Goal: Task Accomplishment & Management: Manage account settings

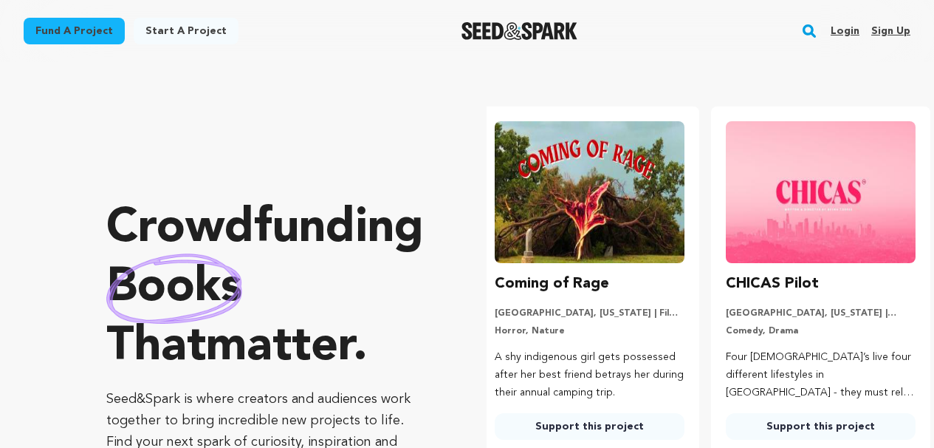
scroll to position [0, 243]
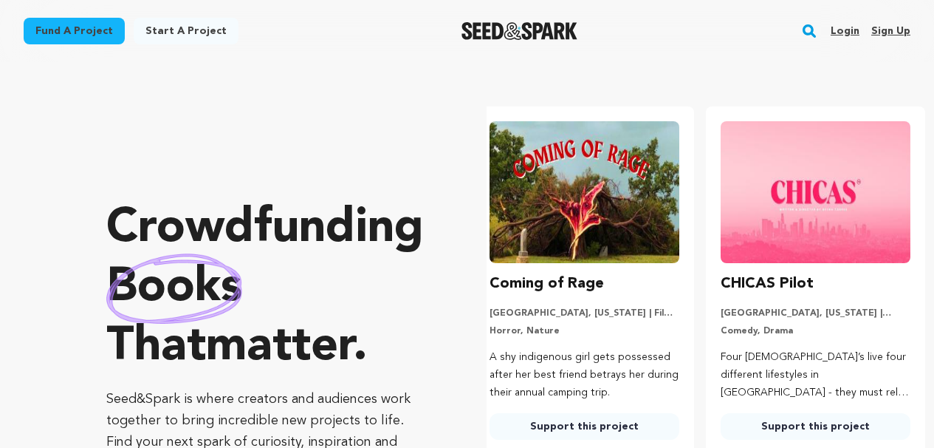
click at [855, 28] on link "Login" at bounding box center [845, 31] width 29 height 24
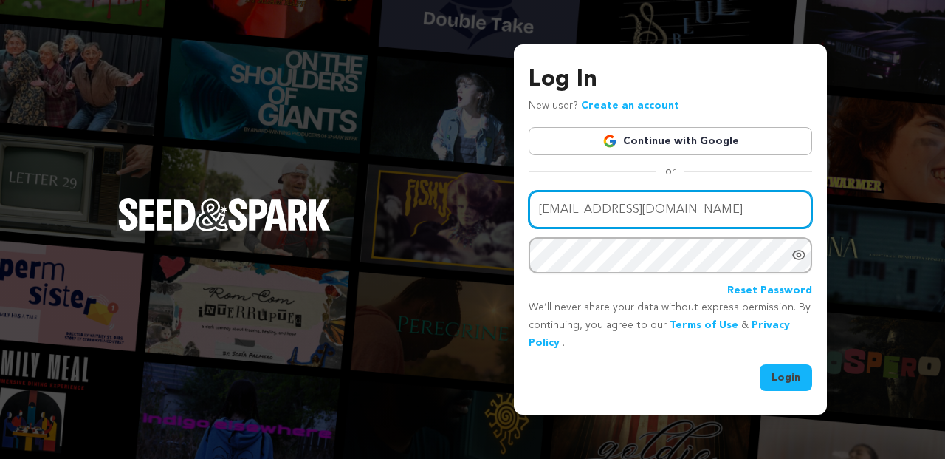
type input "onelastonefilm@gmail.com"
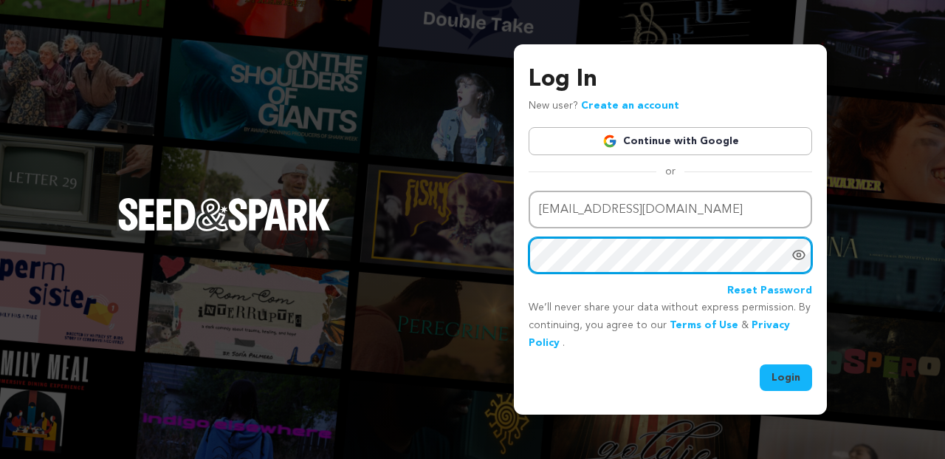
click at [787, 375] on button "Login" at bounding box center [786, 377] width 52 height 27
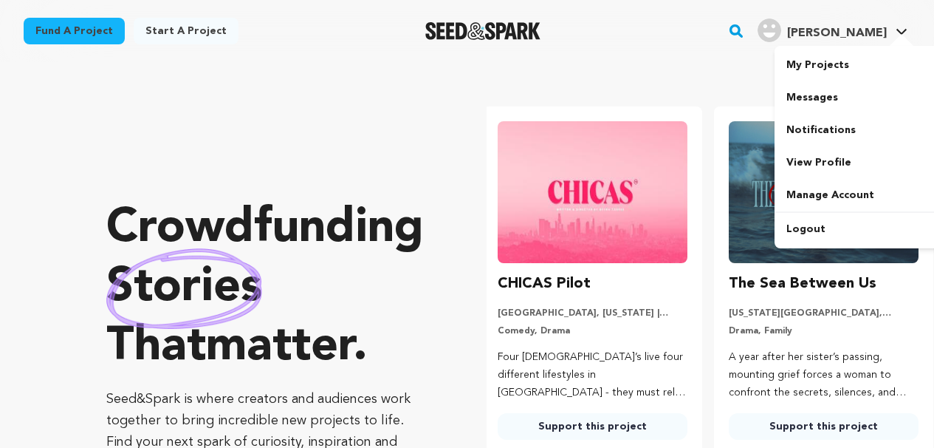
scroll to position [0, 243]
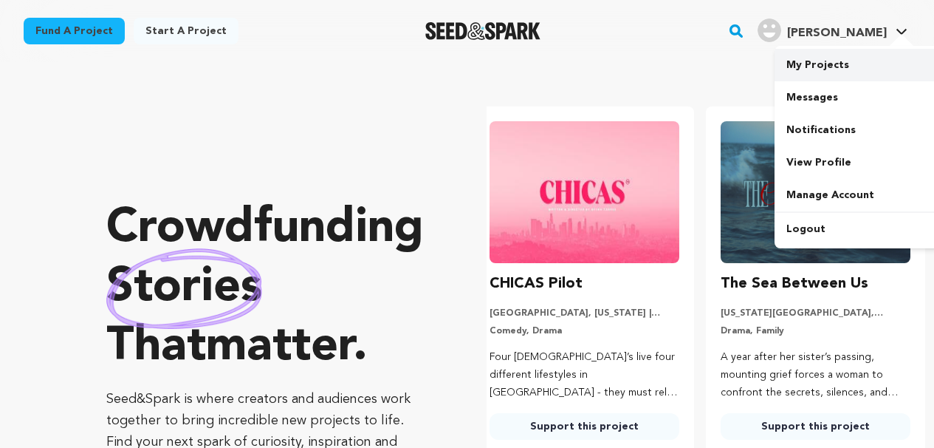
click at [828, 66] on link "My Projects" at bounding box center [857, 65] width 165 height 33
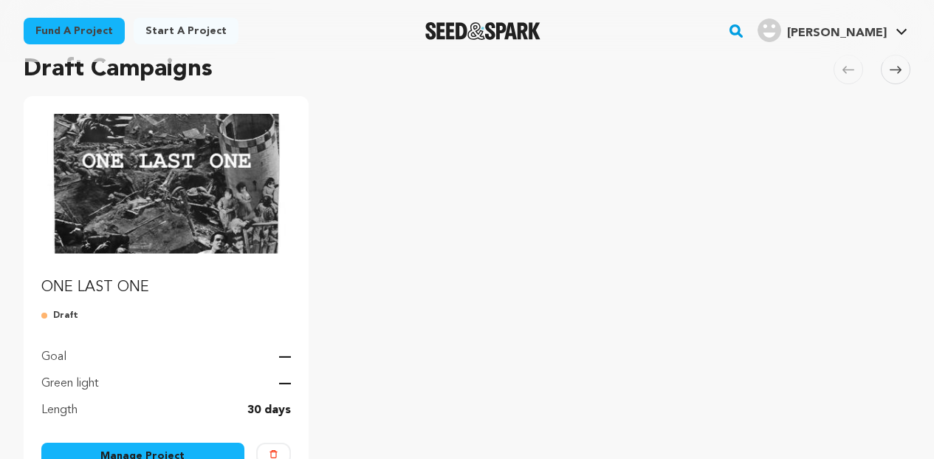
scroll to position [168, 0]
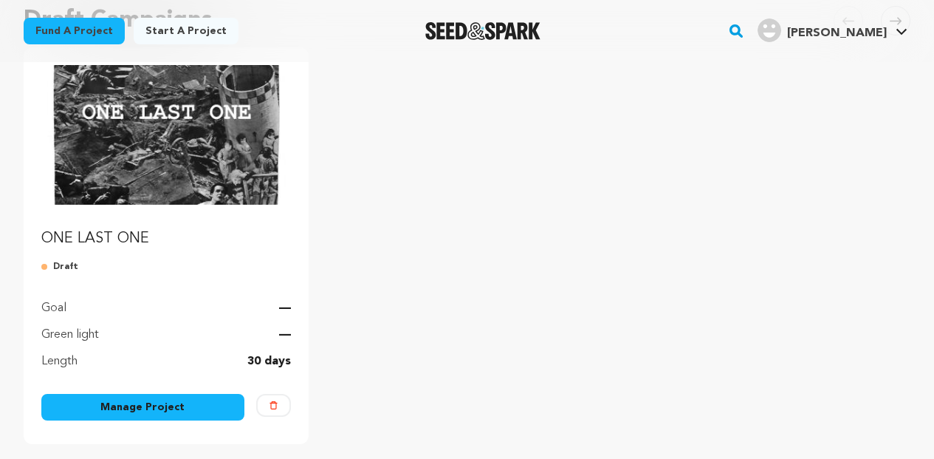
click at [154, 182] on img "Fund ONE LAST ONE" at bounding box center [166, 135] width 250 height 140
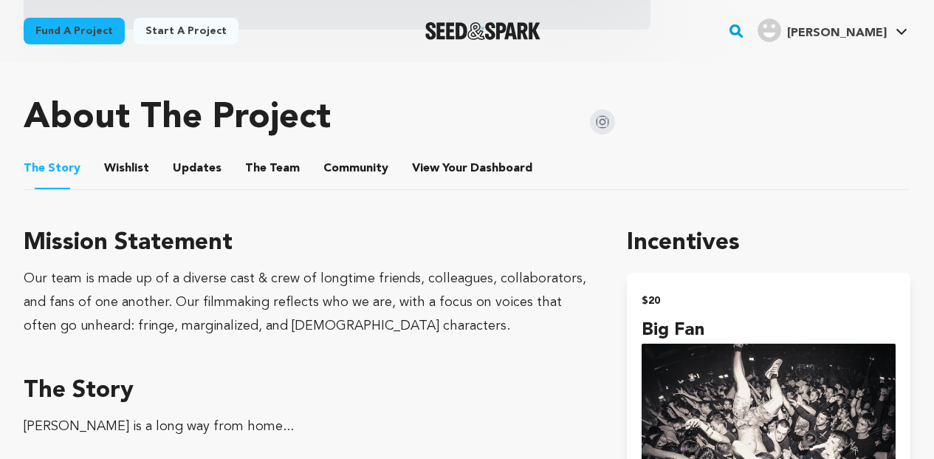
scroll to position [625, 0]
click at [255, 168] on button "The Team" at bounding box center [272, 171] width 35 height 35
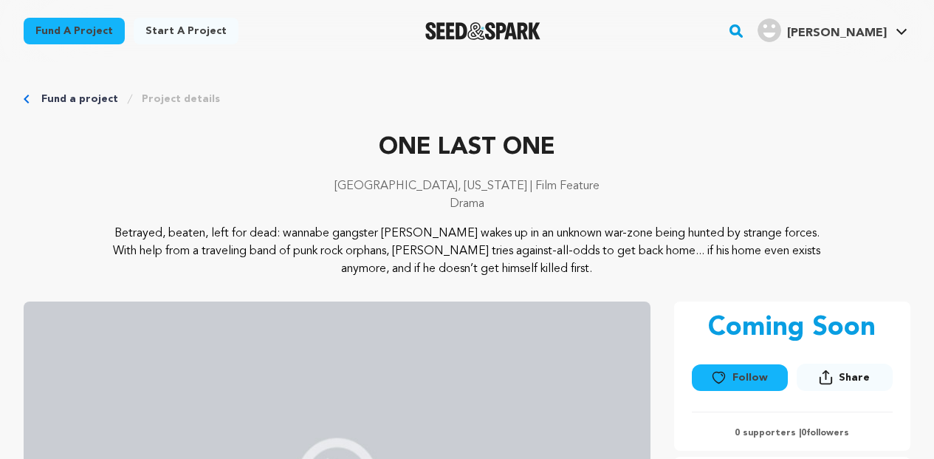
click at [72, 101] on link "Fund a project" at bounding box center [79, 99] width 77 height 15
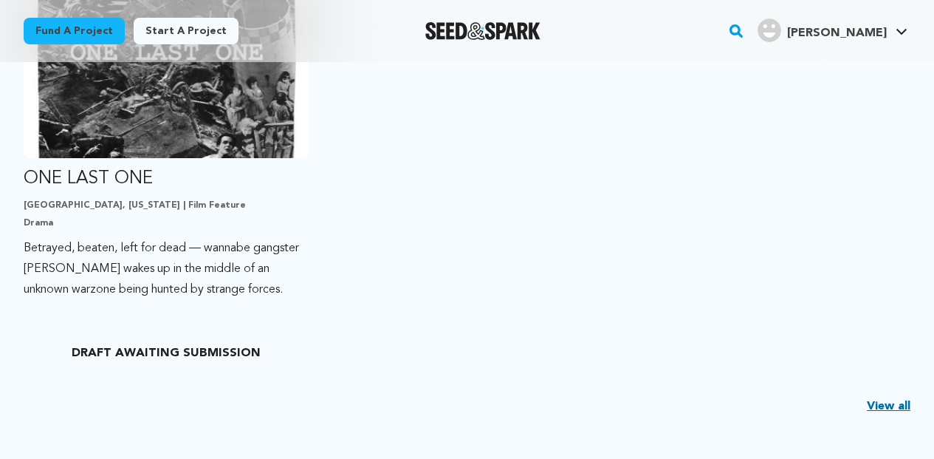
scroll to position [440, 0]
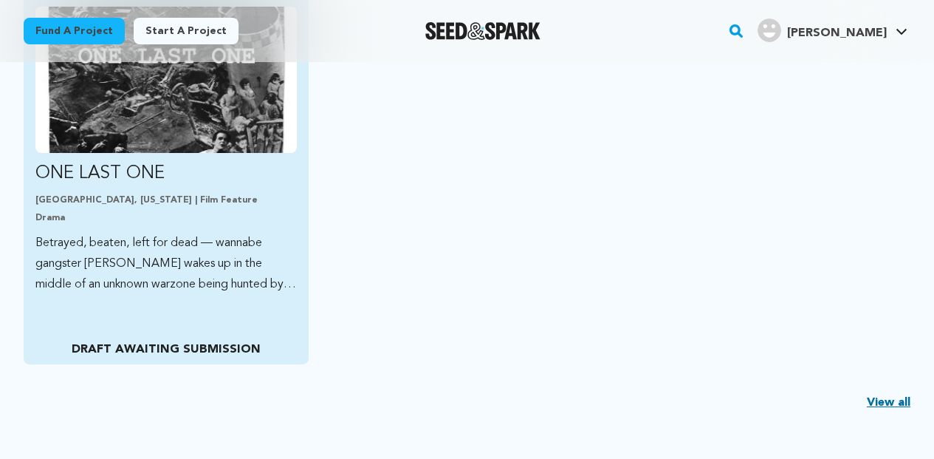
click at [209, 260] on p "Betrayed, beaten, left for dead — wannabe gangster [PERSON_NAME] wakes up in th…" at bounding box center [165, 264] width 261 height 62
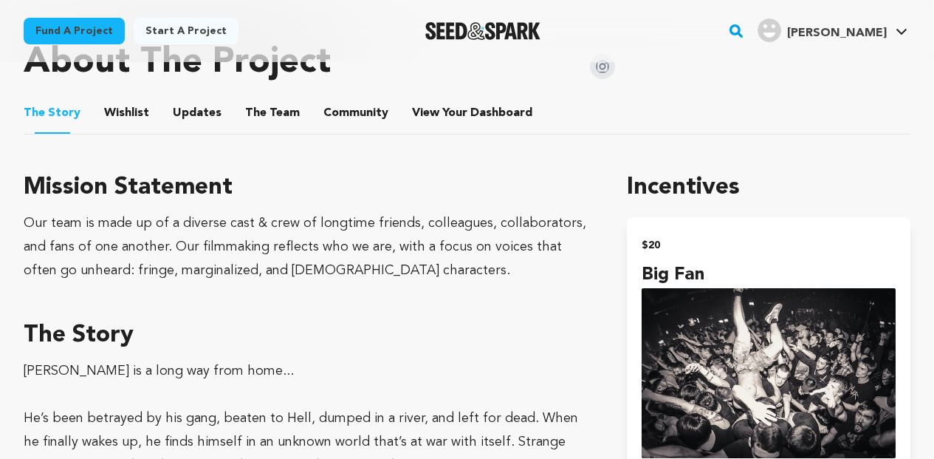
scroll to position [684, 0]
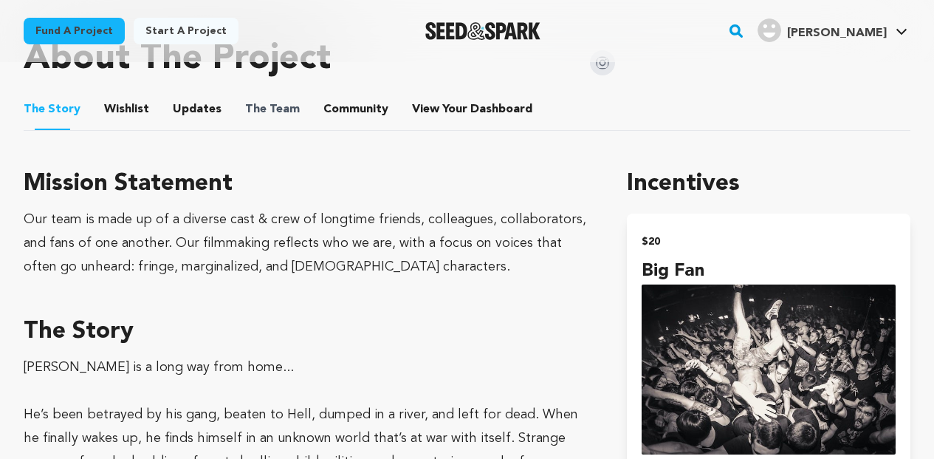
click at [245, 100] on span "The" at bounding box center [255, 109] width 21 height 18
click at [269, 114] on button "The Team" at bounding box center [272, 112] width 35 height 35
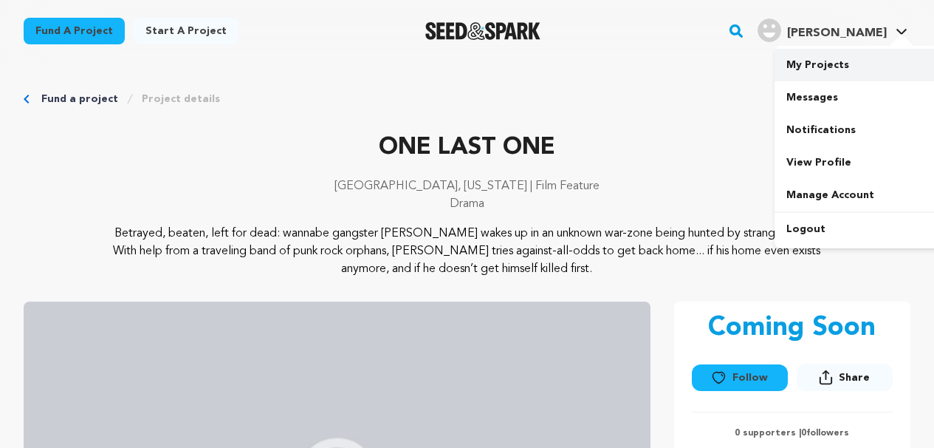
click at [810, 72] on link "My Projects" at bounding box center [857, 65] width 165 height 33
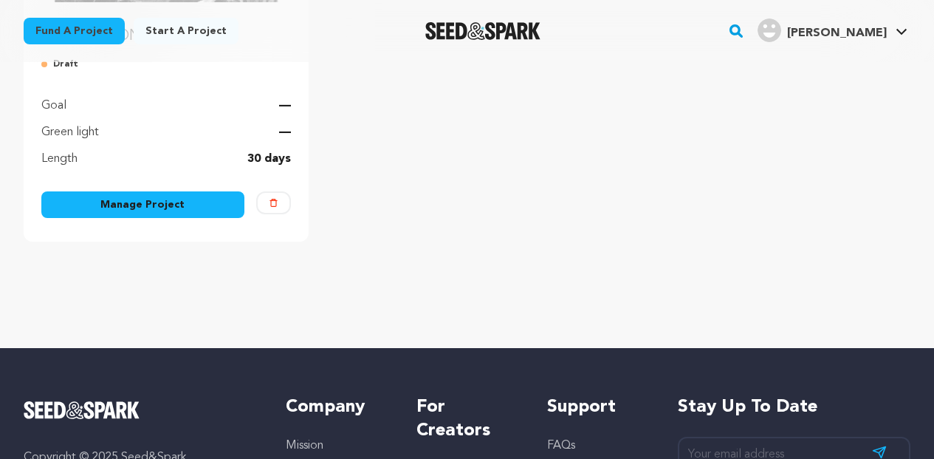
scroll to position [367, 0]
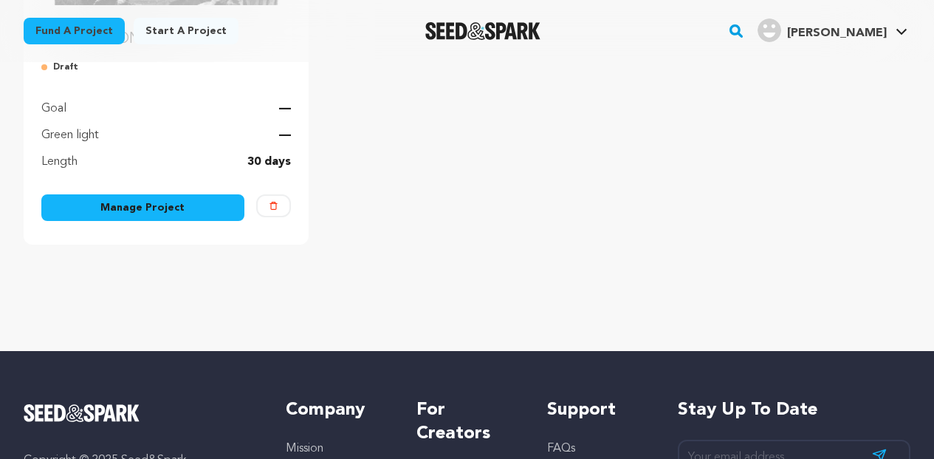
click at [178, 208] on link "Manage Project" at bounding box center [142, 207] width 203 height 27
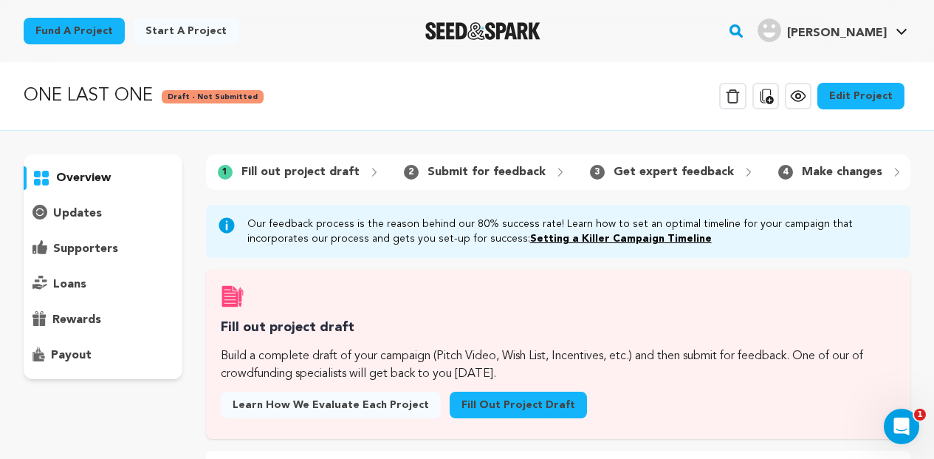
click at [841, 101] on link "Edit Project" at bounding box center [861, 96] width 87 height 27
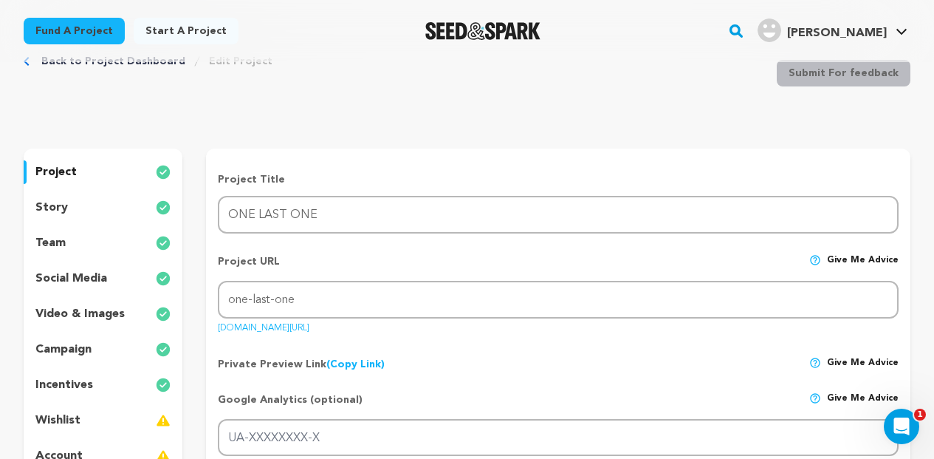
scroll to position [45, 0]
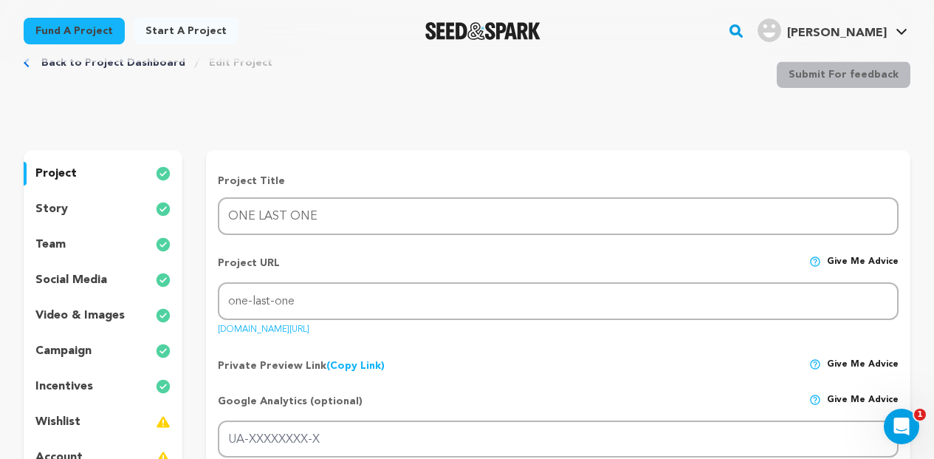
click at [62, 244] on p "team" at bounding box center [50, 245] width 30 height 18
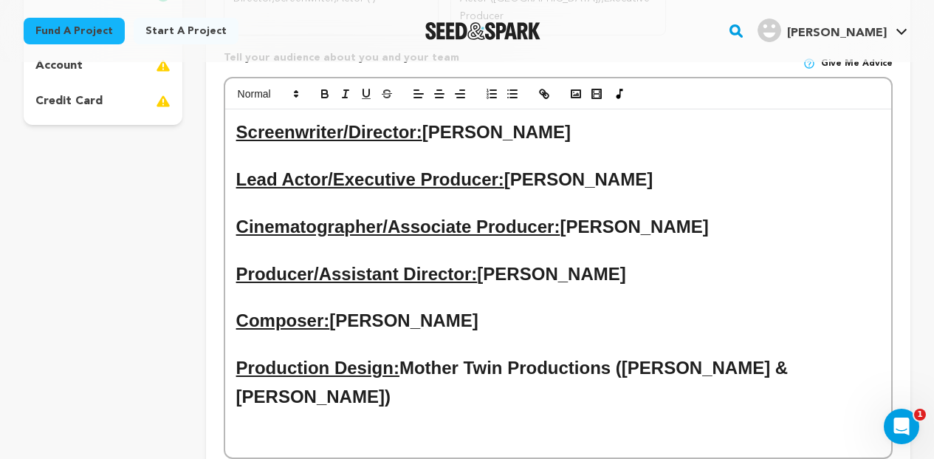
scroll to position [439, 0]
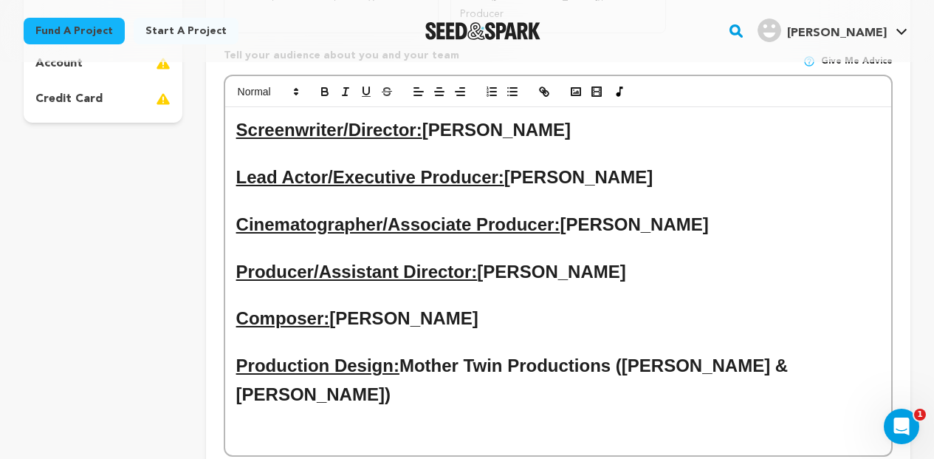
drag, startPoint x: 387, startPoint y: 380, endPoint x: 222, endPoint y: 81, distance: 341.2
click at [222, 81] on div "Crew up your campaign! Invite your team members with the email address they use…" at bounding box center [558, 140] width 705 height 768
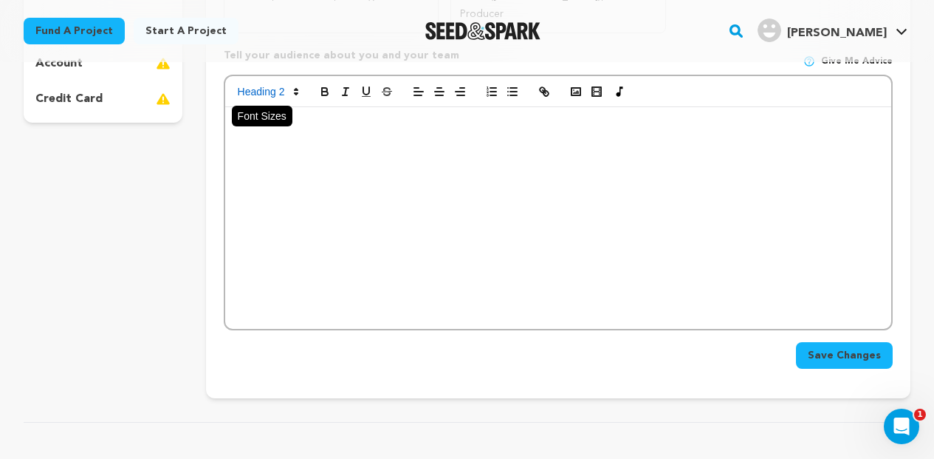
click at [270, 83] on span at bounding box center [267, 92] width 72 height 18
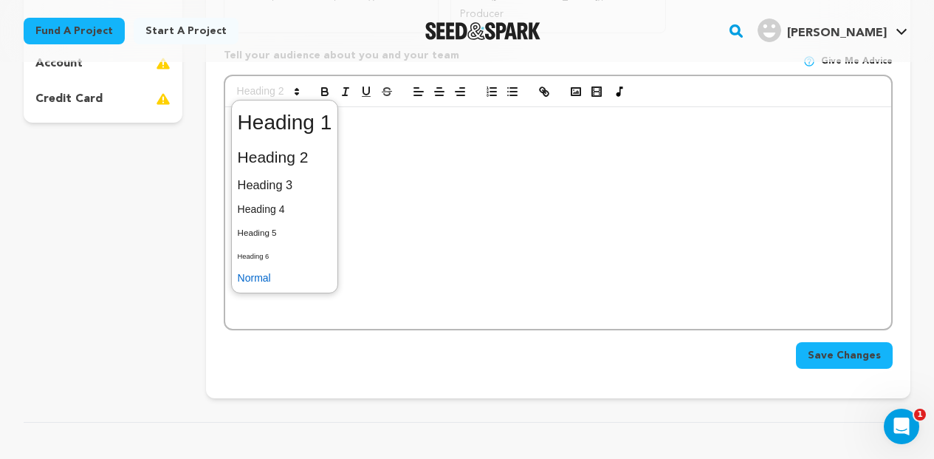
click at [267, 267] on span at bounding box center [285, 278] width 95 height 23
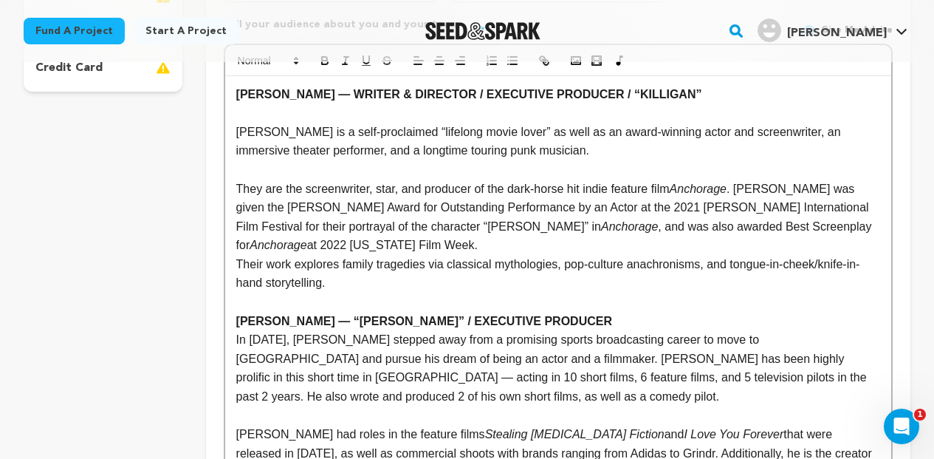
scroll to position [458, 0]
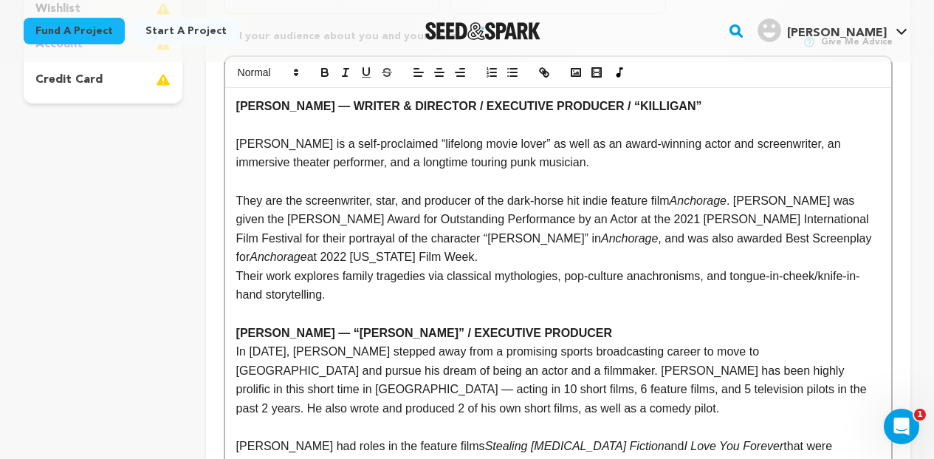
click at [240, 267] on p "Their work explores family tragedies via classical mythologies, pop-culture ana…" at bounding box center [558, 286] width 644 height 38
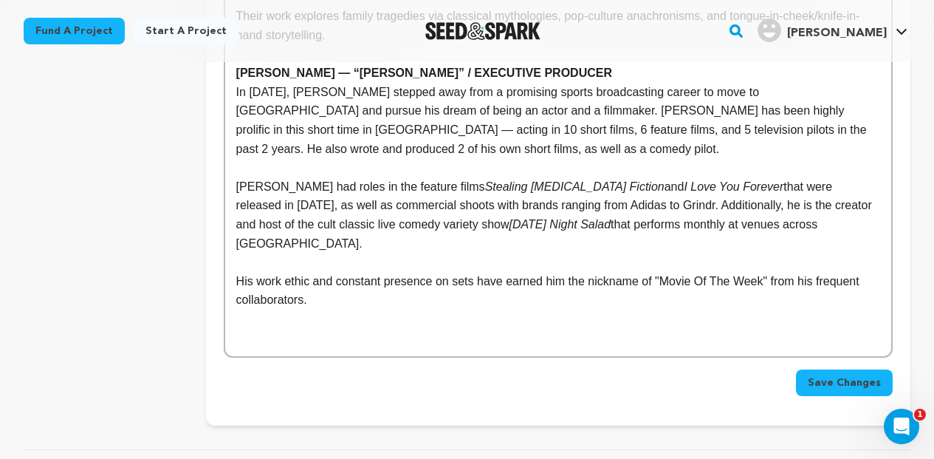
scroll to position [730, 0]
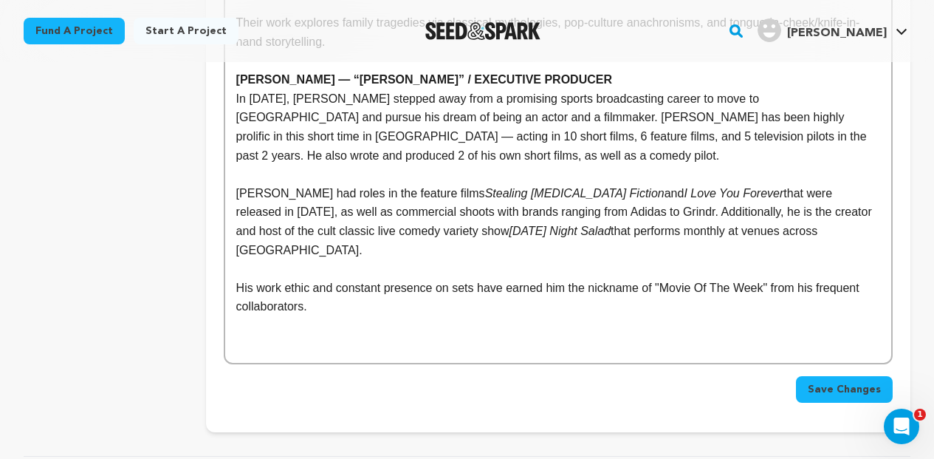
click at [827, 382] on span "Save Changes" at bounding box center [844, 389] width 73 height 15
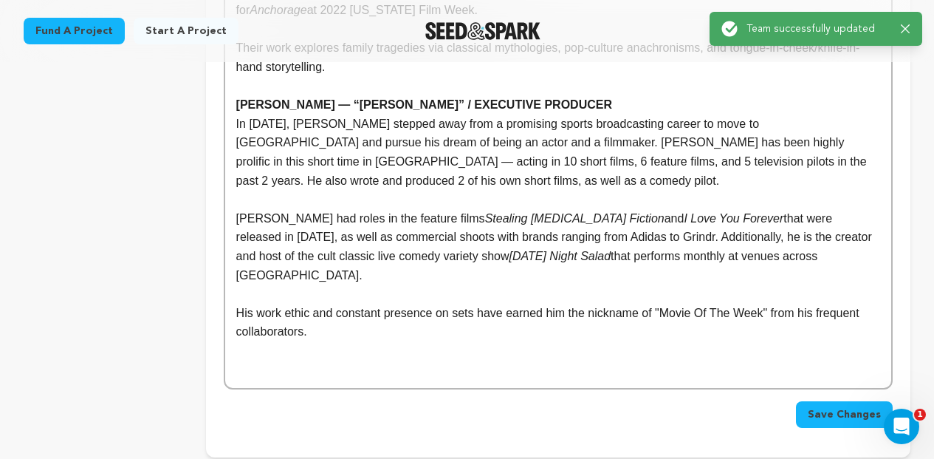
scroll to position [706, 0]
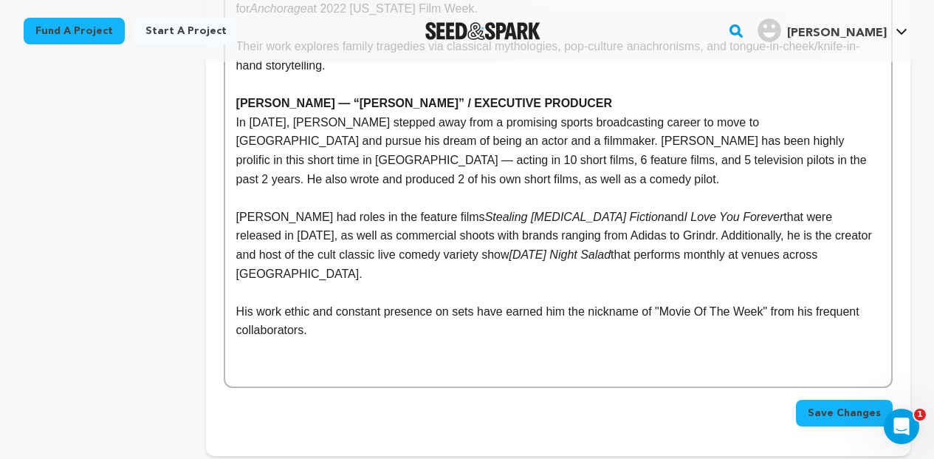
click at [362, 302] on p "His work ethic and constant presence on sets have earned him the nickname of "M…" at bounding box center [558, 321] width 644 height 38
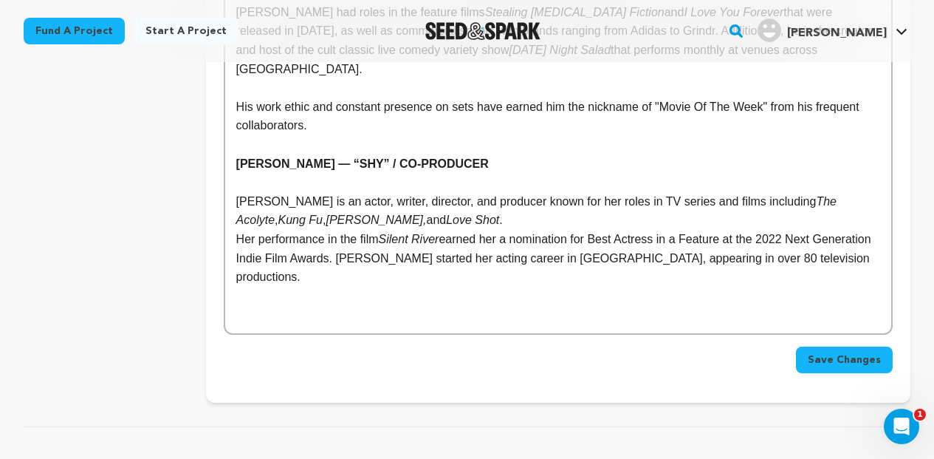
scroll to position [871, 0]
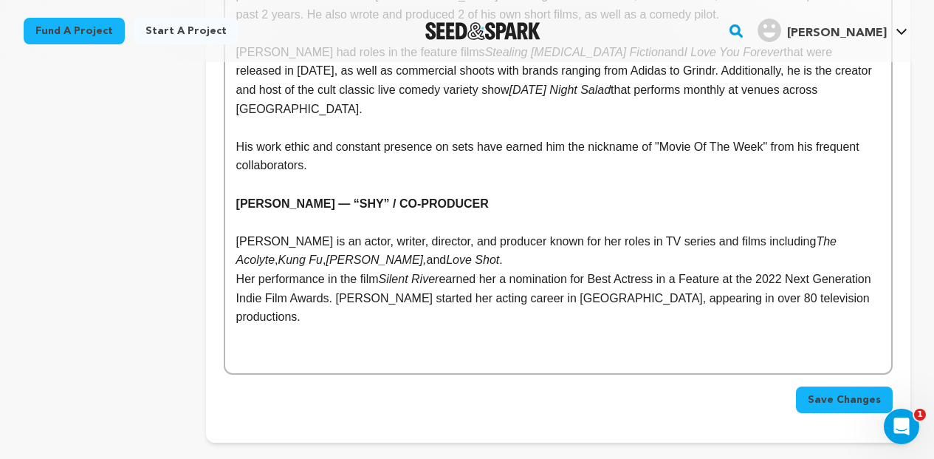
click at [237, 270] on p "Her performance in the film Silent River earned her a nomination for Best Actre…" at bounding box center [558, 298] width 644 height 57
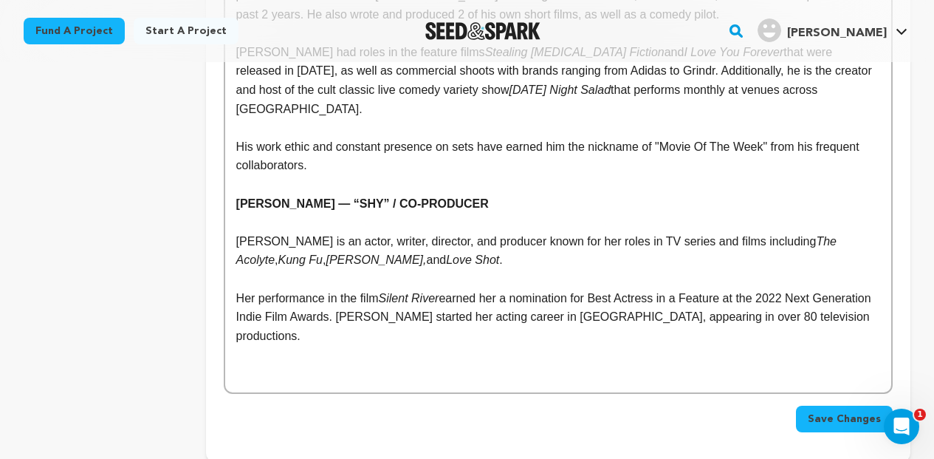
click at [876, 289] on p "Her performance in the film Silent River earned her a nomination for Best Actre…" at bounding box center [558, 317] width 644 height 57
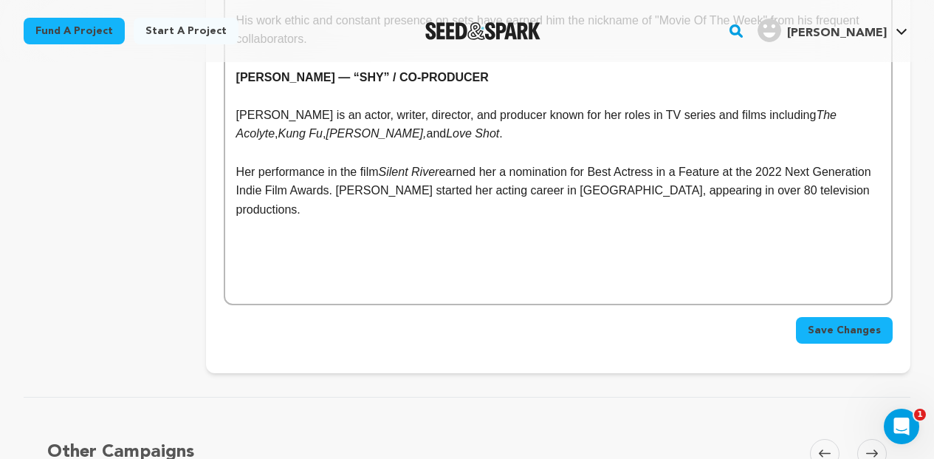
scroll to position [968, 0]
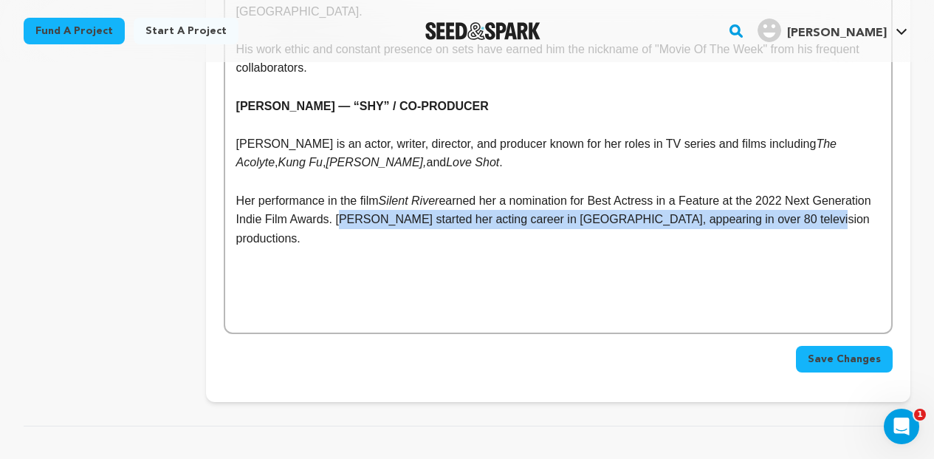
drag, startPoint x: 399, startPoint y: 167, endPoint x: 871, endPoint y: 169, distance: 472.0
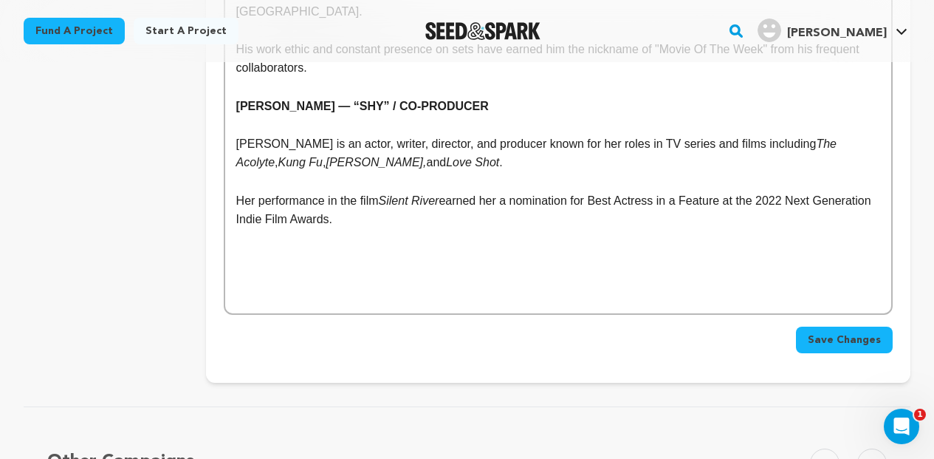
click at [699, 247] on p at bounding box center [558, 256] width 644 height 19
click at [688, 247] on p at bounding box center [558, 256] width 644 height 19
click at [675, 229] on p at bounding box center [558, 238] width 644 height 19
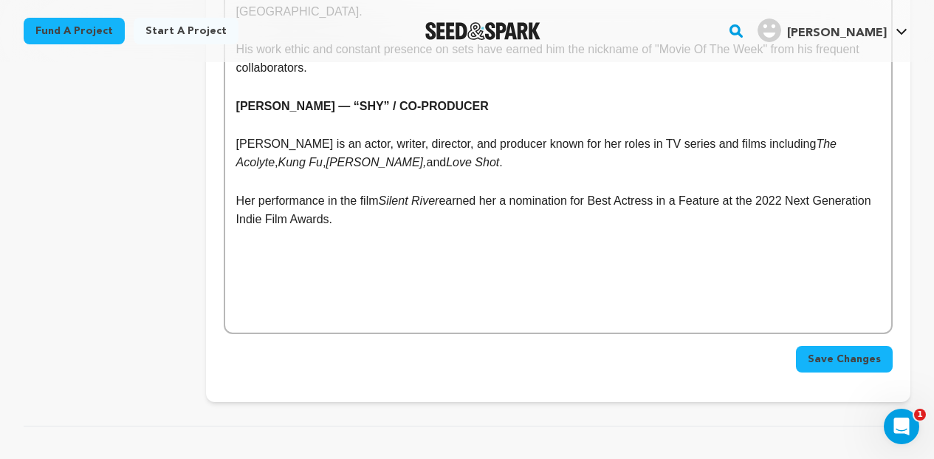
click at [172, 6] on div "Fund a project Start a project Search" at bounding box center [467, 31] width 934 height 62
click at [472, 247] on p at bounding box center [558, 256] width 644 height 19
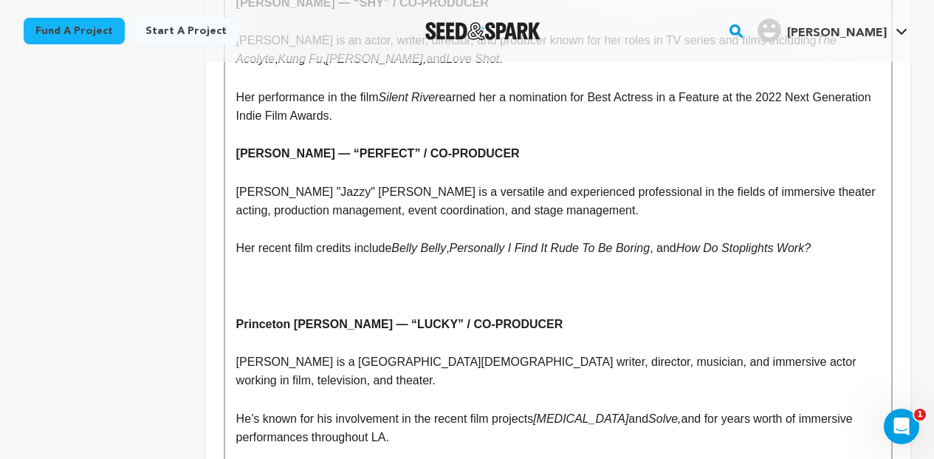
scroll to position [1074, 0]
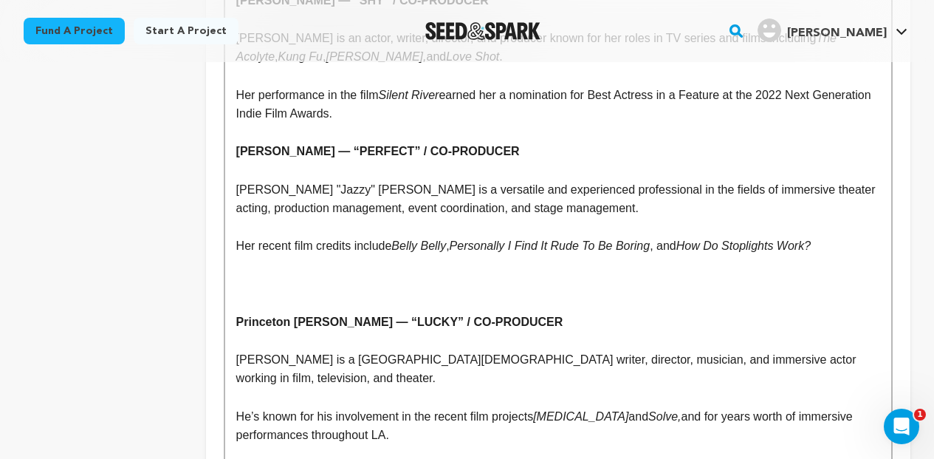
click at [276, 274] on p at bounding box center [558, 283] width 644 height 19
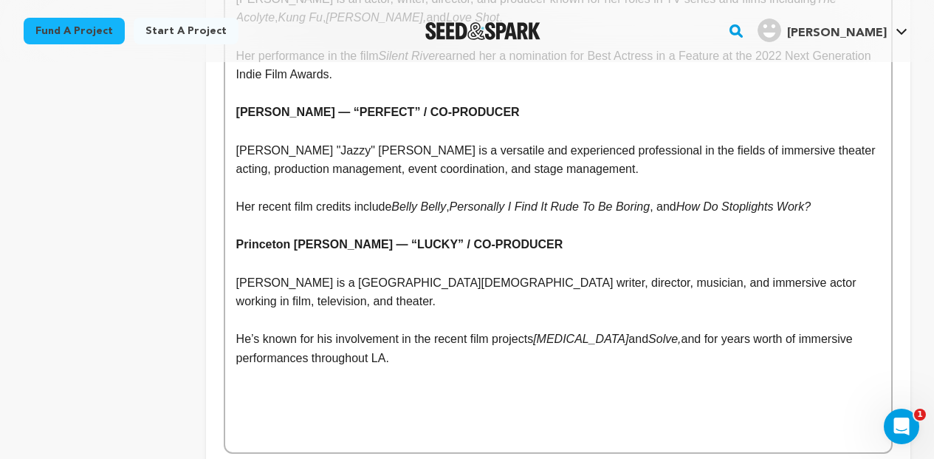
scroll to position [1115, 0]
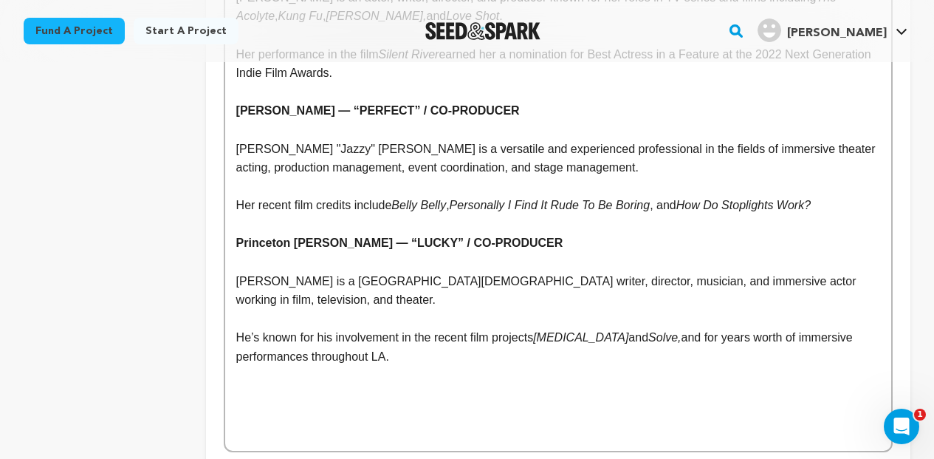
click at [240, 215] on p at bounding box center [558, 224] width 644 height 19
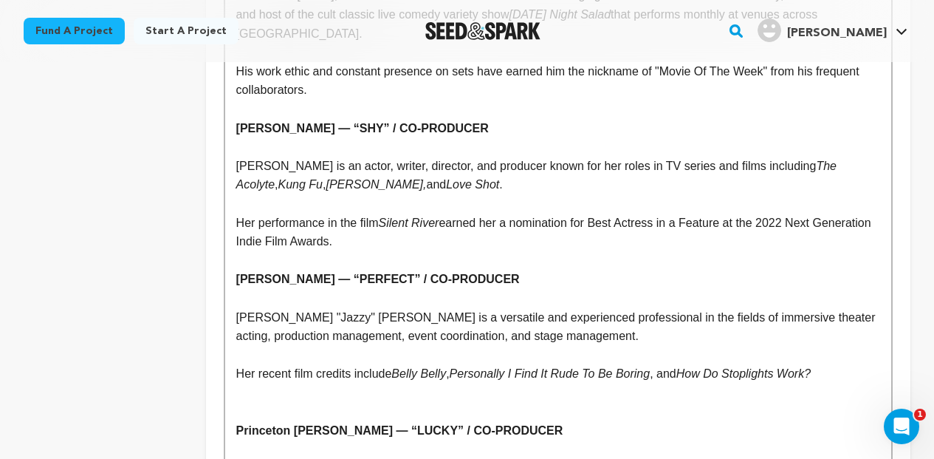
scroll to position [944, 0]
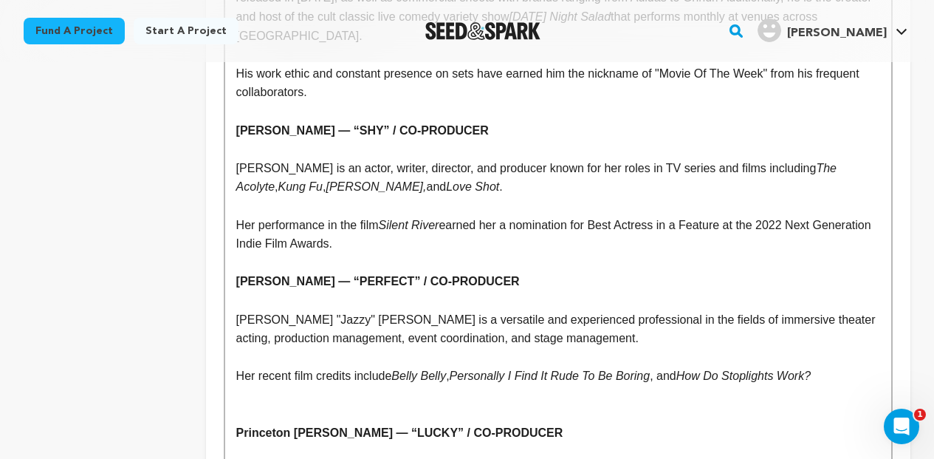
click at [251, 253] on p at bounding box center [558, 262] width 644 height 19
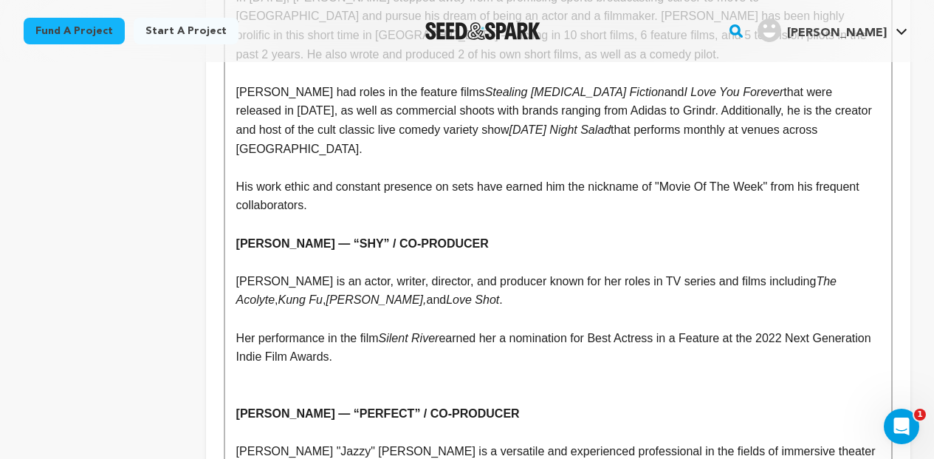
scroll to position [830, 0]
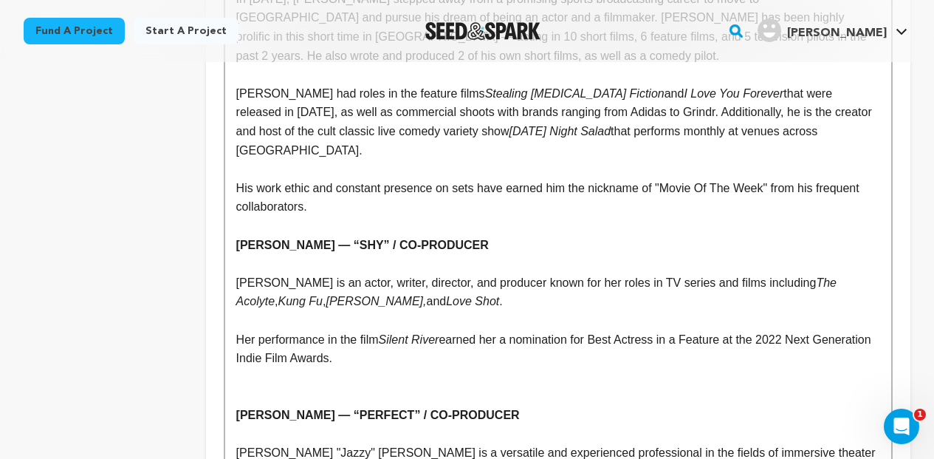
click at [259, 216] on p at bounding box center [558, 225] width 644 height 19
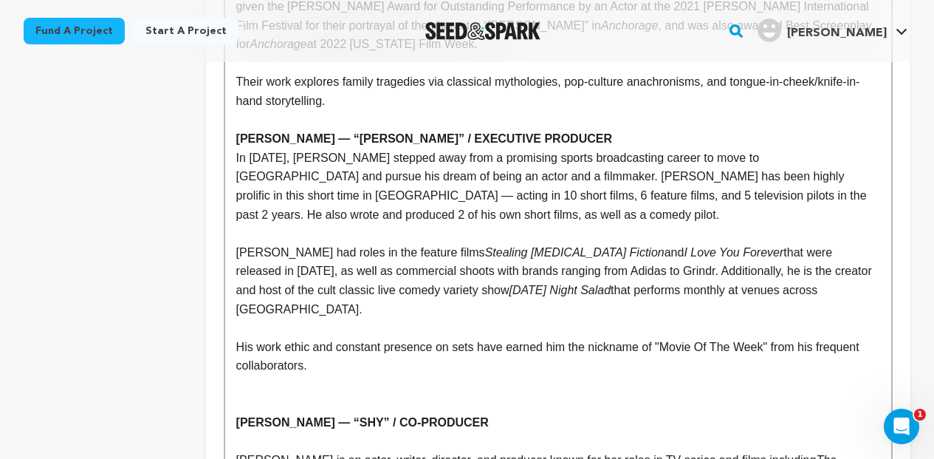
scroll to position [668, 0]
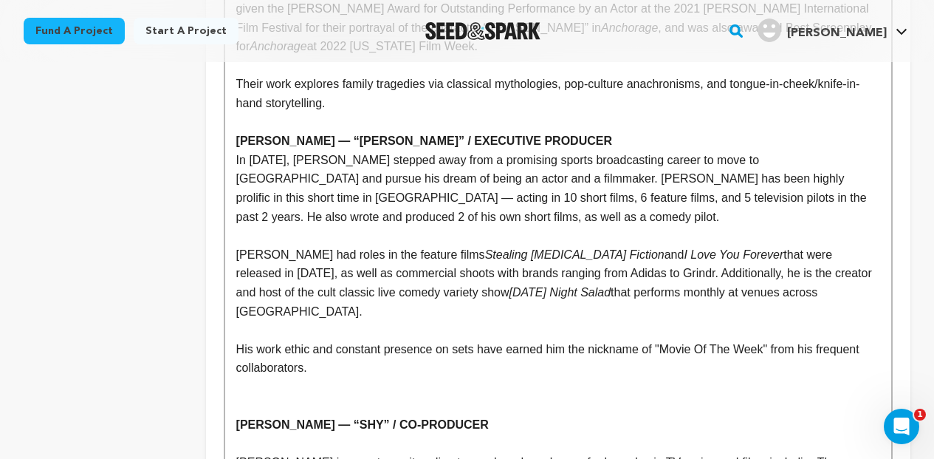
click at [249, 113] on p at bounding box center [558, 122] width 644 height 19
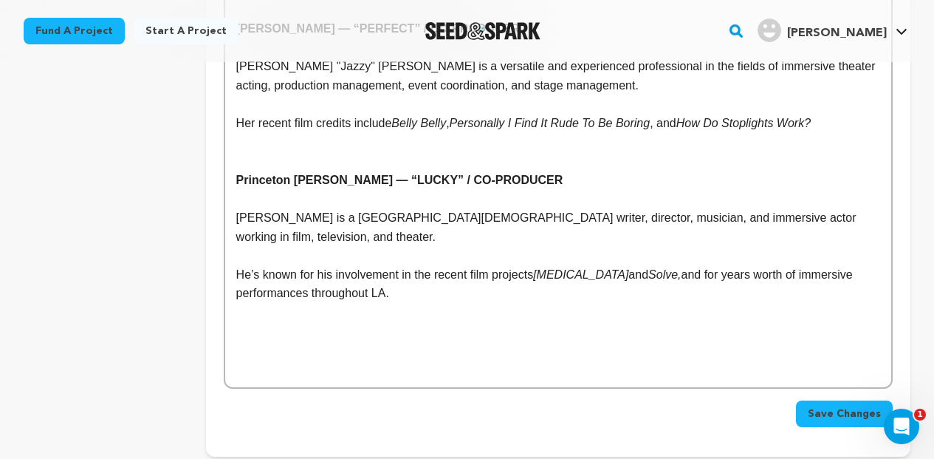
scroll to position [1255, 0]
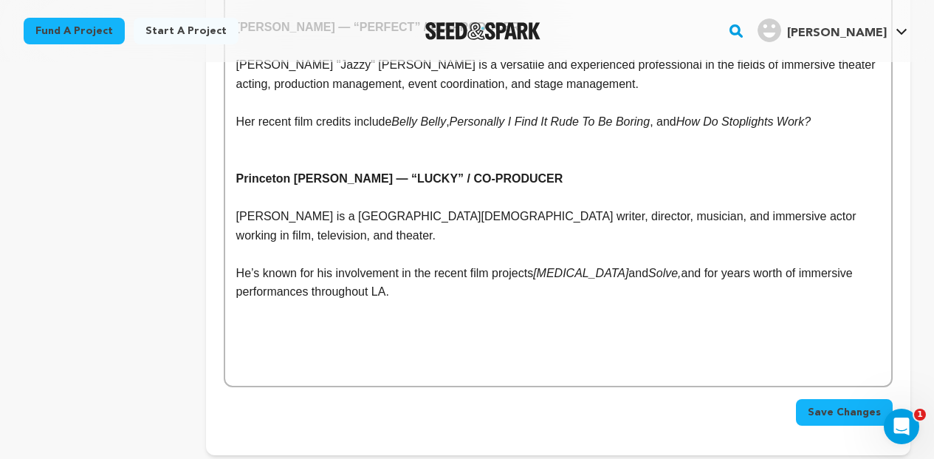
click at [414, 264] on p "He’s known for his involvement in the recent film projects Macula and Solve, an…" at bounding box center [558, 283] width 644 height 38
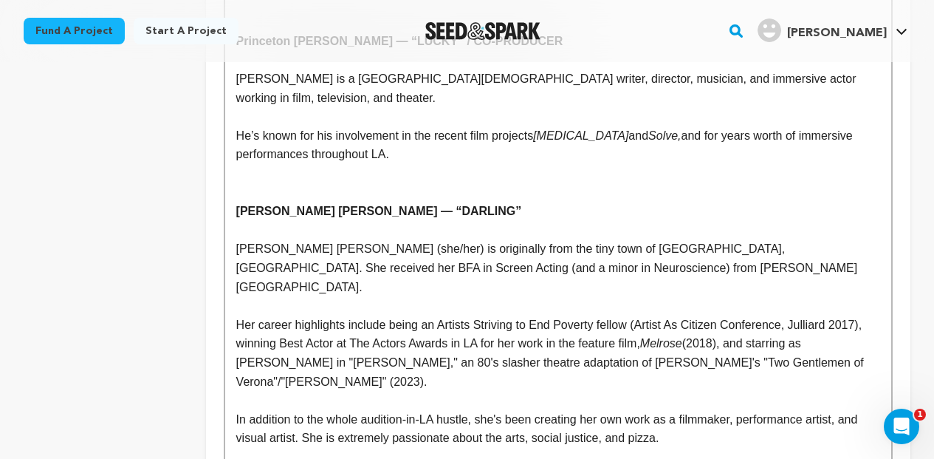
scroll to position [1390, 0]
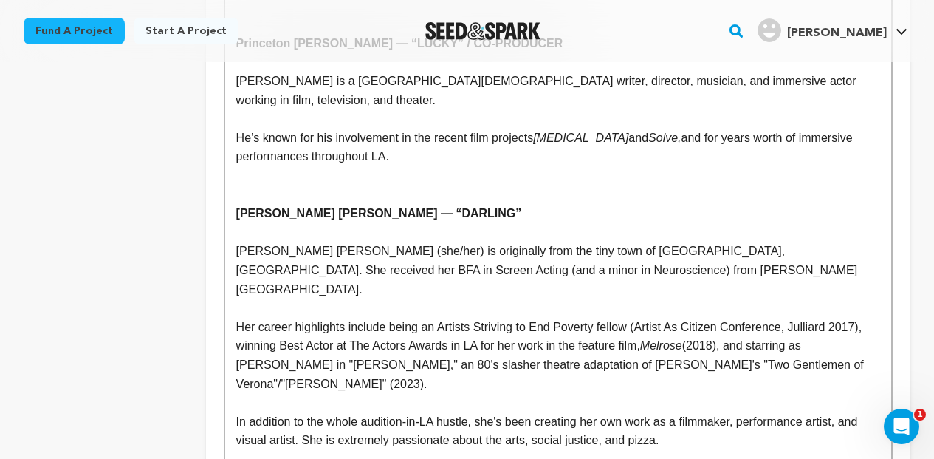
click at [299, 166] on p at bounding box center [558, 175] width 644 height 19
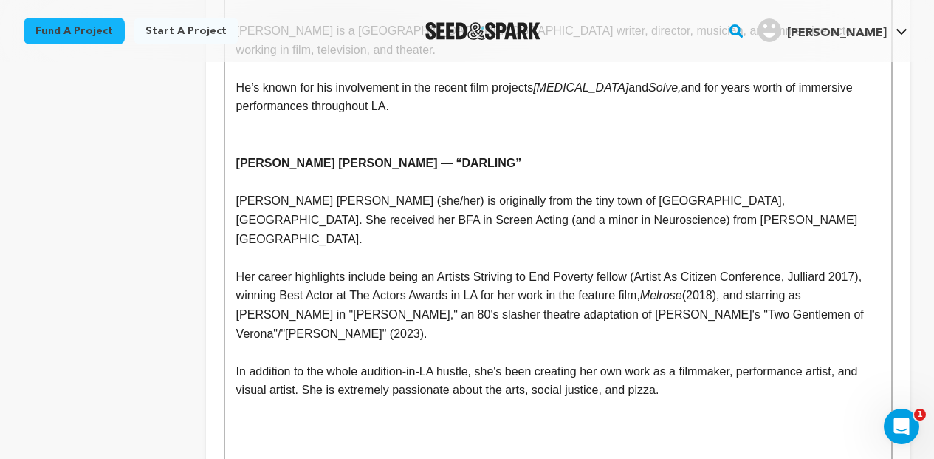
scroll to position [1471, 0]
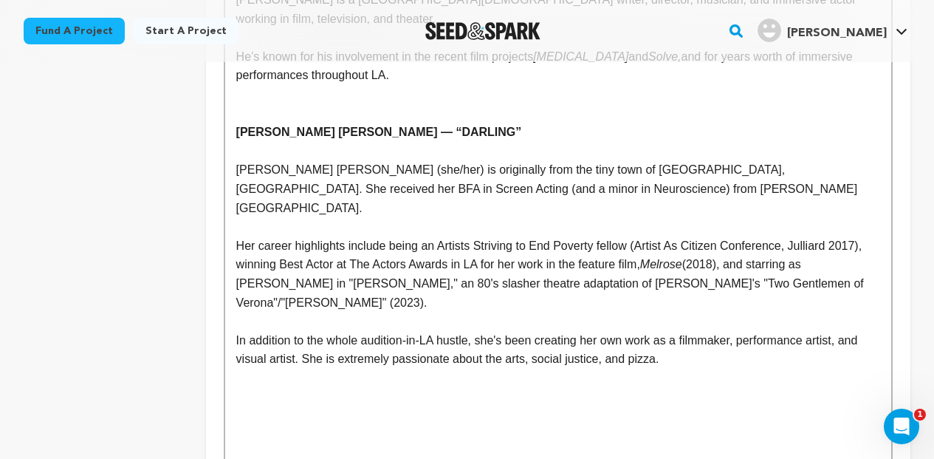
click at [695, 369] on p at bounding box center [558, 378] width 644 height 19
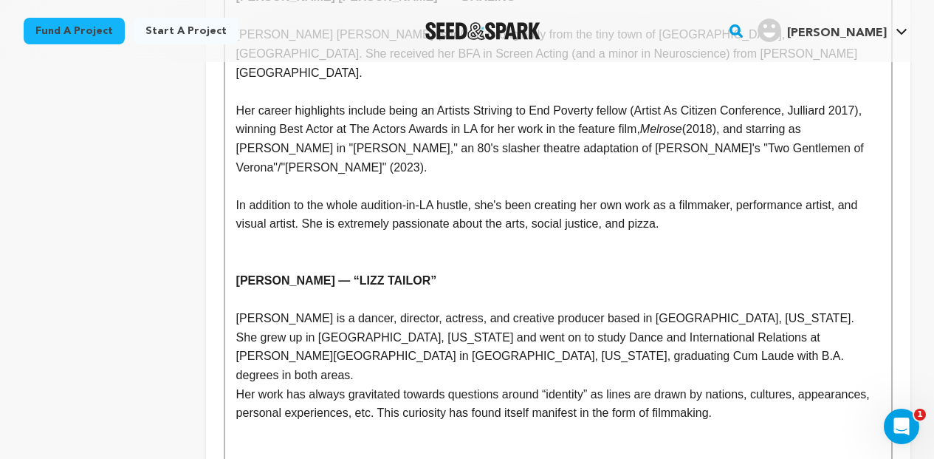
scroll to position [1593, 0]
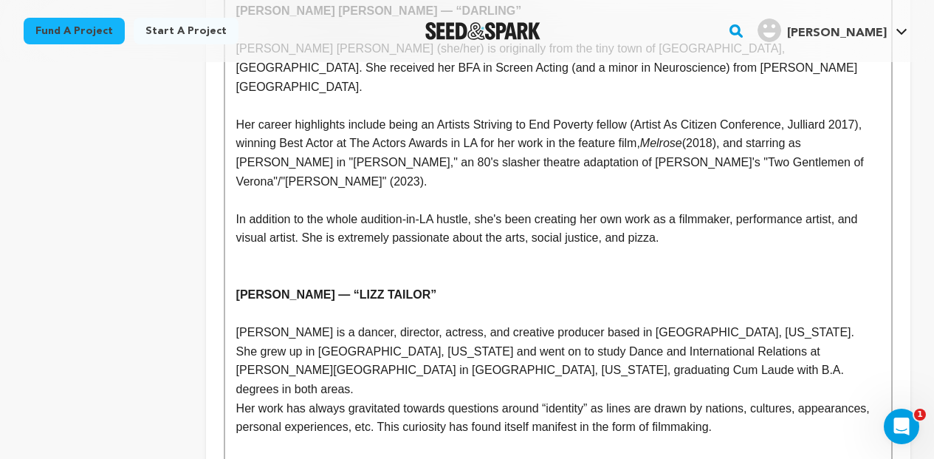
click at [255, 267] on p at bounding box center [558, 276] width 644 height 19
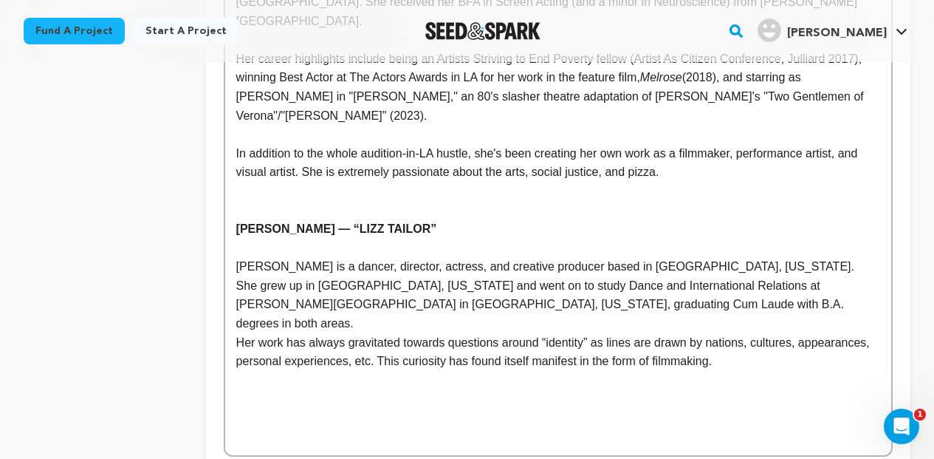
scroll to position [1666, 0]
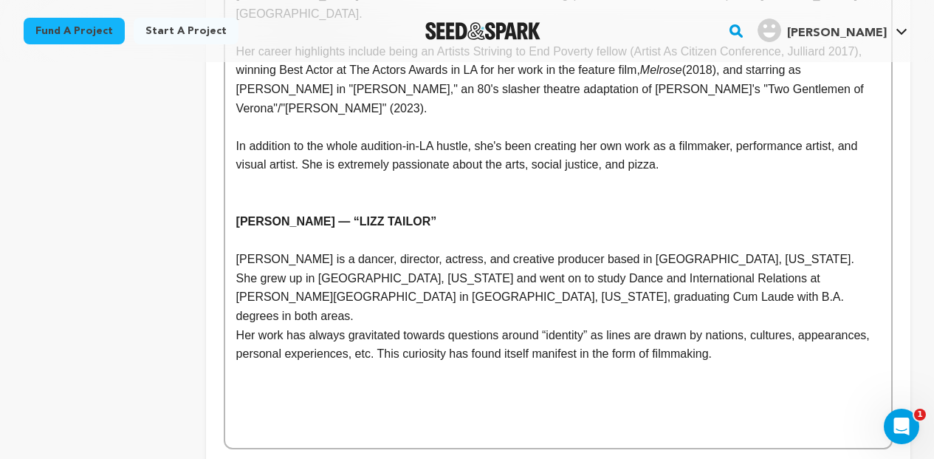
click at [237, 326] on p "Her work has always gravitated towards questions around “identity” as lines are…" at bounding box center [558, 345] width 644 height 38
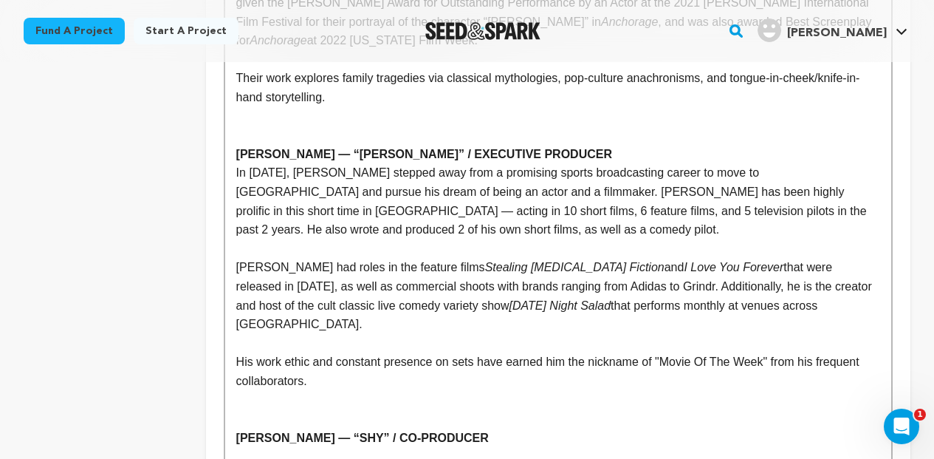
scroll to position [692, 0]
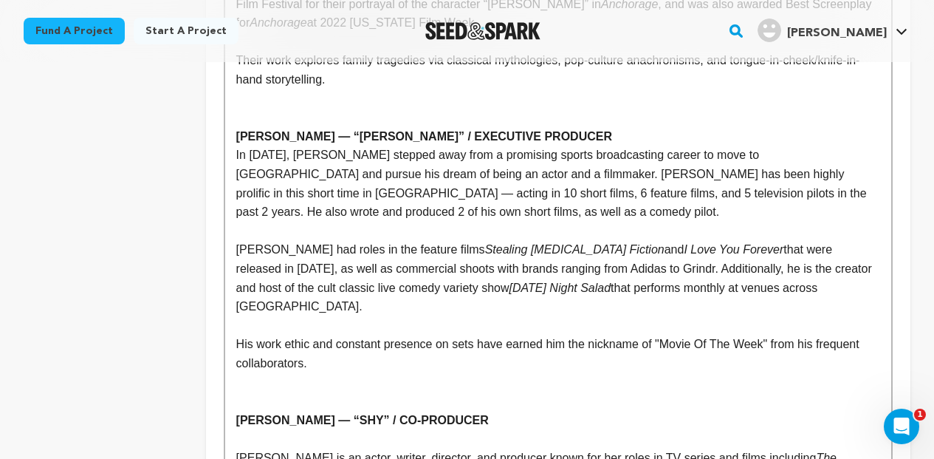
click at [537, 127] on p "Alex Crawford — “CHICO” / EXECUTIVE PRODUCER" at bounding box center [558, 136] width 644 height 19
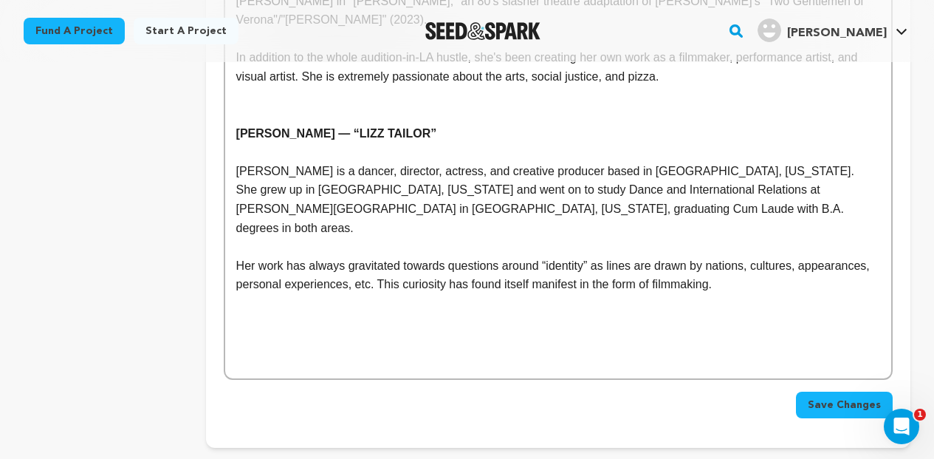
scroll to position [1776, 0]
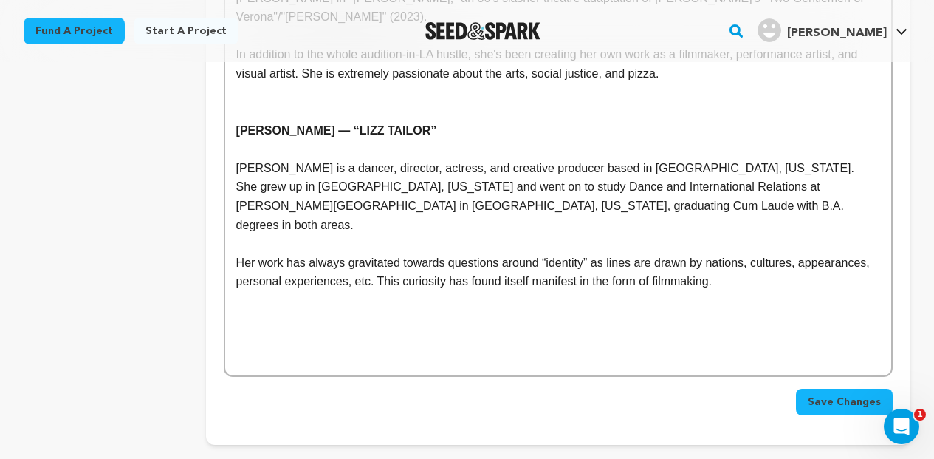
click at [817, 253] on p "Her work has always gravitated towards questions around “identity” as lines are…" at bounding box center [558, 272] width 644 height 38
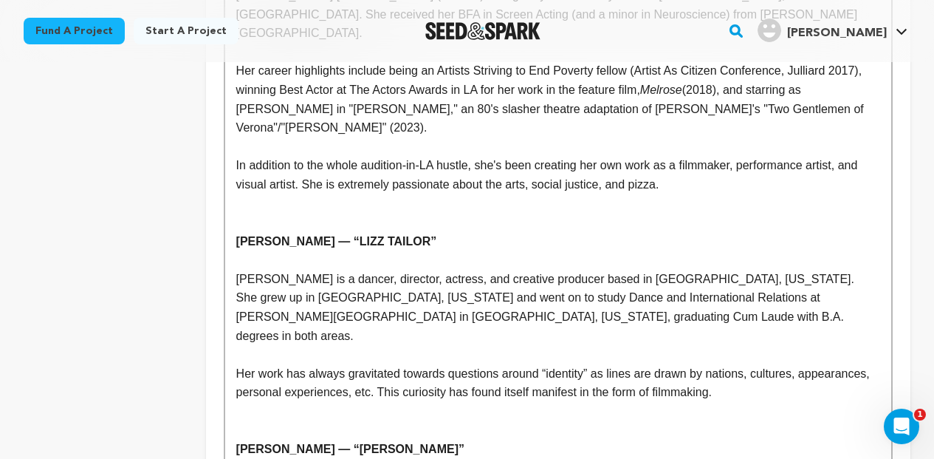
scroll to position [1687, 0]
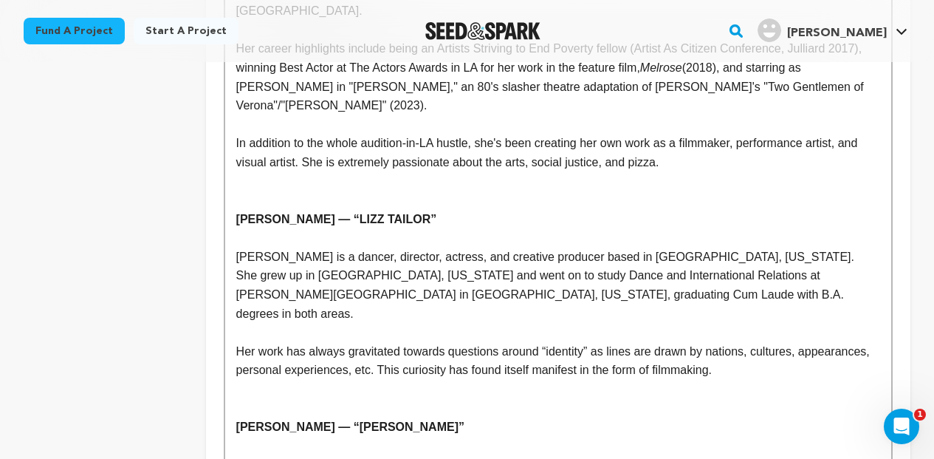
click at [307, 191] on p at bounding box center [558, 200] width 644 height 19
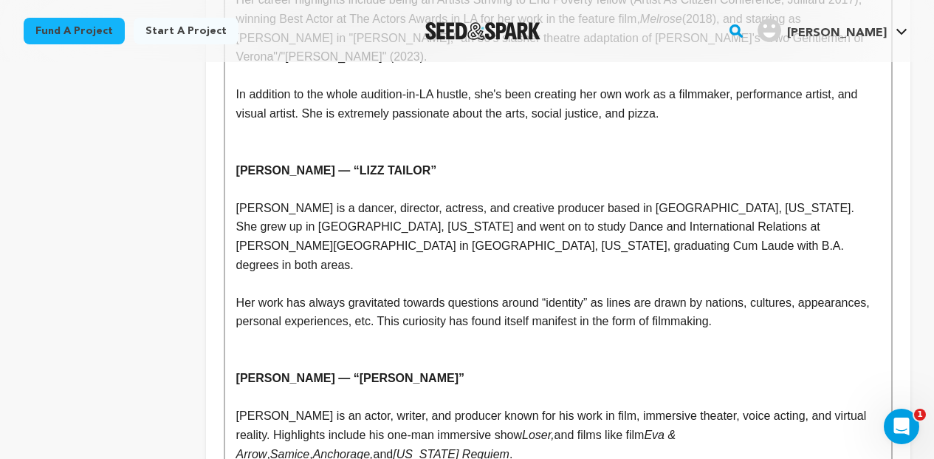
scroll to position [1758, 0]
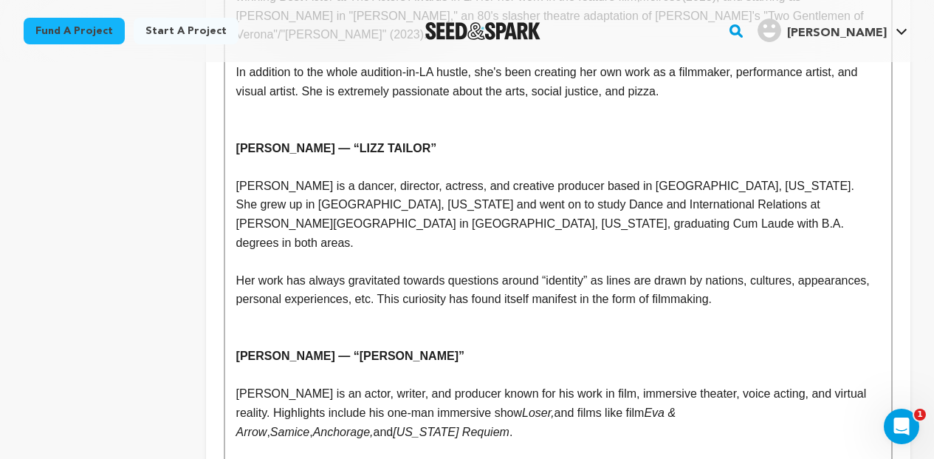
click at [273, 309] on p at bounding box center [558, 318] width 644 height 19
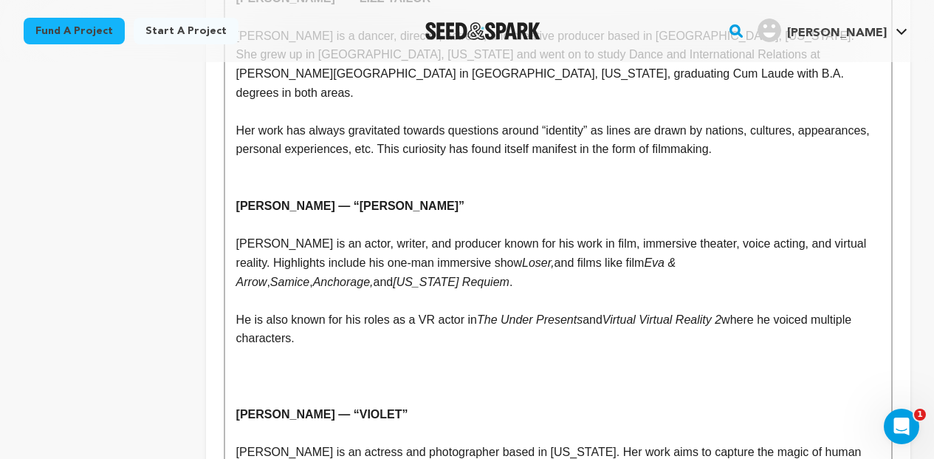
scroll to position [1938, 0]
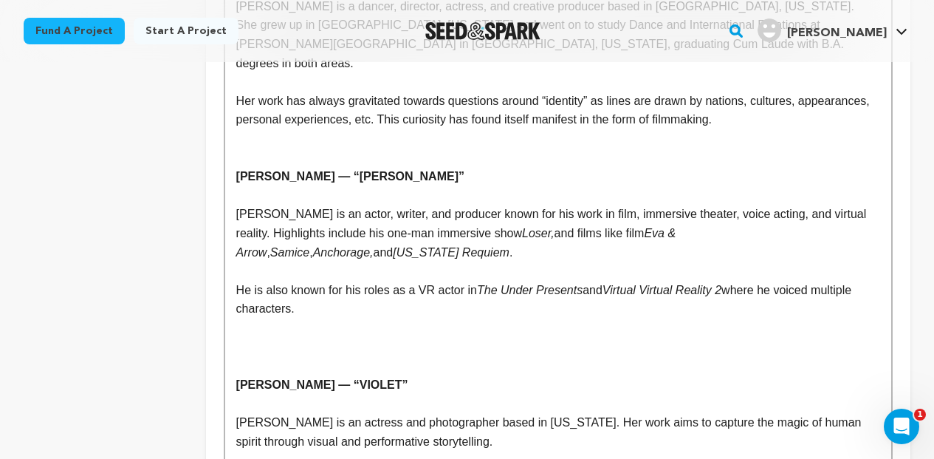
click at [270, 318] on p at bounding box center [558, 327] width 644 height 19
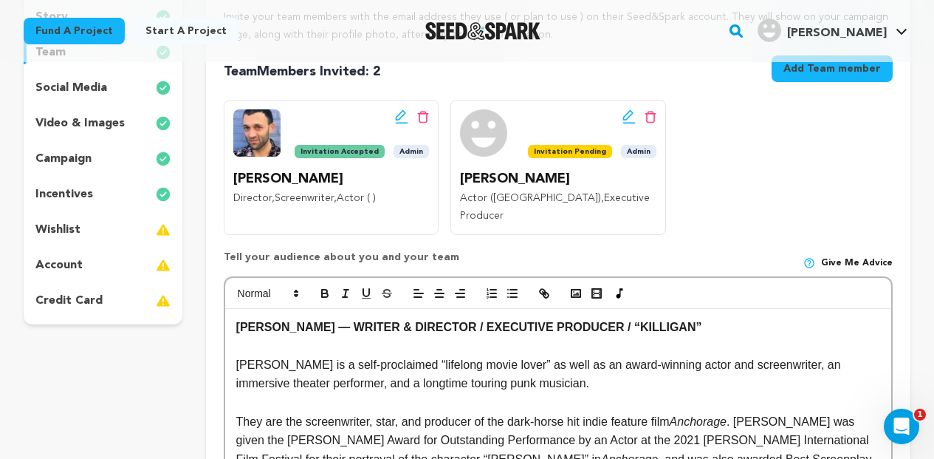
scroll to position [1921, 0]
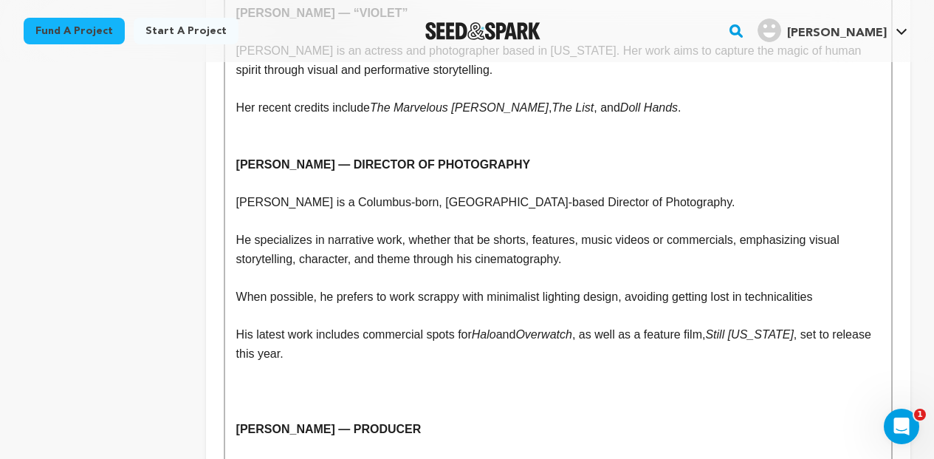
scroll to position [2286, 0]
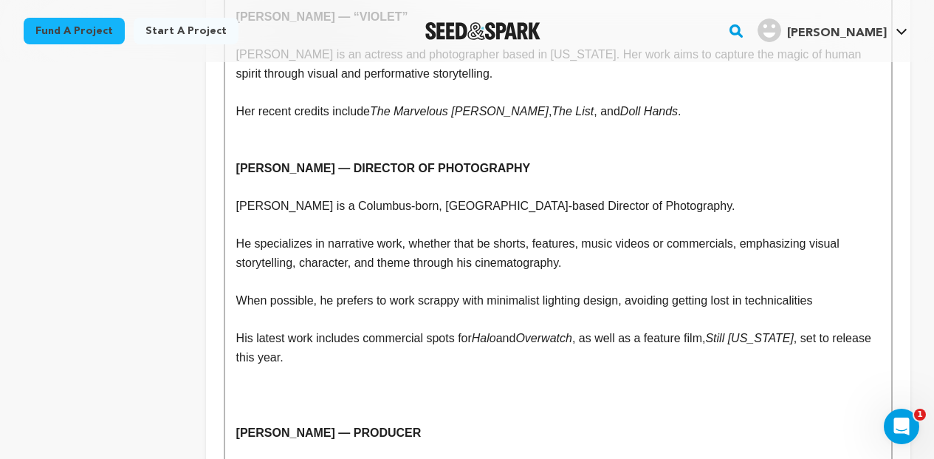
click at [285, 386] on p at bounding box center [558, 395] width 644 height 19
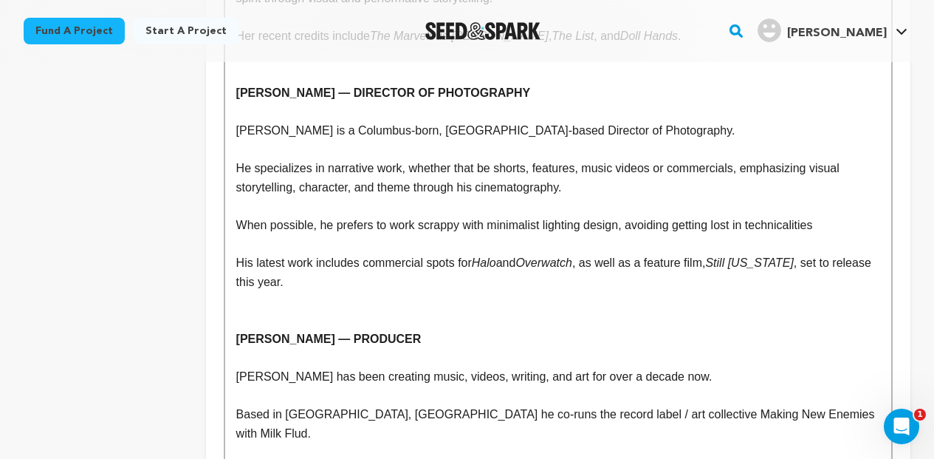
scroll to position [2387, 0]
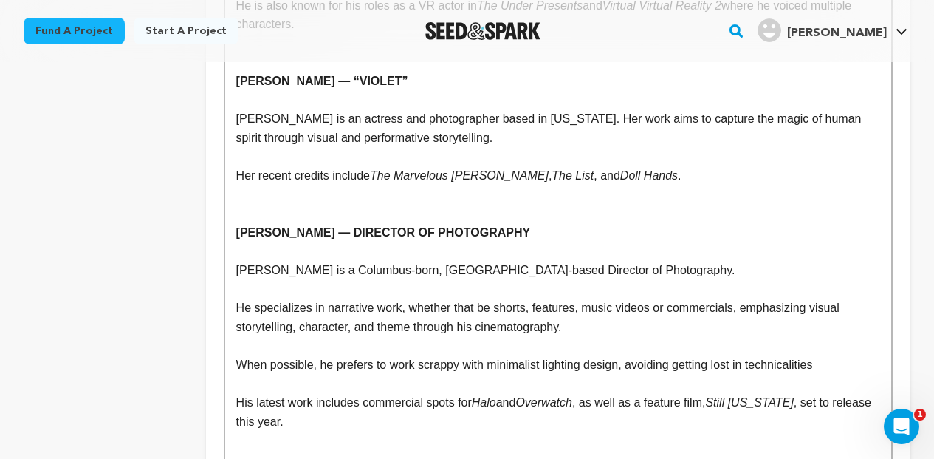
scroll to position [2237, 0]
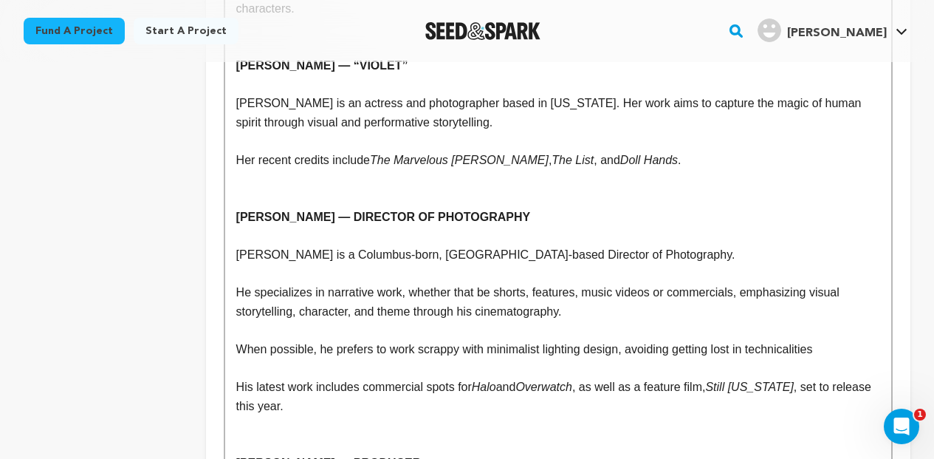
click at [287, 415] on p at bounding box center [558, 424] width 644 height 19
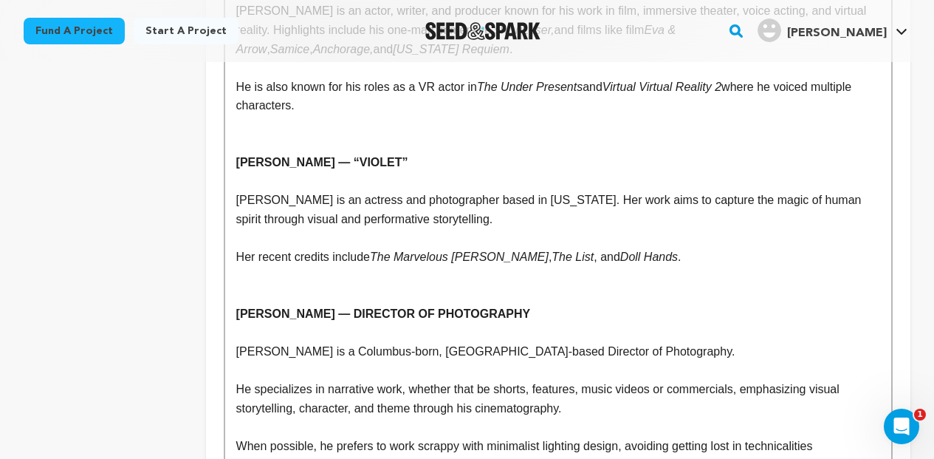
scroll to position [2135, 0]
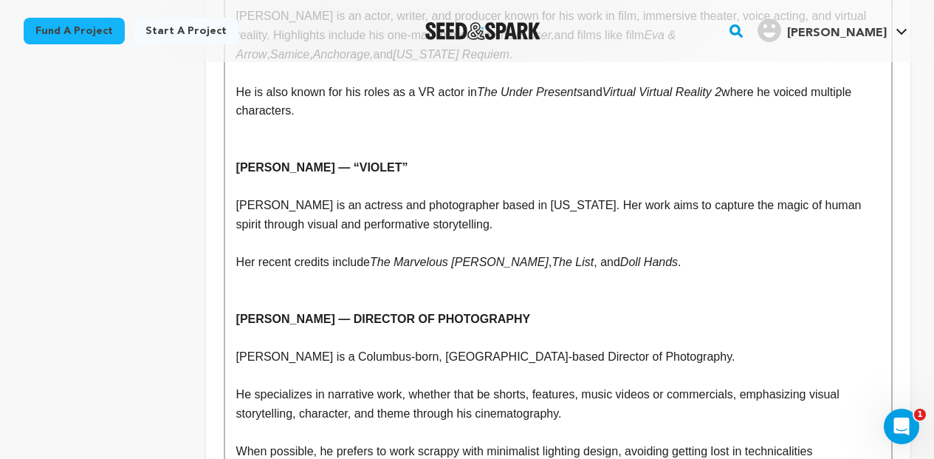
click at [261, 272] on p at bounding box center [558, 281] width 644 height 19
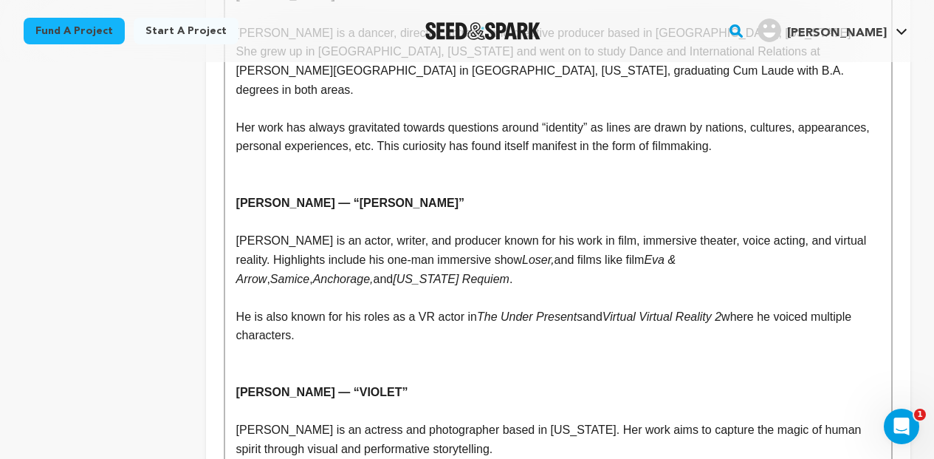
scroll to position [1891, 0]
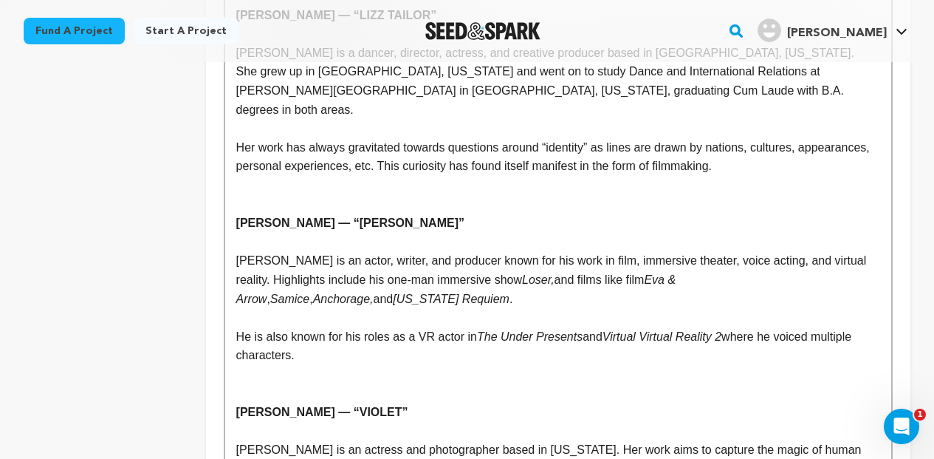
click at [255, 384] on p at bounding box center [558, 393] width 644 height 19
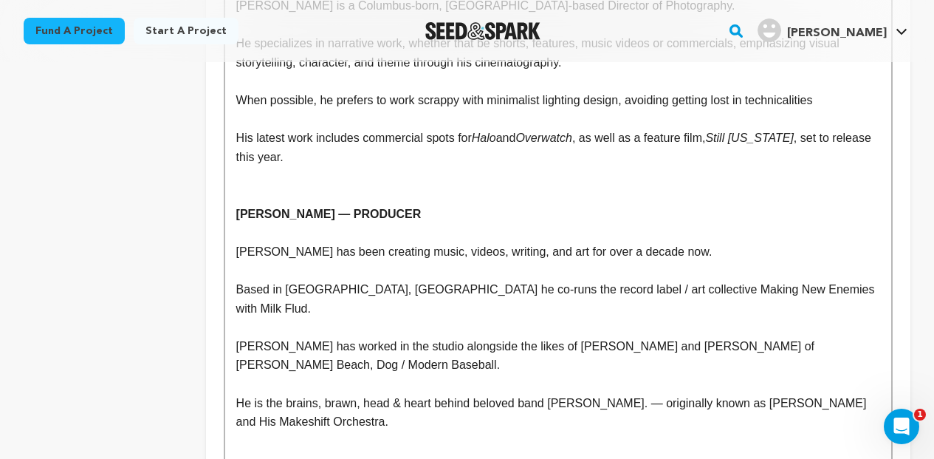
scroll to position [2494, 0]
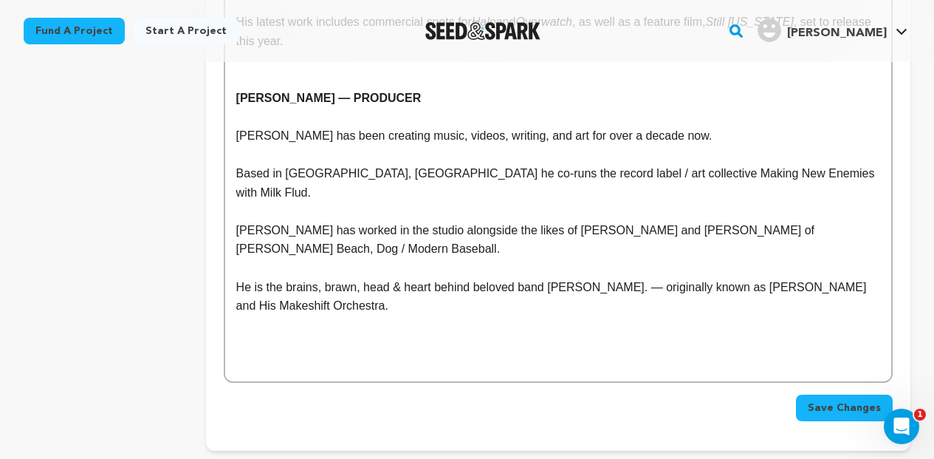
scroll to position [2672, 0]
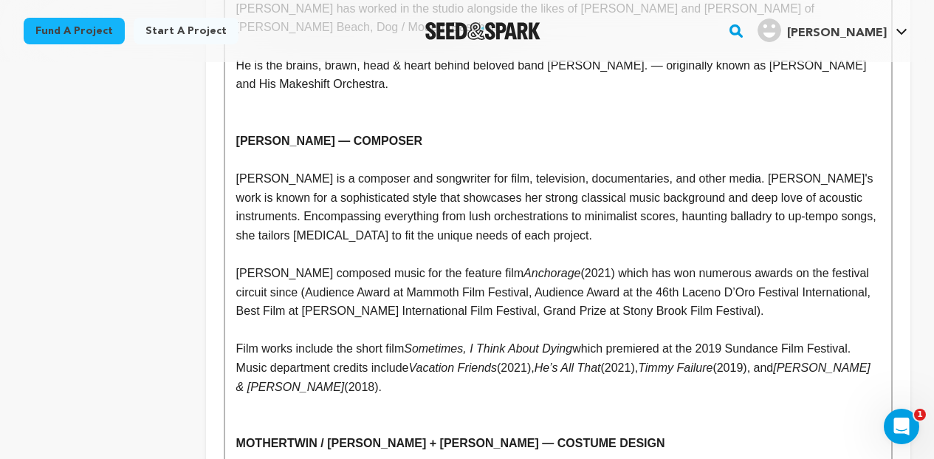
scroll to position [2829, 0]
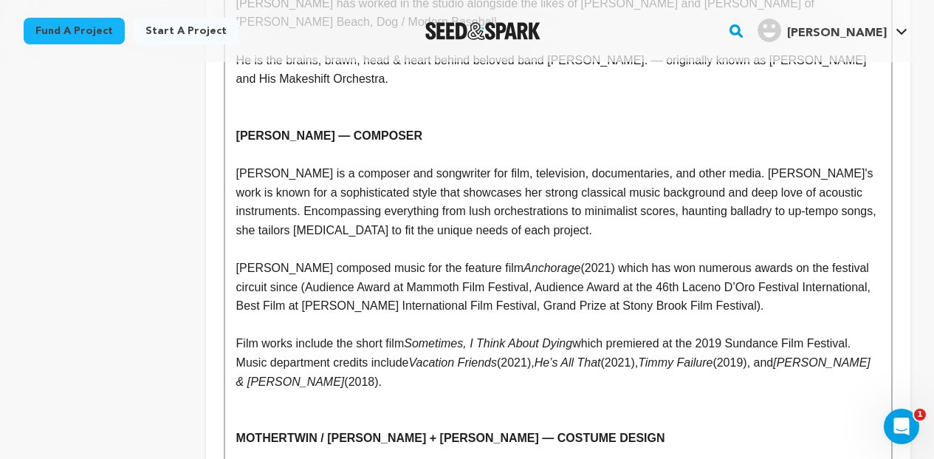
click at [297, 391] on p at bounding box center [558, 400] width 644 height 19
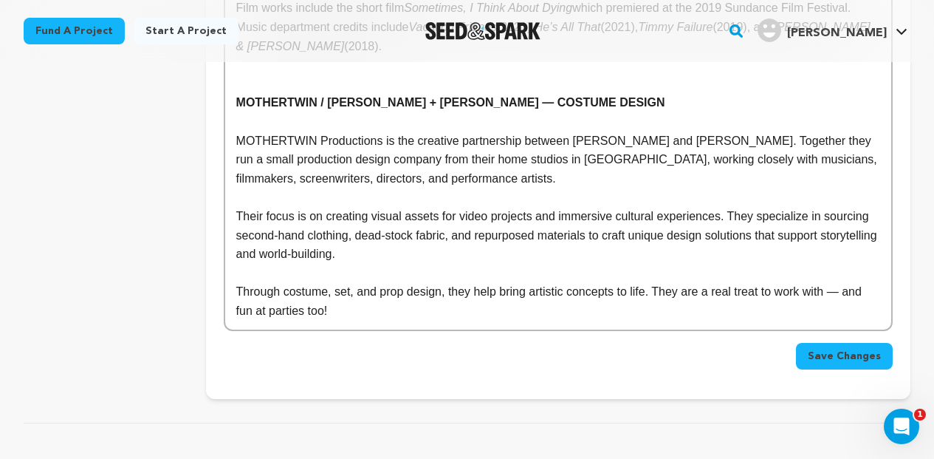
scroll to position [3148, 0]
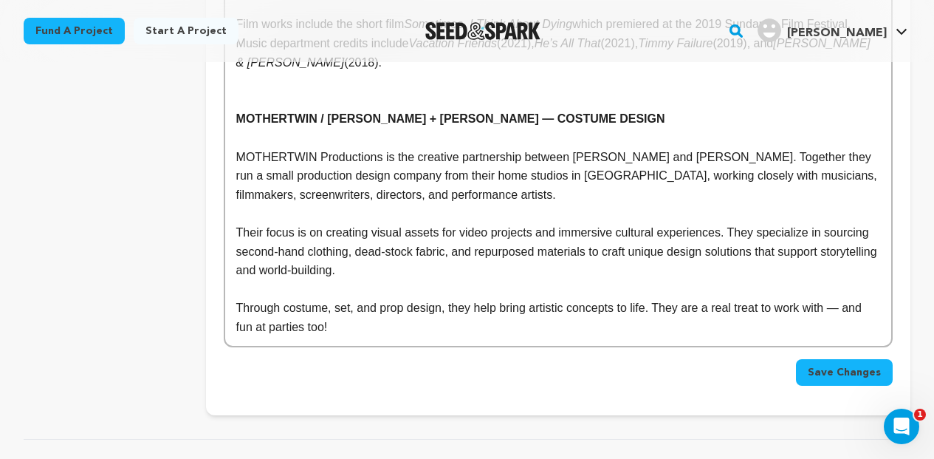
click at [814, 365] on span "Save Changes" at bounding box center [844, 372] width 73 height 15
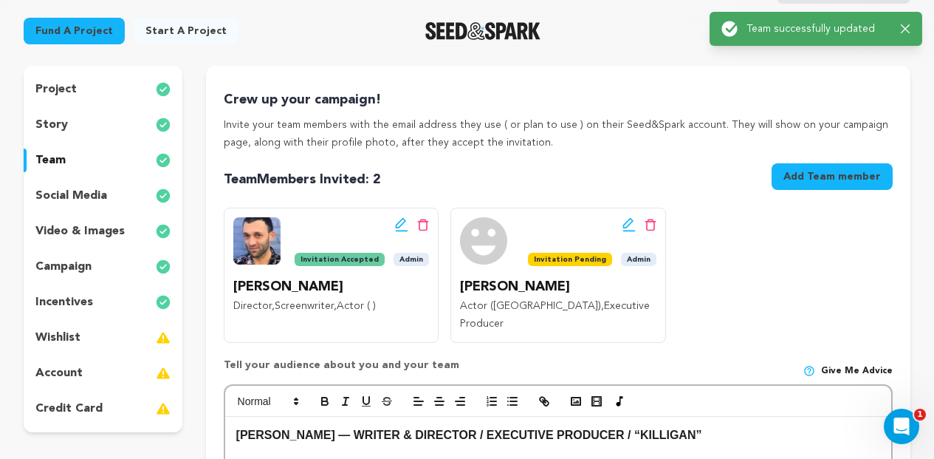
scroll to position [0, 0]
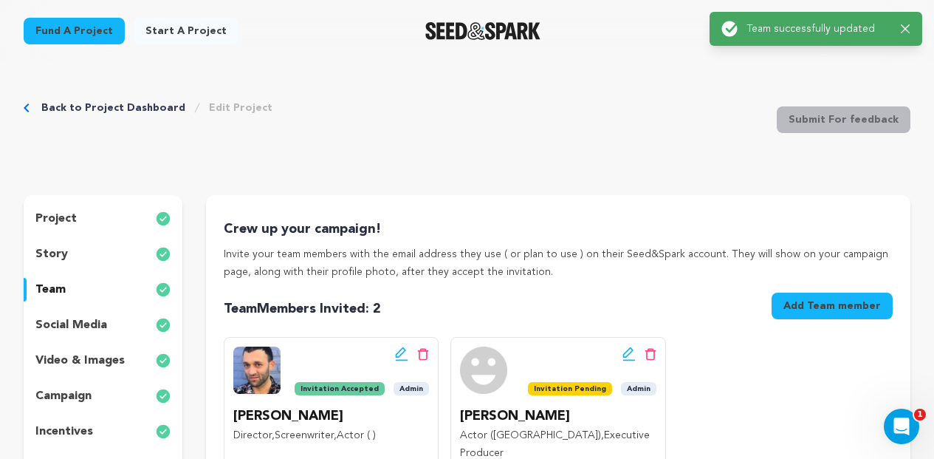
click at [67, 213] on p "project" at bounding box center [55, 219] width 41 height 18
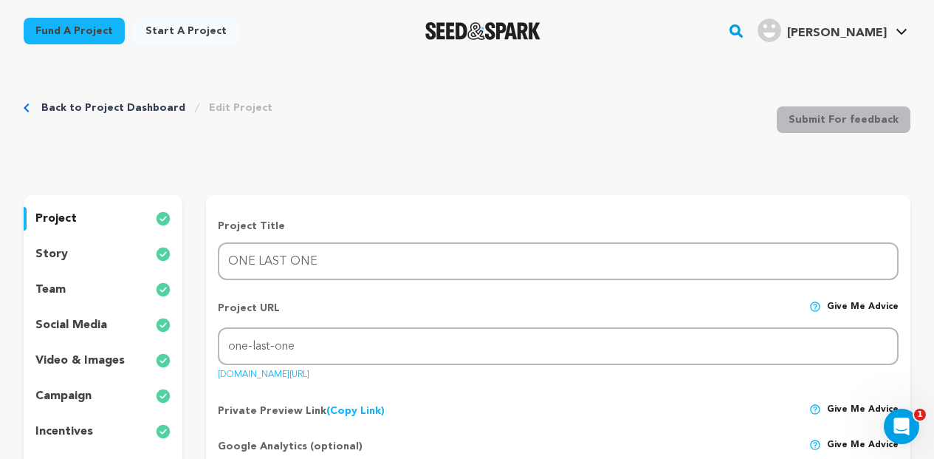
click at [124, 107] on link "Back to Project Dashboard" at bounding box center [113, 107] width 144 height 15
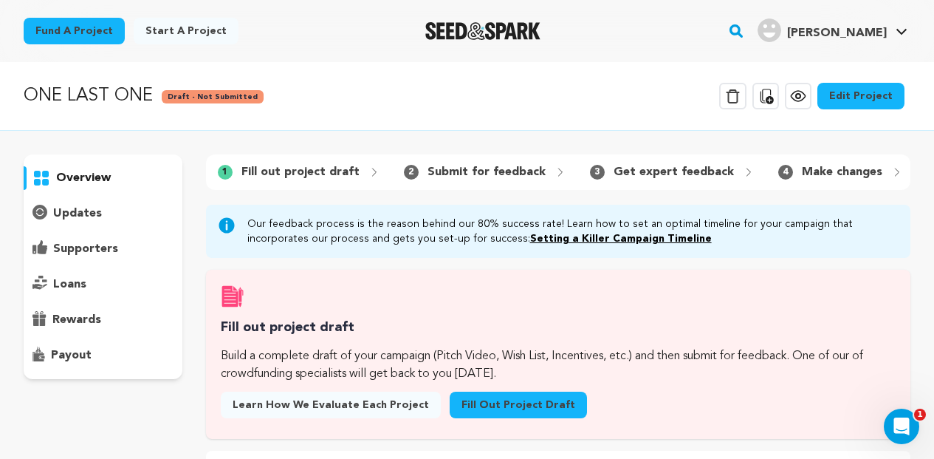
click at [805, 95] on icon at bounding box center [798, 96] width 14 height 10
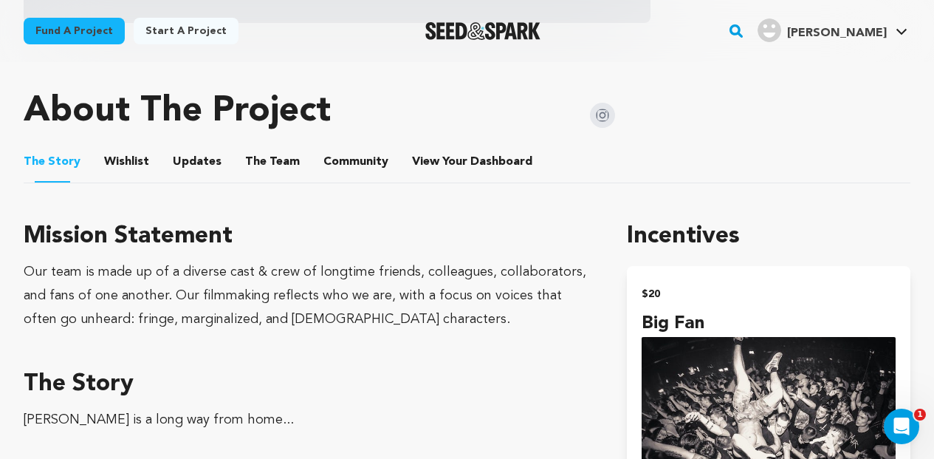
scroll to position [670, 0]
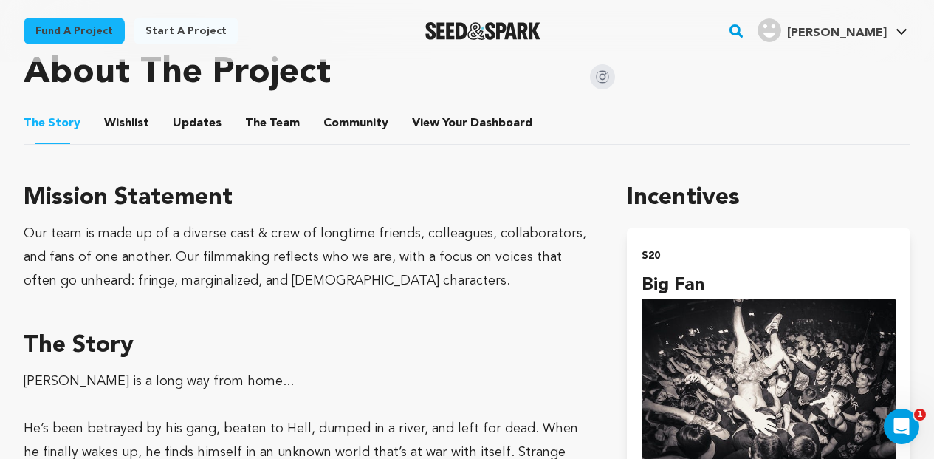
click at [131, 121] on button "Wishlist" at bounding box center [126, 126] width 35 height 35
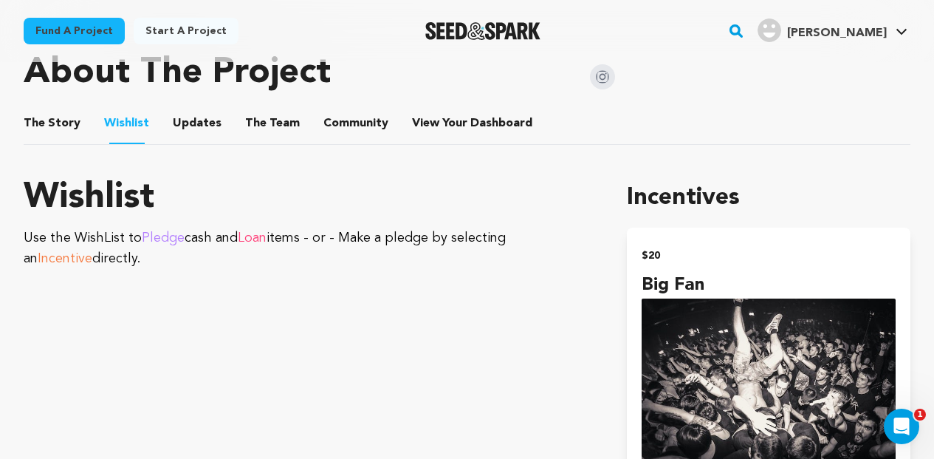
click at [198, 121] on button "Updates" at bounding box center [196, 126] width 35 height 35
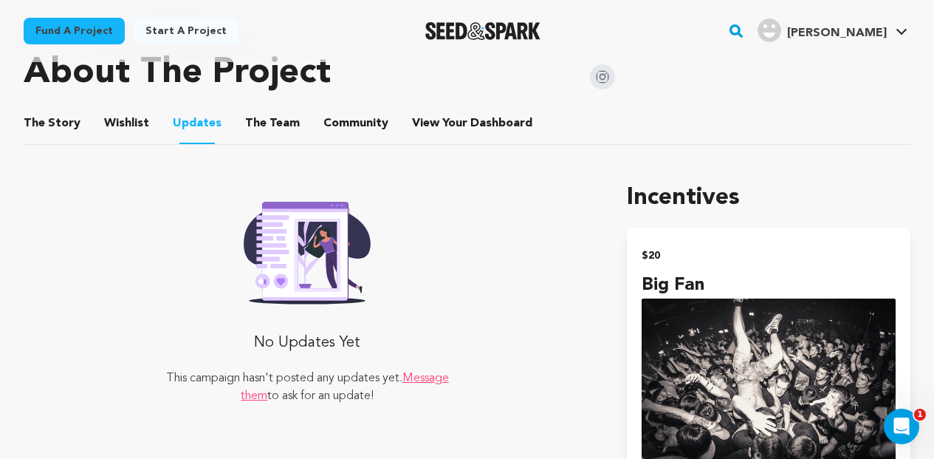
click at [255, 129] on button "The Team" at bounding box center [272, 126] width 35 height 35
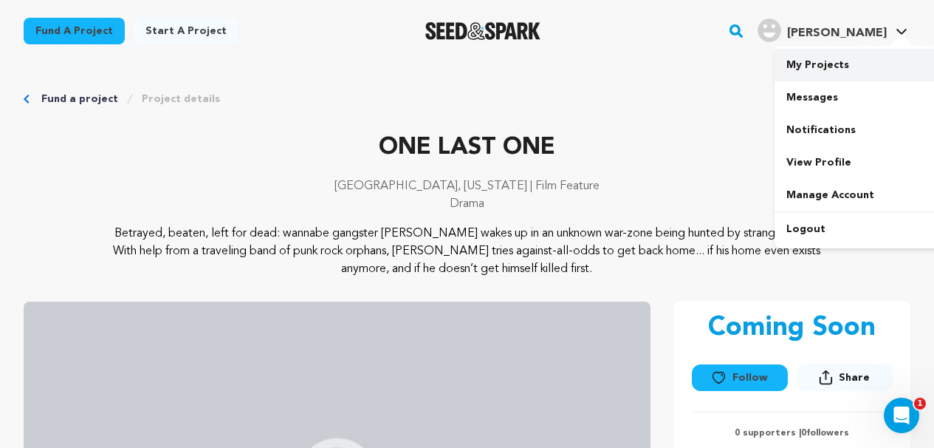
click at [813, 57] on link "My Projects" at bounding box center [857, 65] width 165 height 33
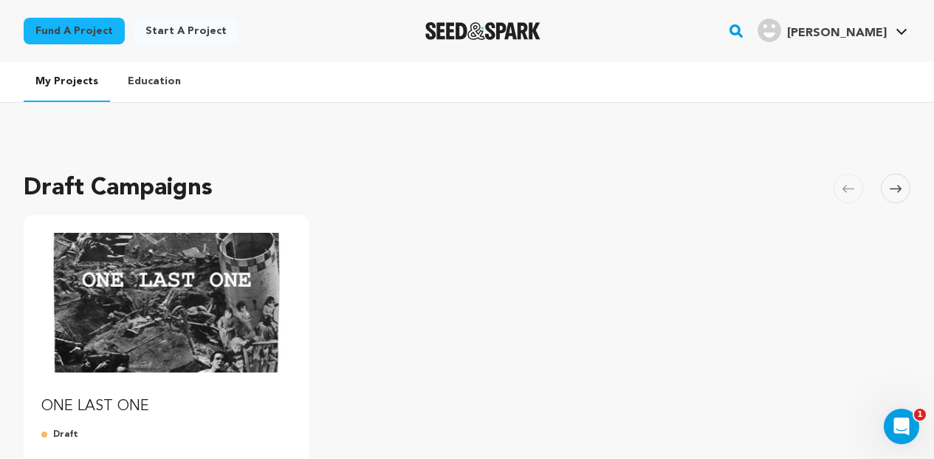
click at [238, 262] on img "Fund ONE LAST ONE" at bounding box center [166, 303] width 250 height 140
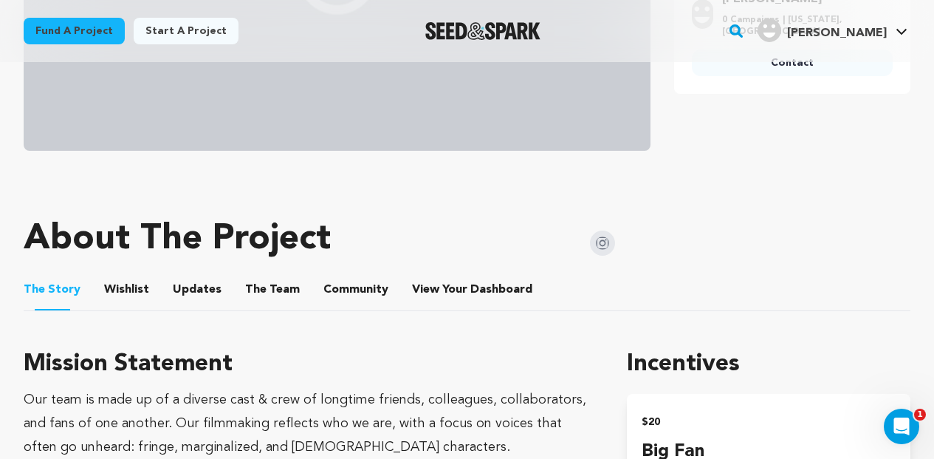
click at [266, 284] on button "The Team" at bounding box center [272, 292] width 35 height 35
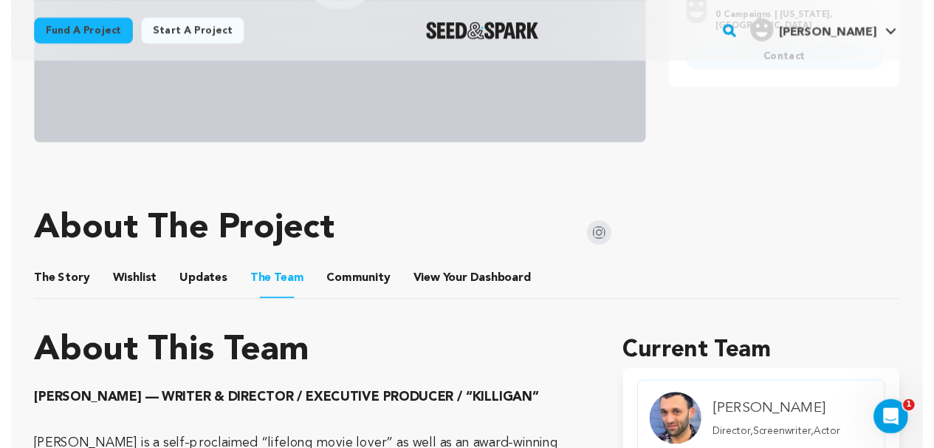
scroll to position [408, 0]
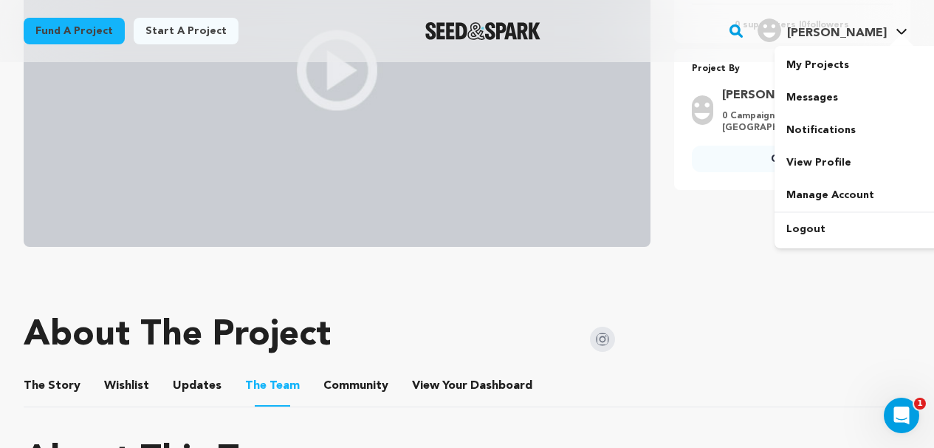
click at [856, 35] on span "[PERSON_NAME]" at bounding box center [837, 33] width 100 height 12
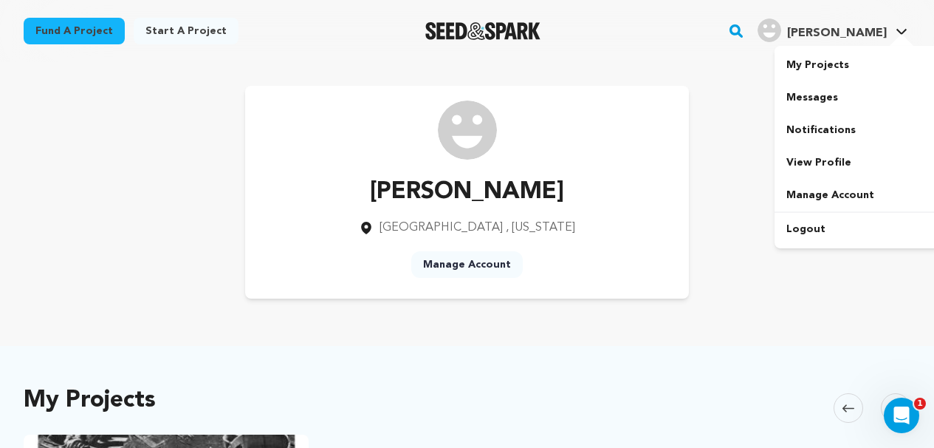
click at [836, 39] on h4 "[PERSON_NAME]" at bounding box center [837, 33] width 100 height 18
click at [782, 32] on img "Dakota L.'s Profile" at bounding box center [770, 30] width 24 height 24
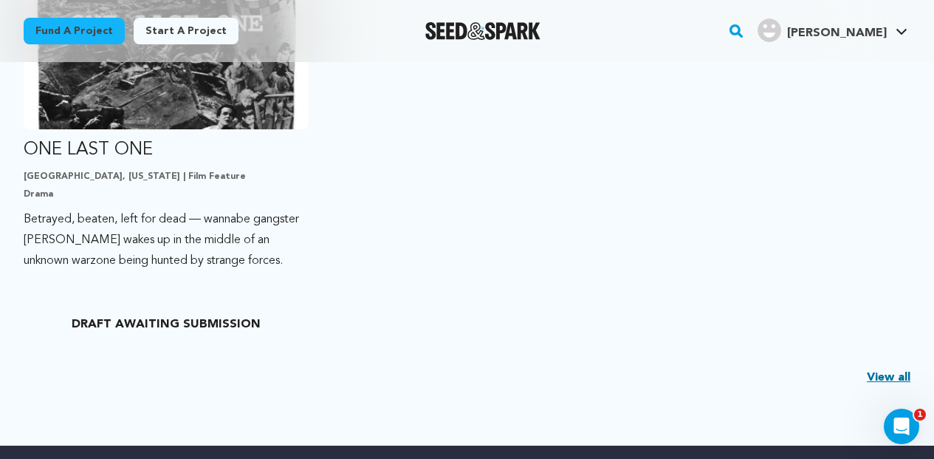
scroll to position [463, 0]
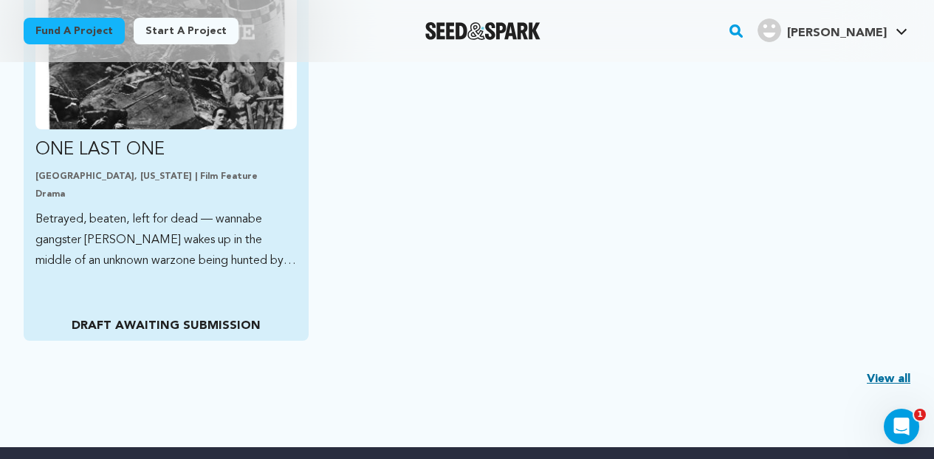
click at [196, 123] on img "Fund ONE LAST ONE" at bounding box center [165, 56] width 261 height 146
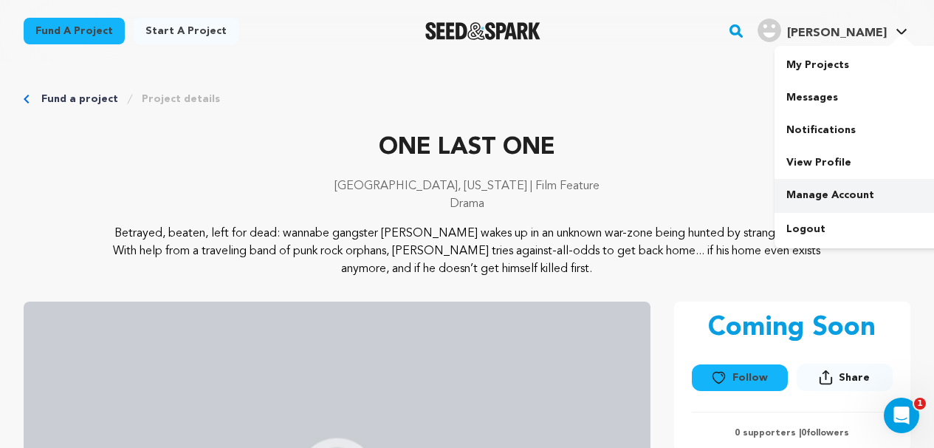
click at [837, 188] on link "Manage Account" at bounding box center [857, 195] width 165 height 33
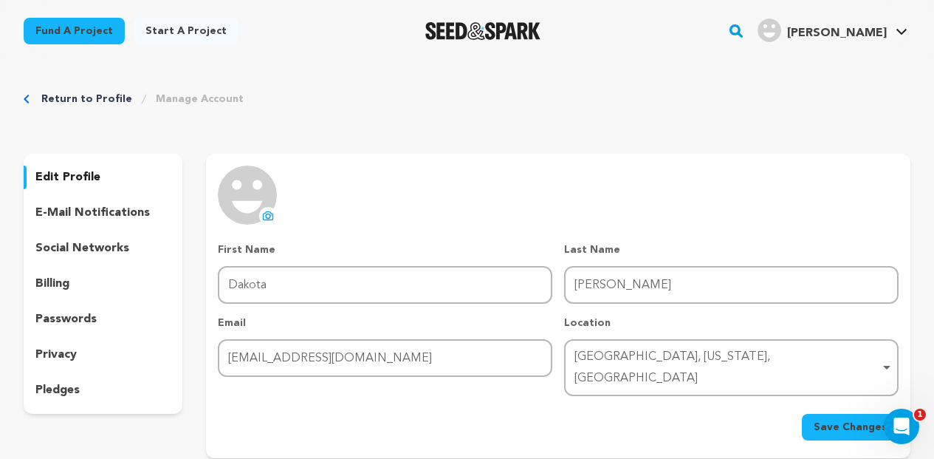
click at [105, 98] on link "Return to Profile" at bounding box center [86, 99] width 91 height 15
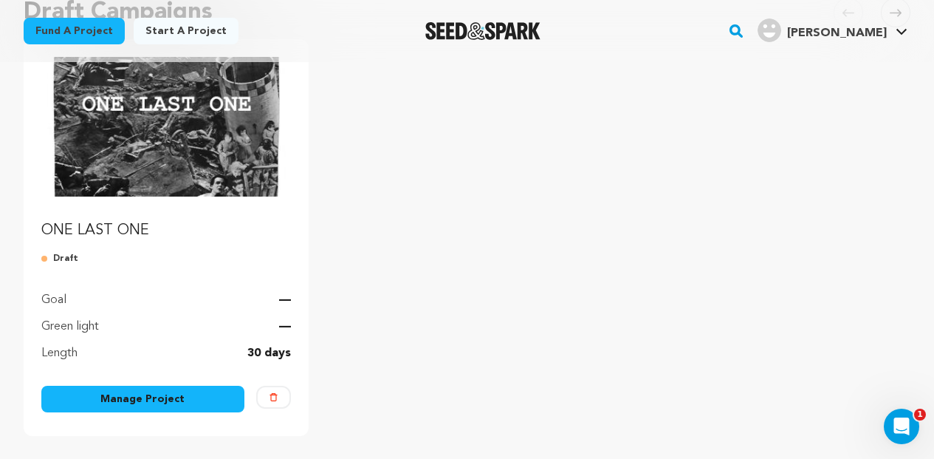
click at [170, 400] on link "Manage Project" at bounding box center [142, 399] width 203 height 27
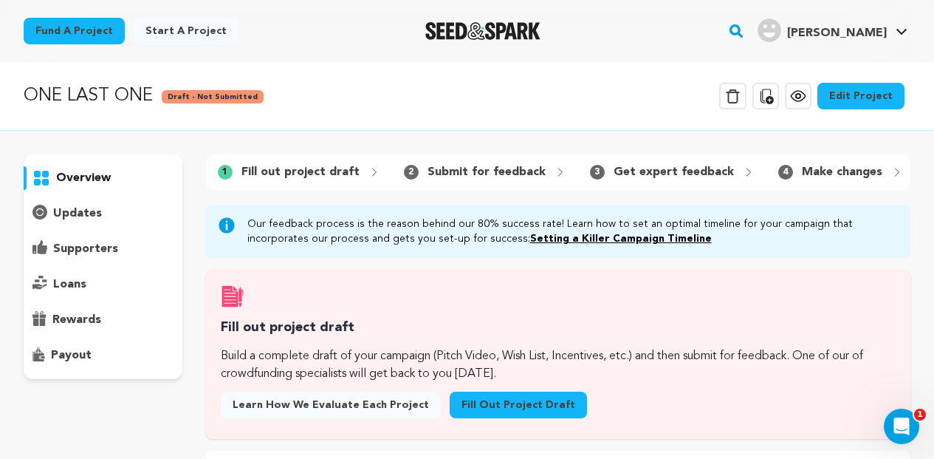
click at [864, 93] on link "Edit Project" at bounding box center [861, 96] width 87 height 27
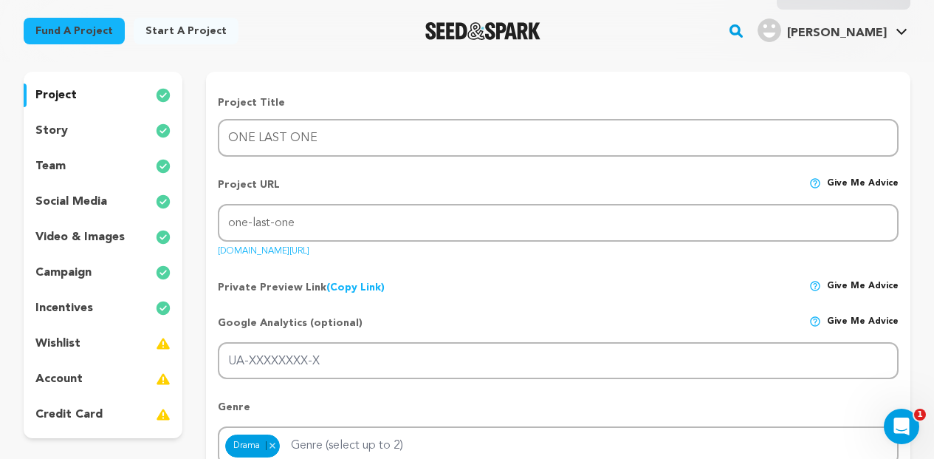
click at [97, 125] on div "story" at bounding box center [103, 131] width 159 height 24
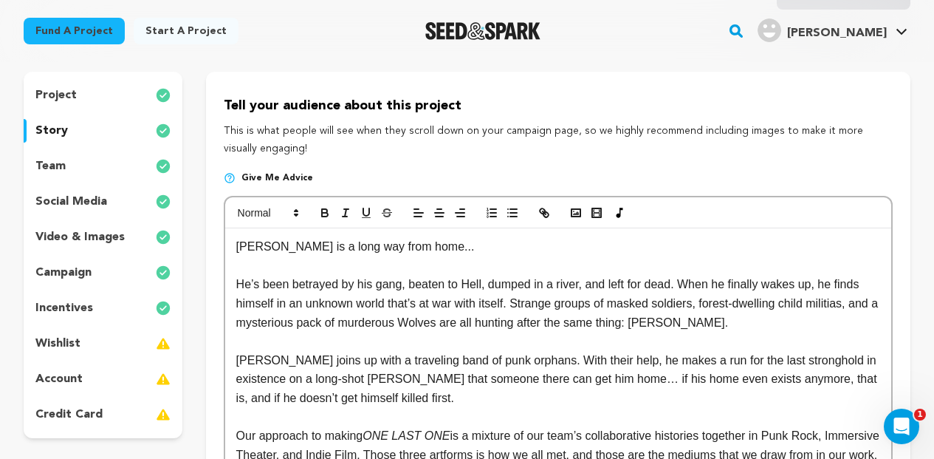
click at [64, 157] on p "team" at bounding box center [50, 166] width 30 height 18
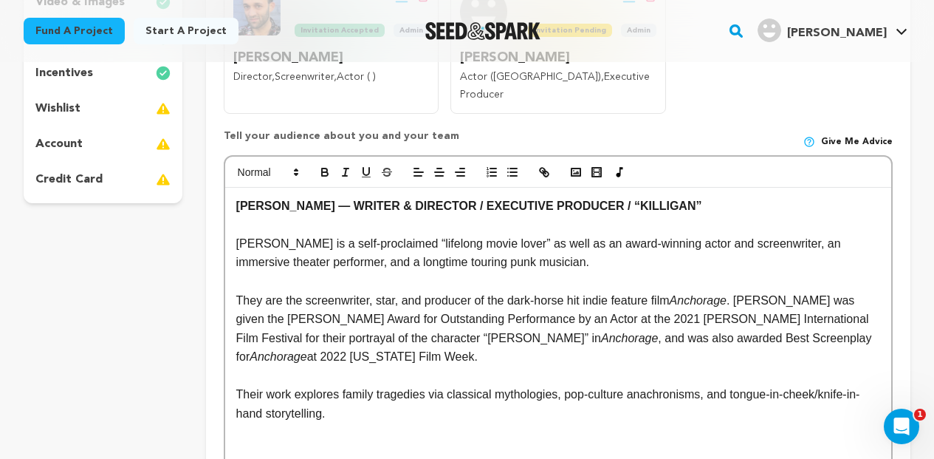
scroll to position [355, 0]
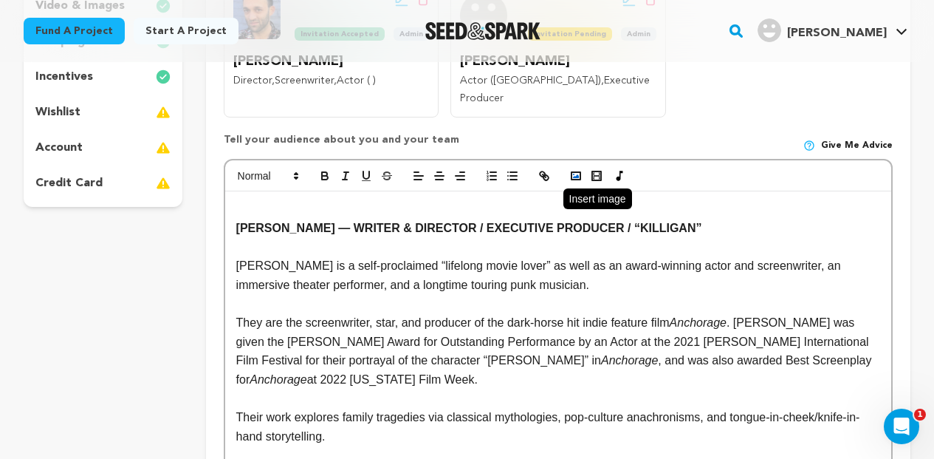
click at [573, 172] on rect "button" at bounding box center [576, 175] width 9 height 7
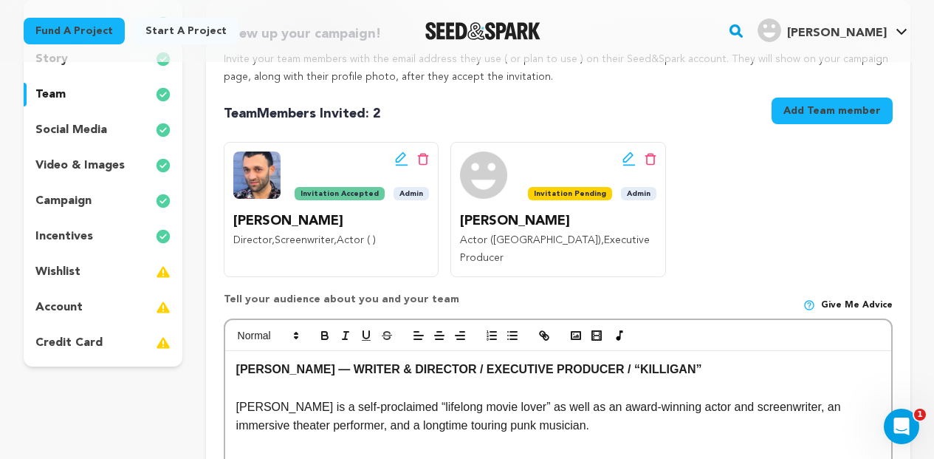
scroll to position [193, 0]
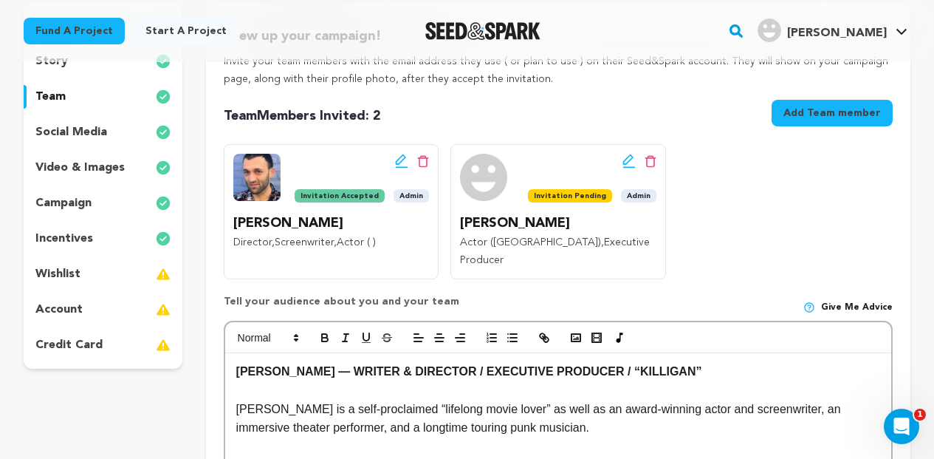
click at [237, 365] on strong "[PERSON_NAME] — WRITER & DIRECTOR / EXECUTIVE PRODUCER / “KILLIGAN”" at bounding box center [469, 371] width 466 height 13
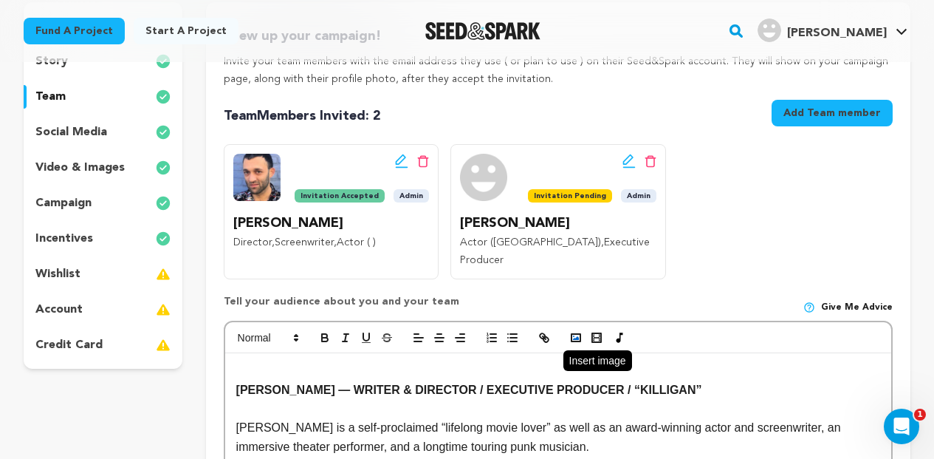
click at [581, 334] on rect "button" at bounding box center [576, 337] width 9 height 7
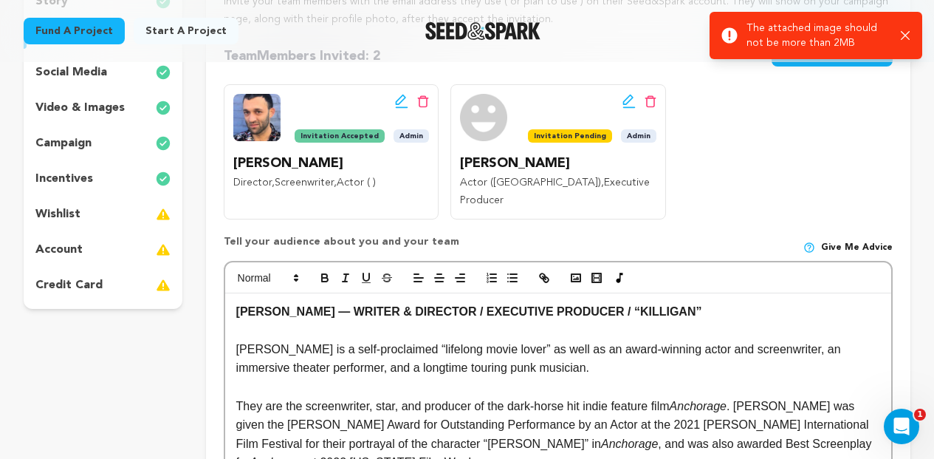
scroll to position [259, 0]
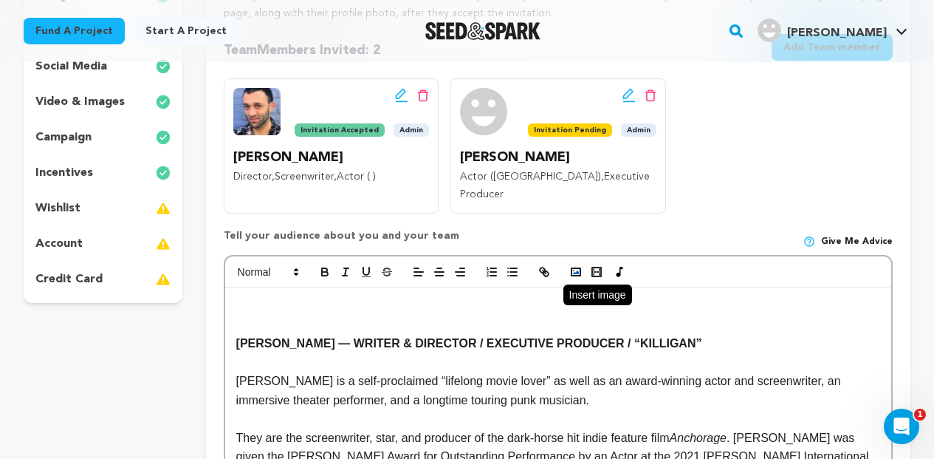
click at [575, 265] on icon "button" at bounding box center [576, 271] width 13 height 13
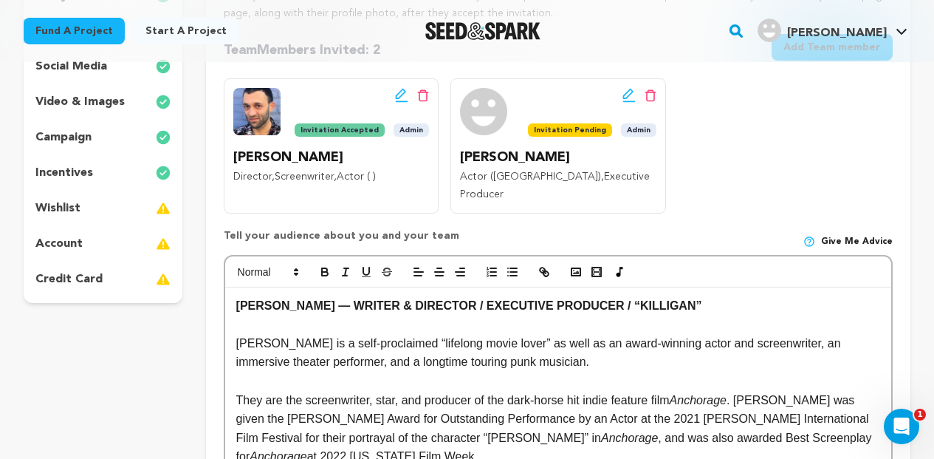
click at [236, 299] on strong "Dakota Loesch — WRITER & DIRECTOR / EXECUTIVE PRODUCER / “KILLIGAN”" at bounding box center [469, 305] width 466 height 13
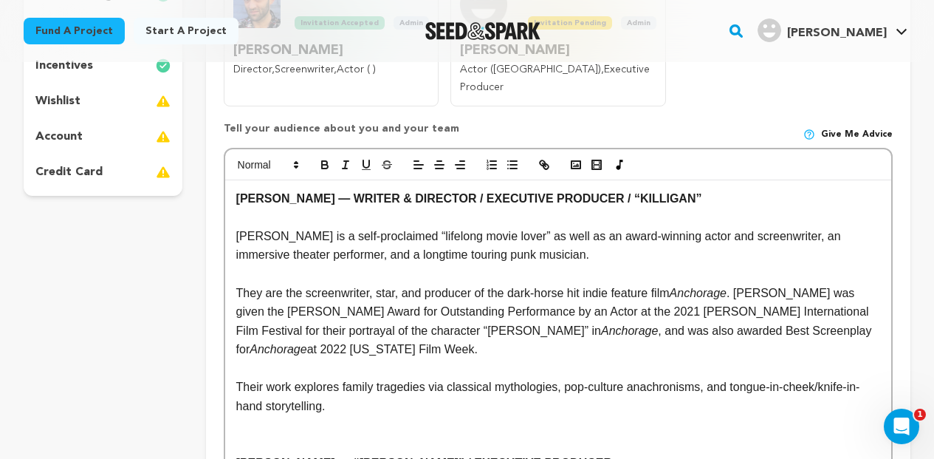
scroll to position [377, 0]
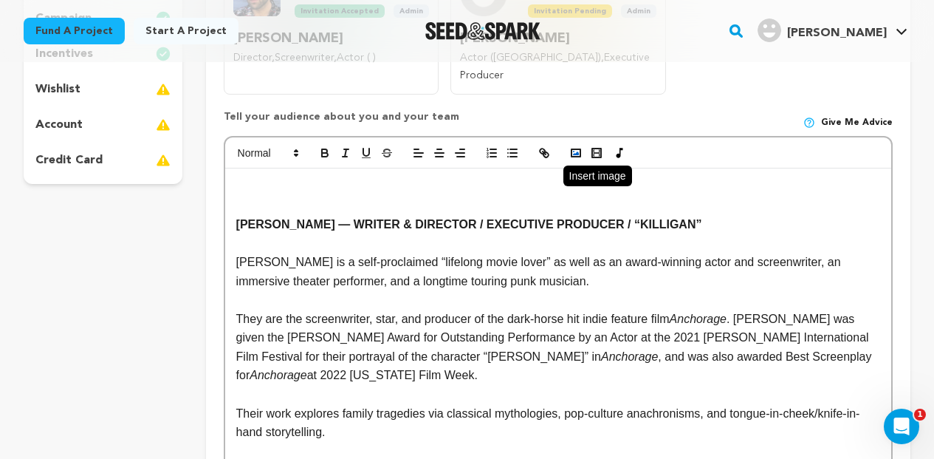
click at [575, 146] on icon "button" at bounding box center [576, 152] width 13 height 13
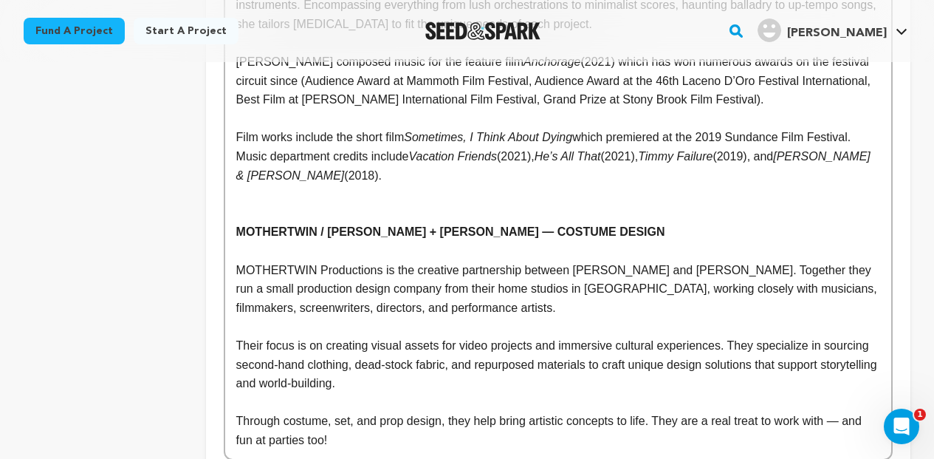
scroll to position [3841, 0]
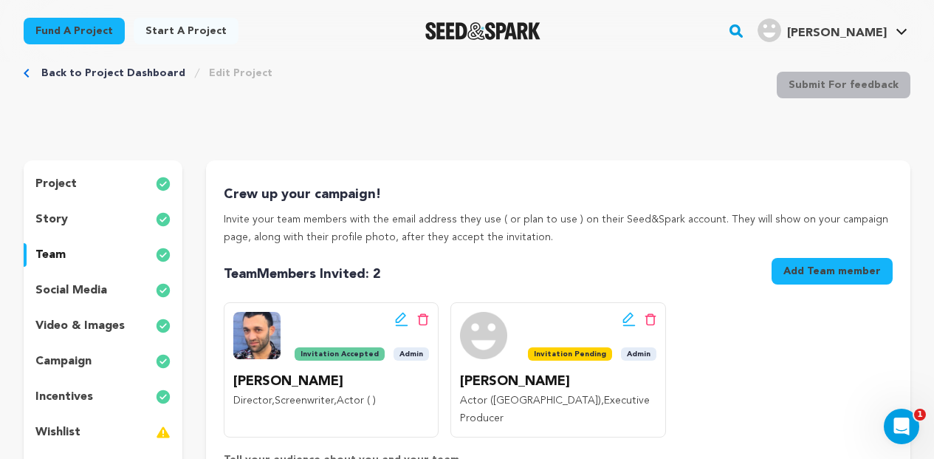
scroll to position [45, 0]
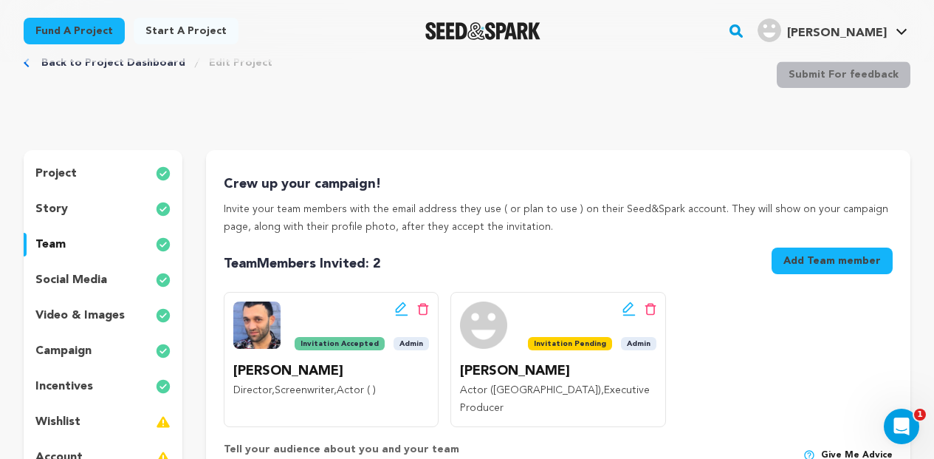
click at [77, 177] on div "project" at bounding box center [103, 174] width 159 height 24
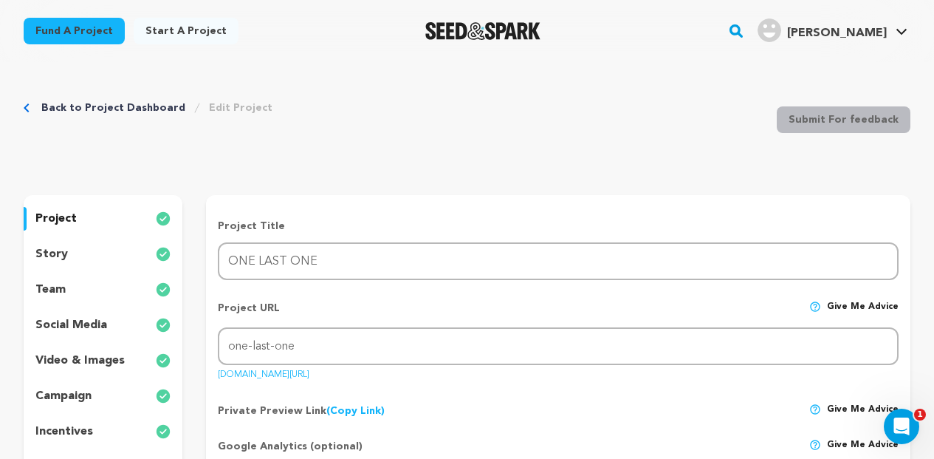
click at [92, 105] on link "Back to Project Dashboard" at bounding box center [113, 107] width 144 height 15
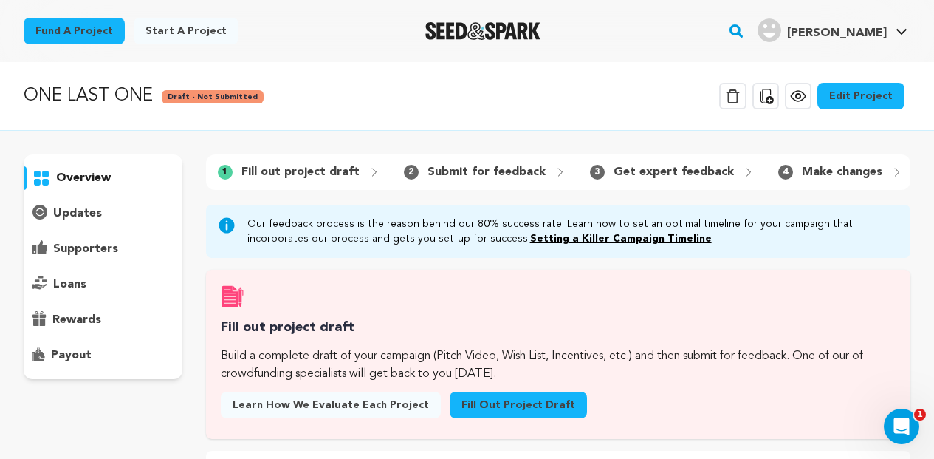
click at [799, 100] on icon at bounding box center [799, 96] width 18 height 18
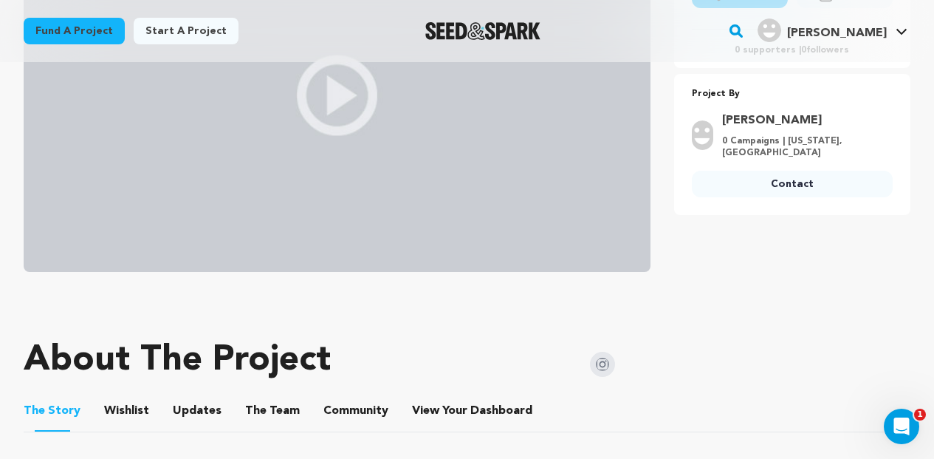
scroll to position [381, 0]
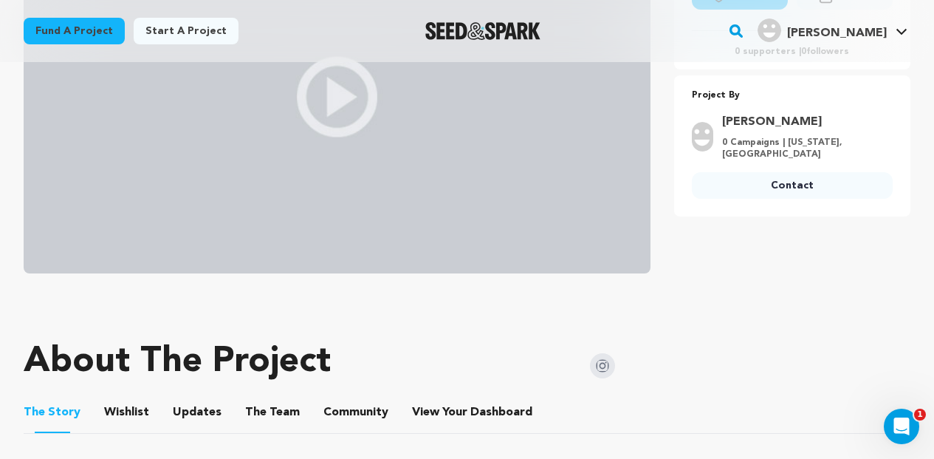
click at [261, 414] on button "The Team" at bounding box center [272, 414] width 35 height 35
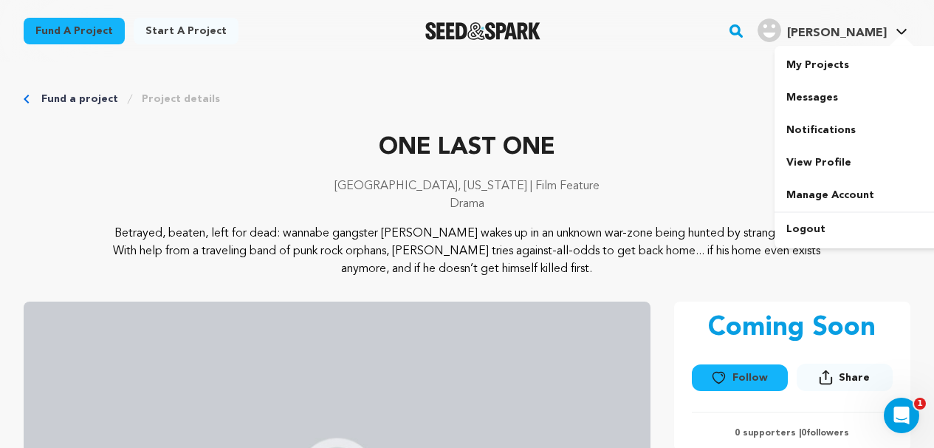
click at [878, 33] on span "[PERSON_NAME]" at bounding box center [837, 33] width 100 height 12
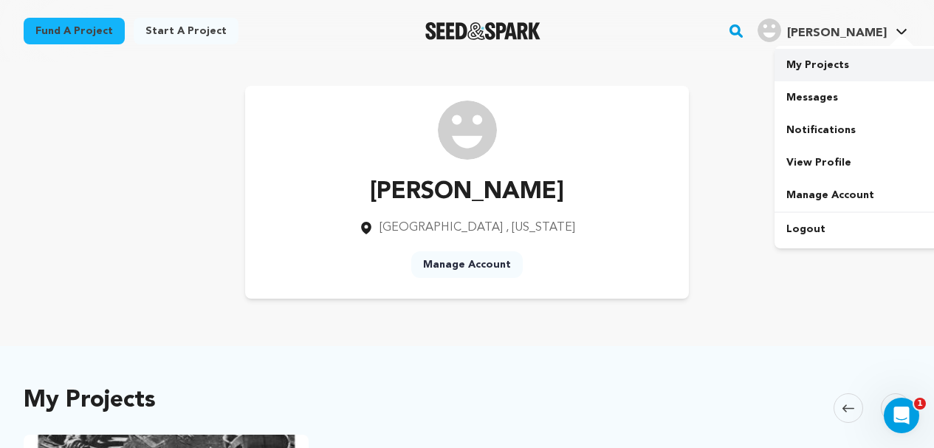
click at [834, 61] on link "My Projects" at bounding box center [857, 65] width 165 height 33
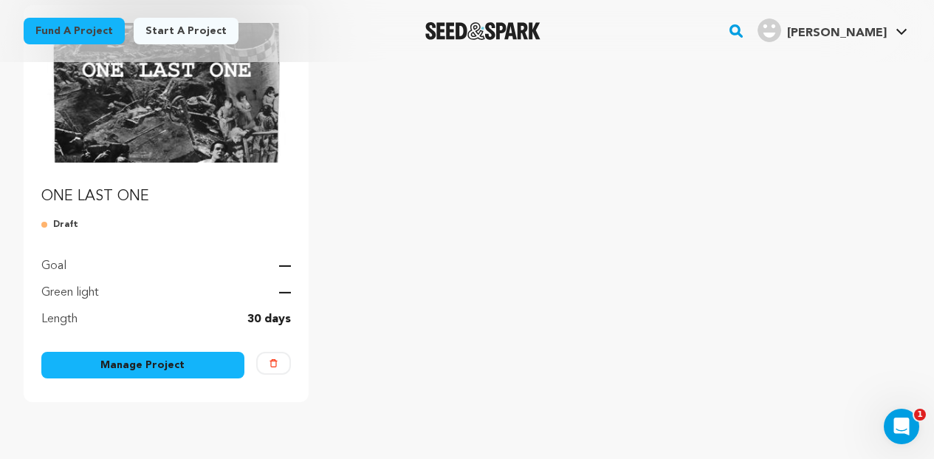
scroll to position [211, 0]
click at [163, 360] on link "Manage Project" at bounding box center [142, 364] width 203 height 27
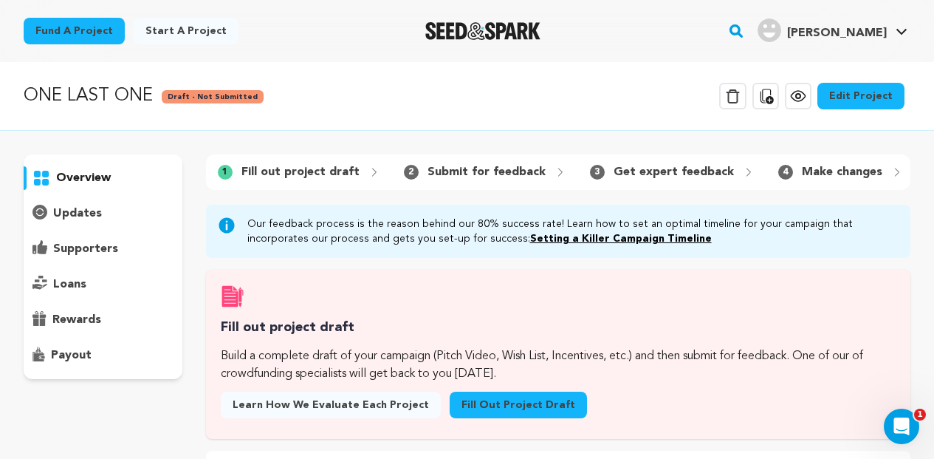
click at [851, 92] on link "Edit Project" at bounding box center [861, 96] width 87 height 27
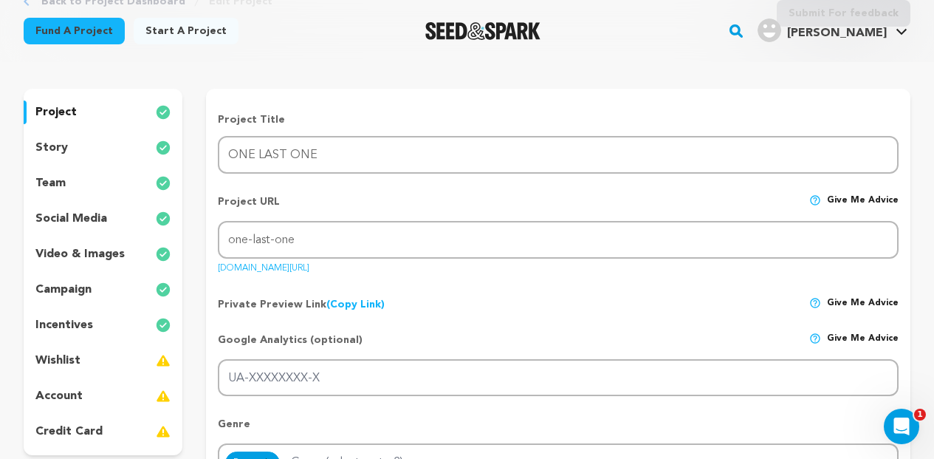
click at [98, 181] on div "team" at bounding box center [103, 183] width 159 height 24
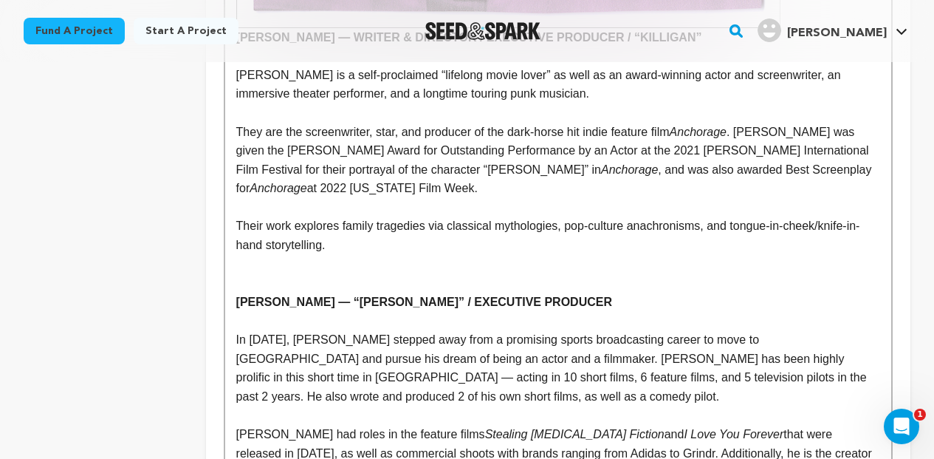
scroll to position [1348, 0]
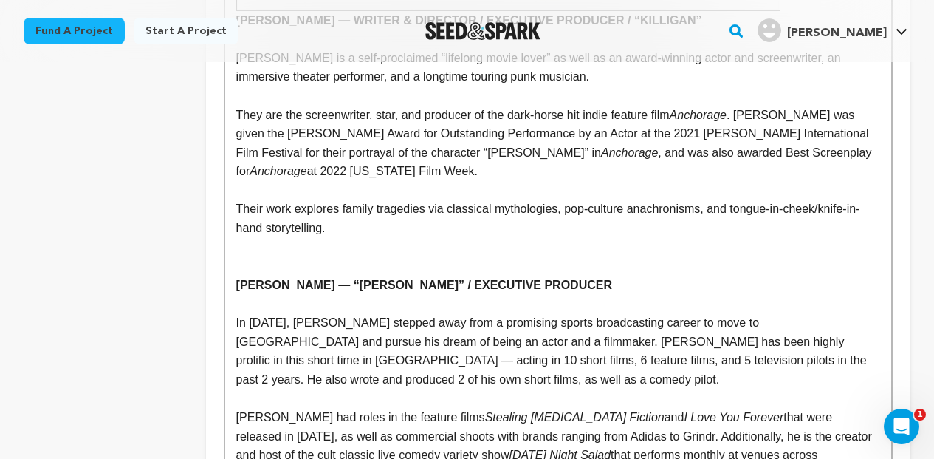
click at [276, 256] on p at bounding box center [558, 265] width 644 height 19
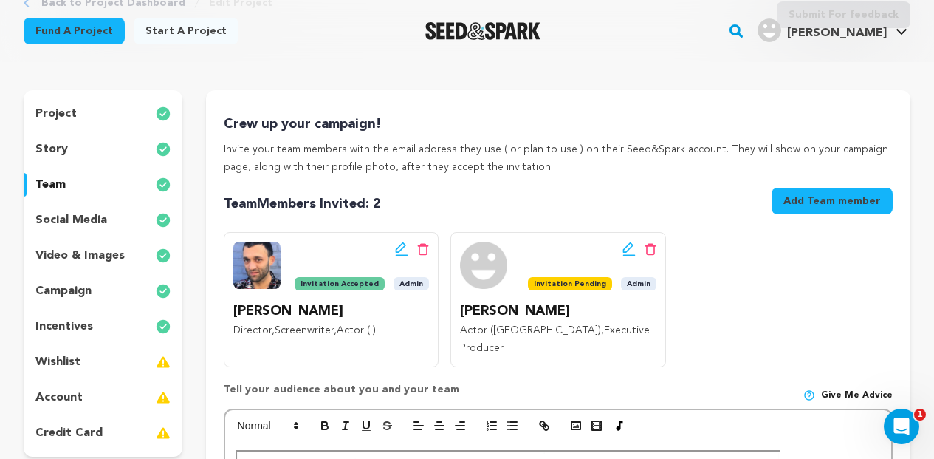
scroll to position [103, 0]
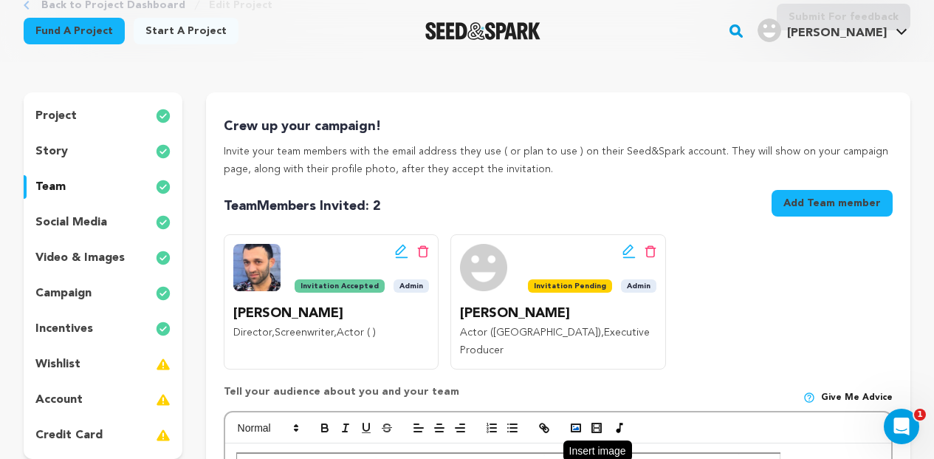
click at [577, 421] on icon "button" at bounding box center [576, 427] width 13 height 13
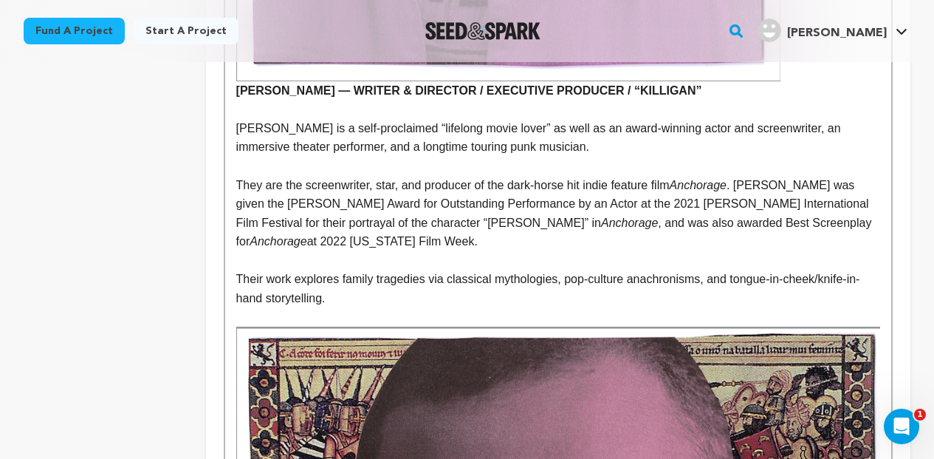
scroll to position [1268, 0]
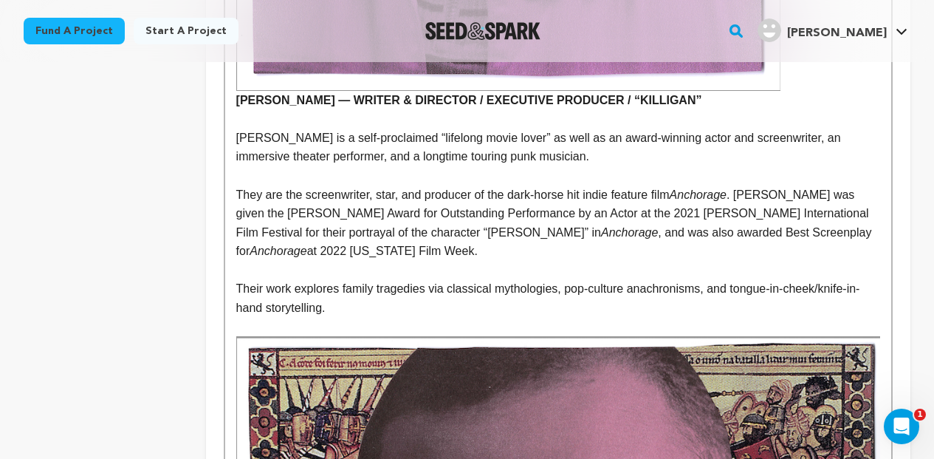
click at [370, 318] on p at bounding box center [558, 327] width 644 height 19
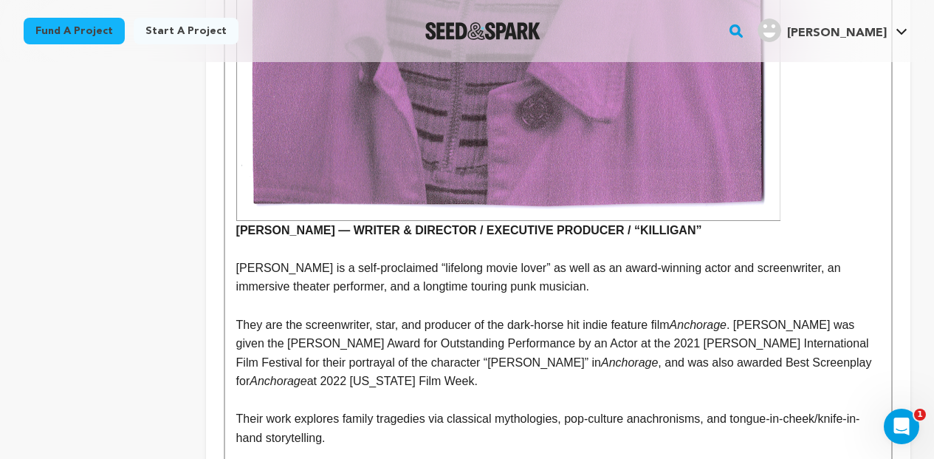
scroll to position [1124, 0]
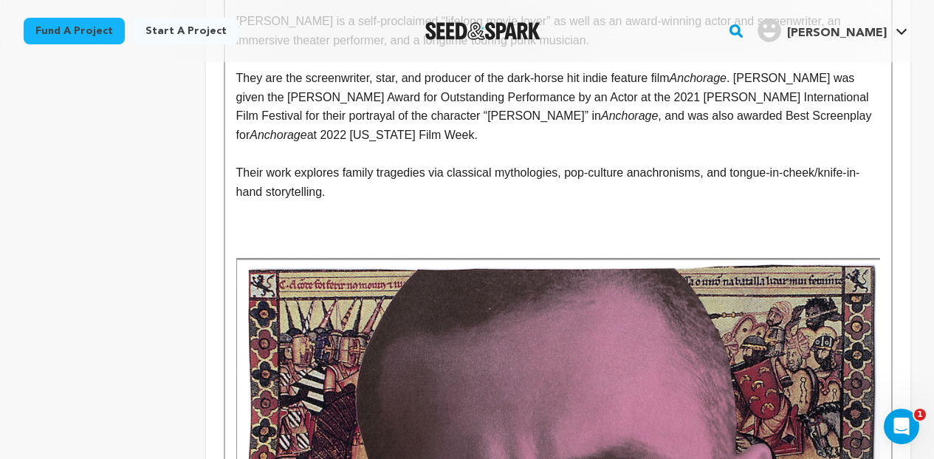
scroll to position [1402, 0]
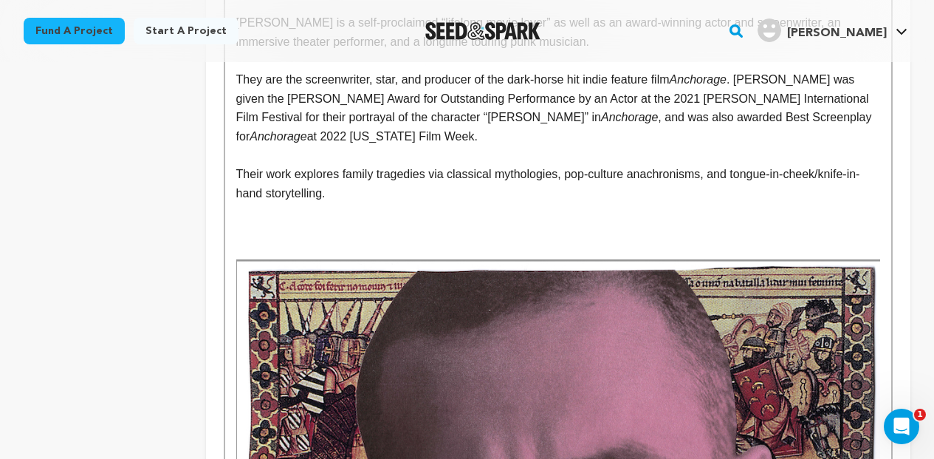
click at [246, 222] on p at bounding box center [558, 231] width 644 height 19
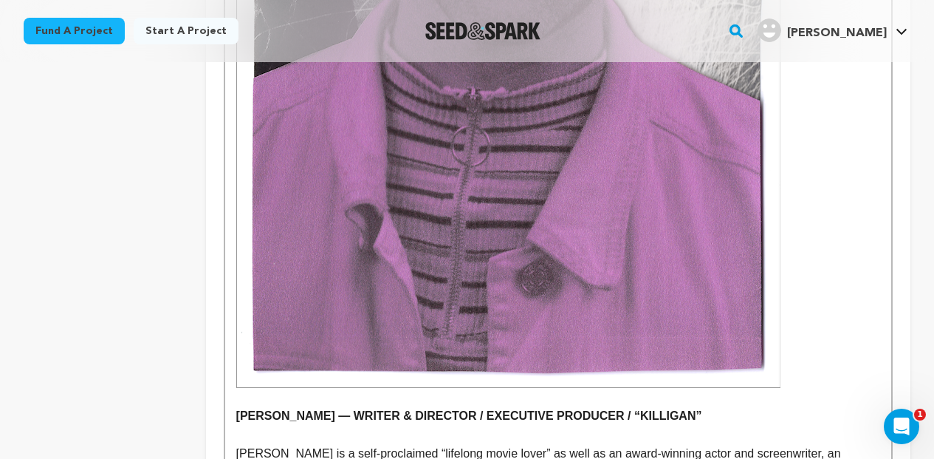
scroll to position [1011, 0]
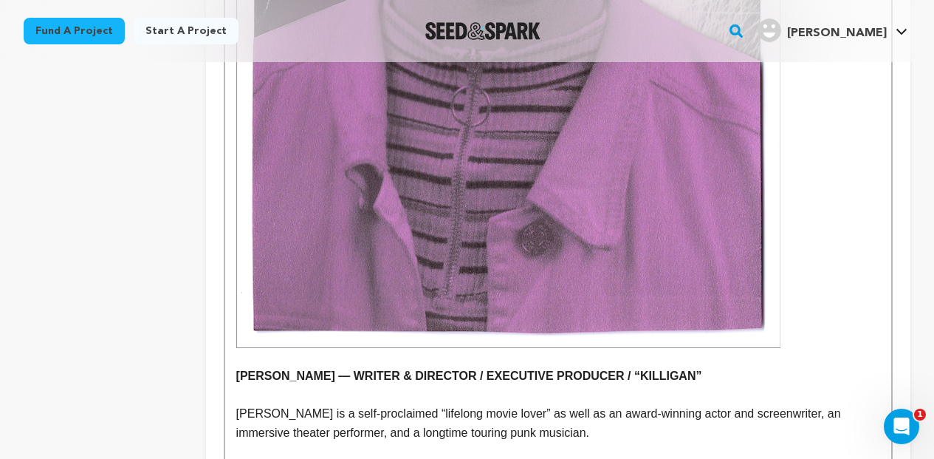
click at [246, 348] on p at bounding box center [558, 357] width 644 height 19
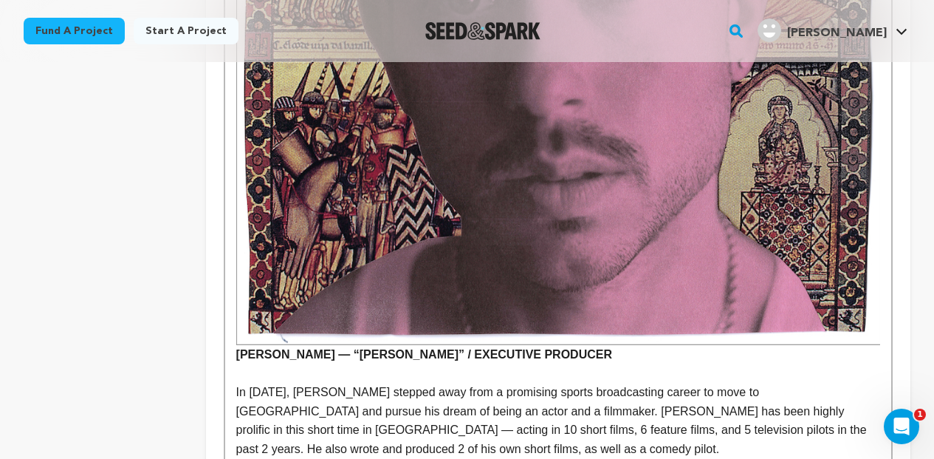
scroll to position [1962, 0]
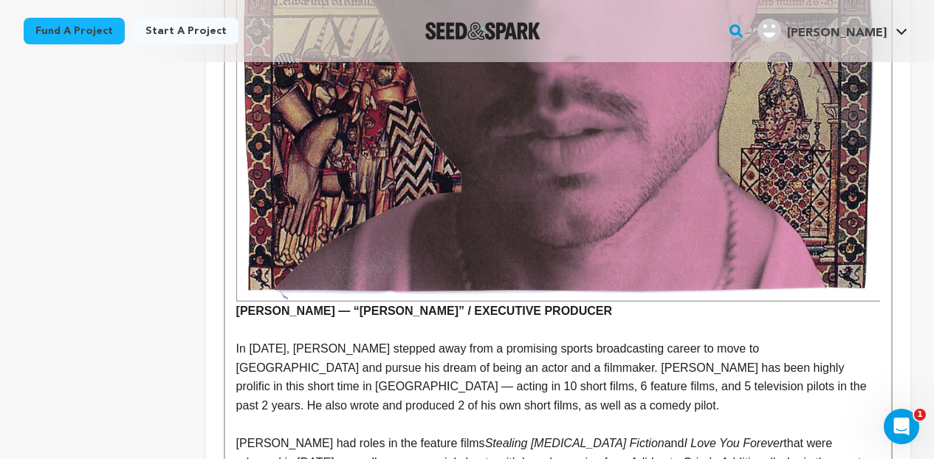
click at [236, 286] on strong "Alex Crawford — “CHICO” / EXECUTIVE PRODUCER" at bounding box center [558, 8] width 644 height 618
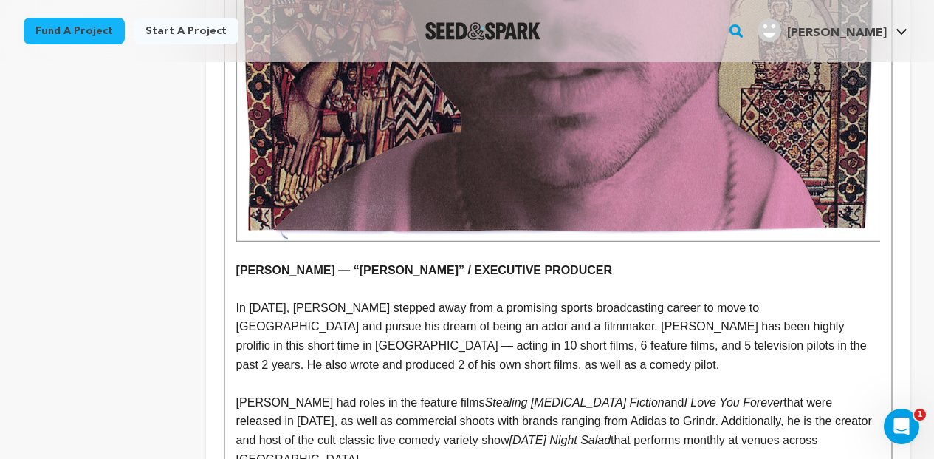
scroll to position [2034, 0]
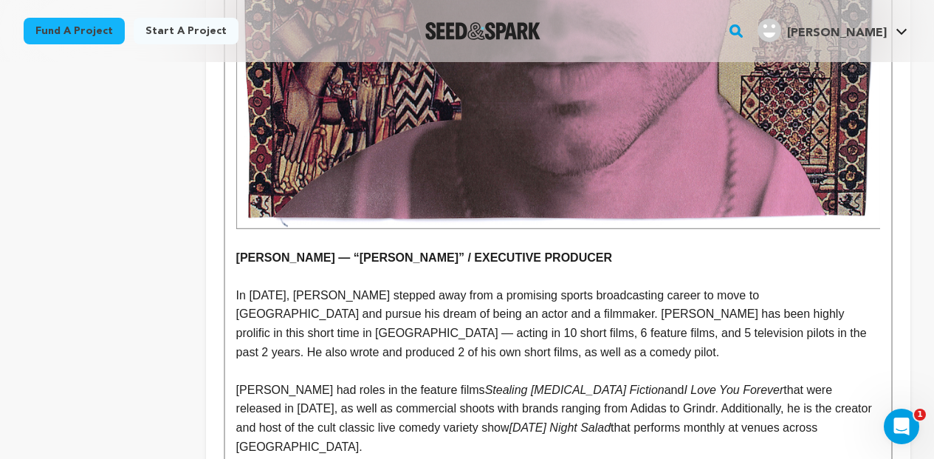
click at [242, 267] on p at bounding box center [558, 276] width 644 height 19
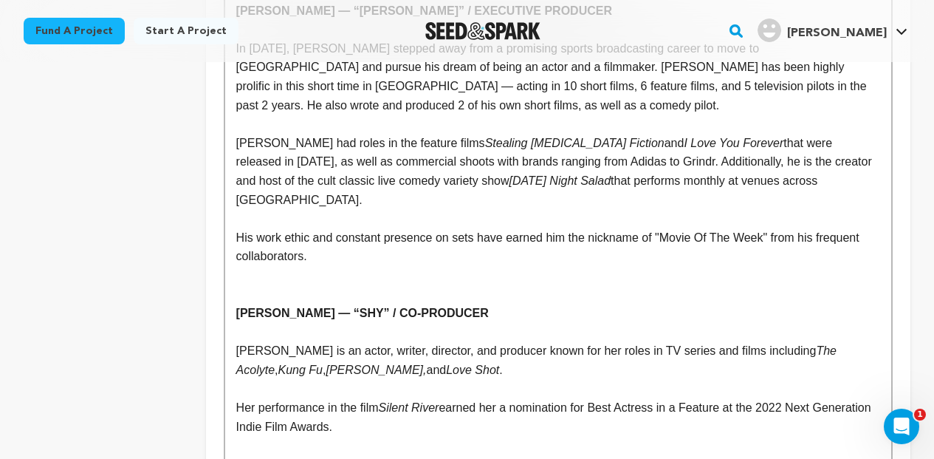
scroll to position [2282, 0]
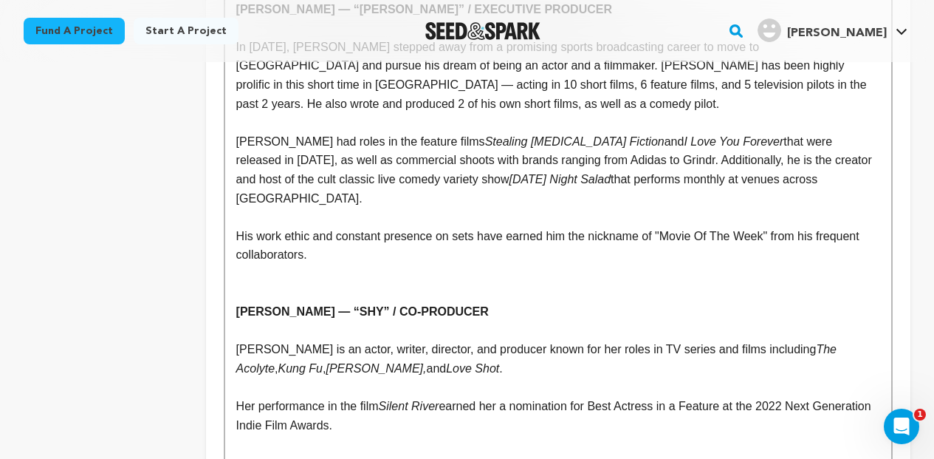
click at [243, 264] on p at bounding box center [558, 273] width 644 height 19
click at [243, 284] on p at bounding box center [558, 293] width 644 height 19
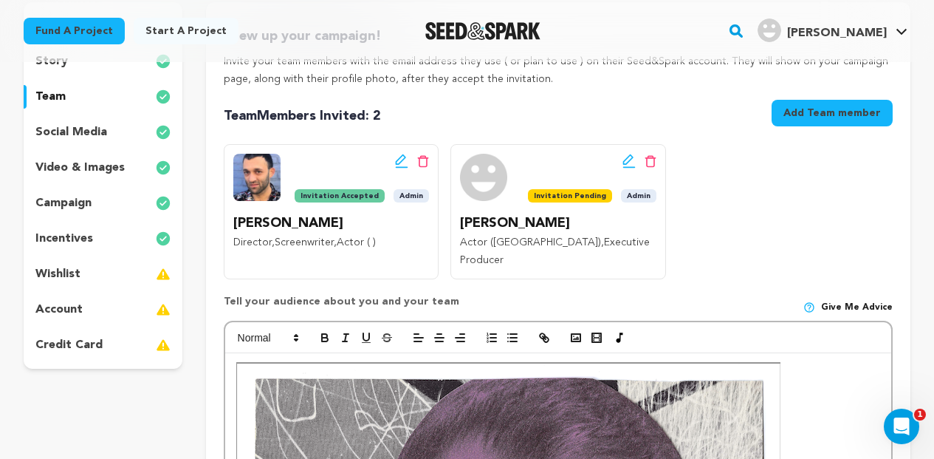
scroll to position [194, 0]
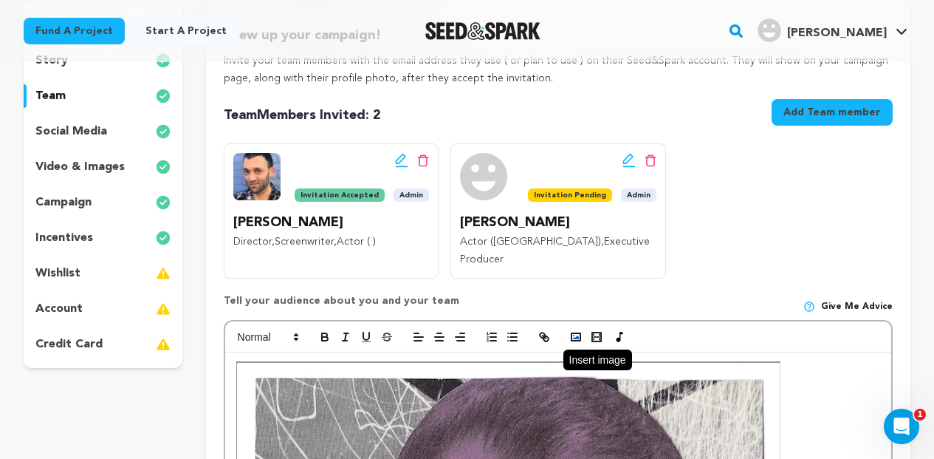
click at [573, 335] on circle "button" at bounding box center [573, 335] width 1 height 1
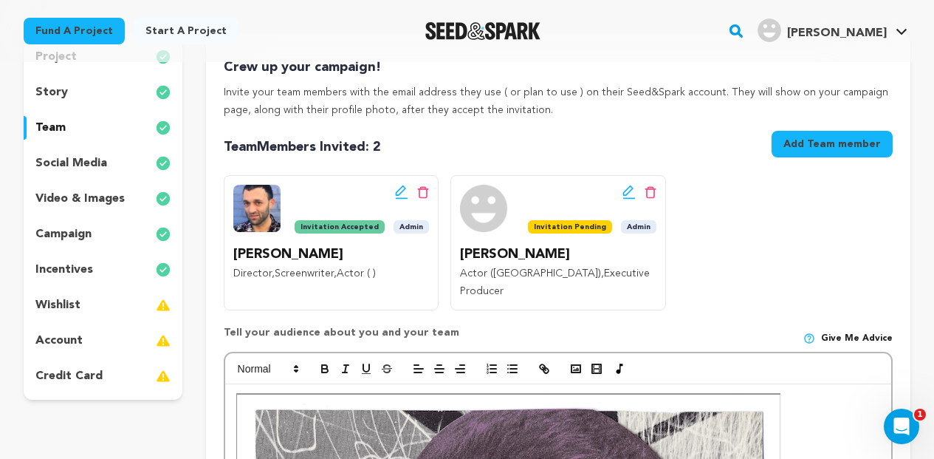
scroll to position [163, 0]
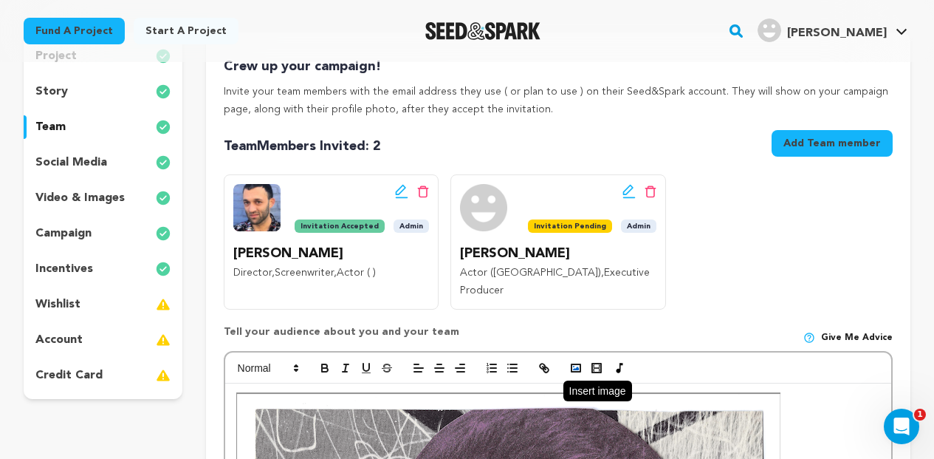
click at [572, 361] on icon "button" at bounding box center [576, 367] width 13 height 13
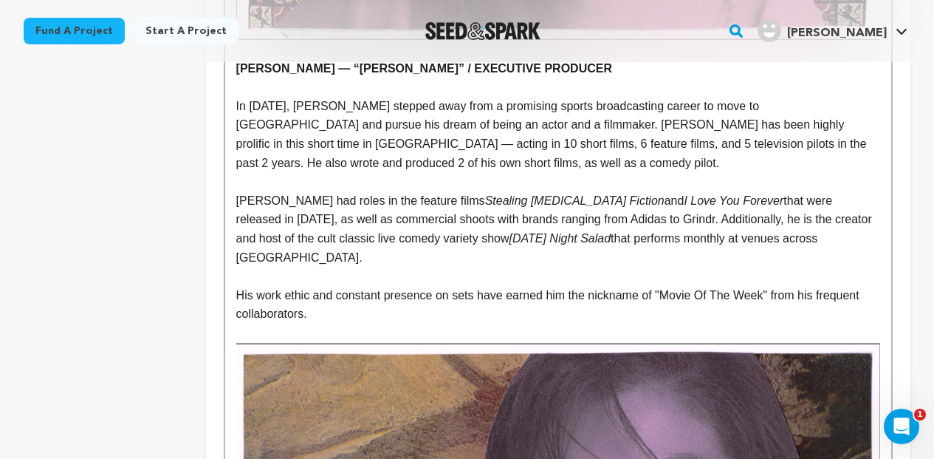
scroll to position [2220, 0]
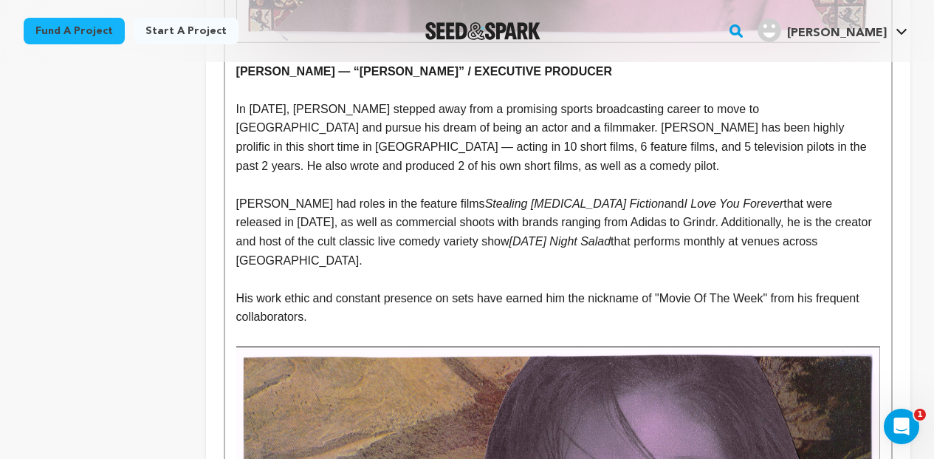
click at [356, 289] on p "His work ethic and constant presence on sets have earned him the nickname of "M…" at bounding box center [558, 308] width 644 height 38
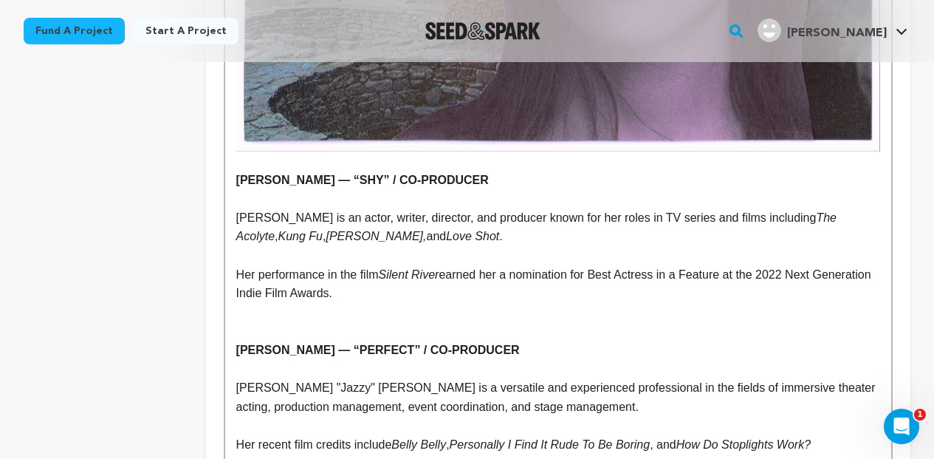
scroll to position [2958, 0]
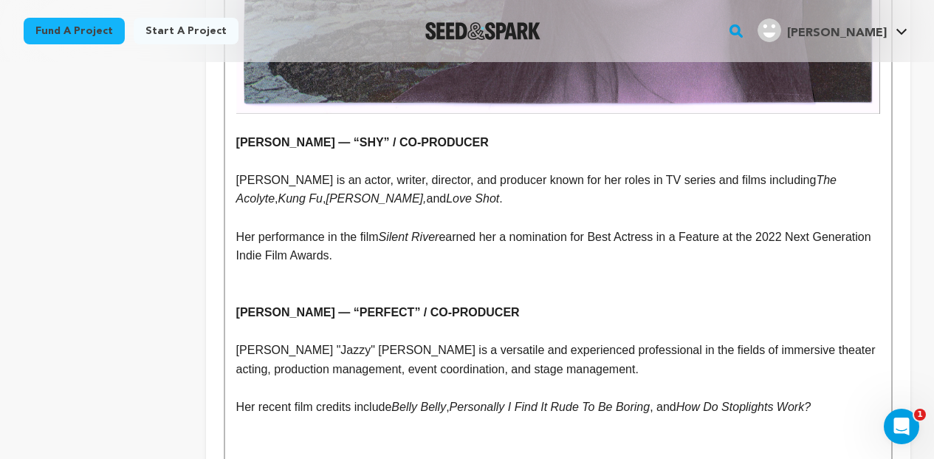
click at [242, 265] on p at bounding box center [558, 274] width 644 height 19
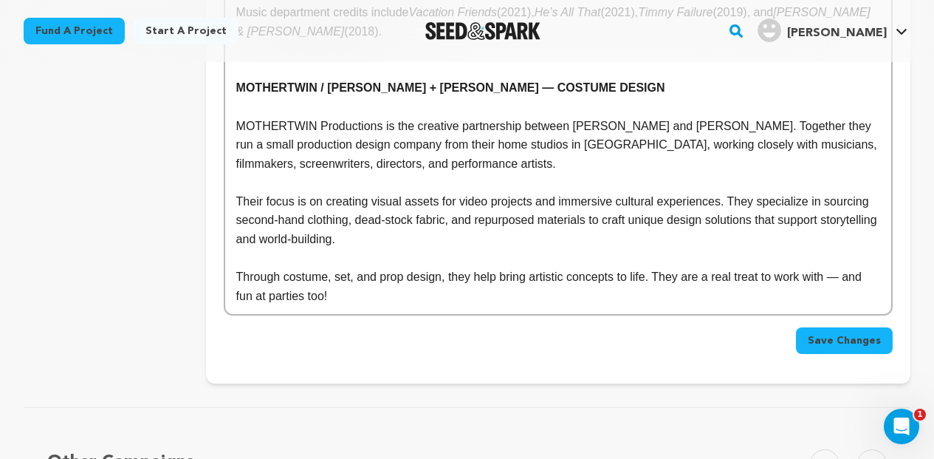
scroll to position [5168, 0]
click at [815, 332] on span "Save Changes" at bounding box center [844, 339] width 73 height 15
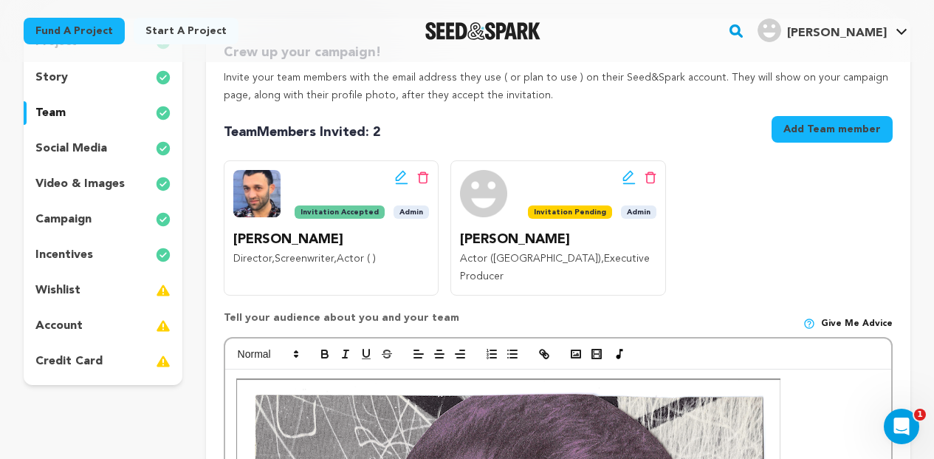
scroll to position [188, 0]
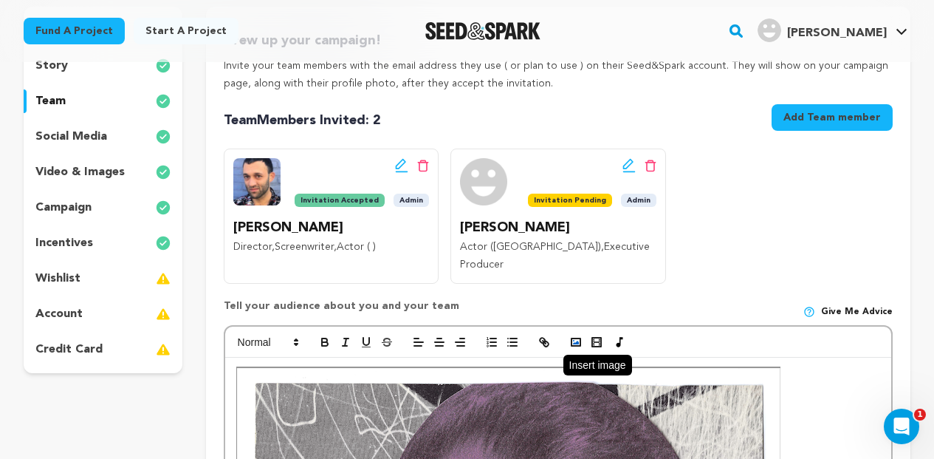
click at [572, 338] on rect "button" at bounding box center [576, 341] width 9 height 7
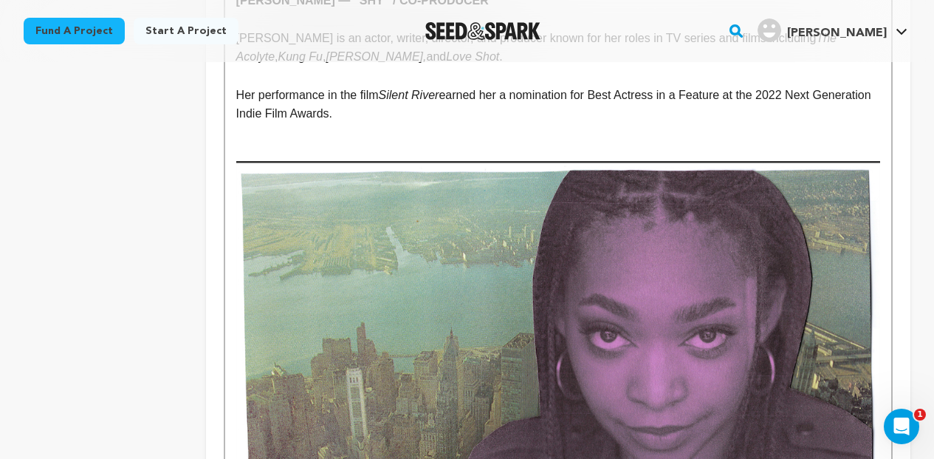
scroll to position [3102, 0]
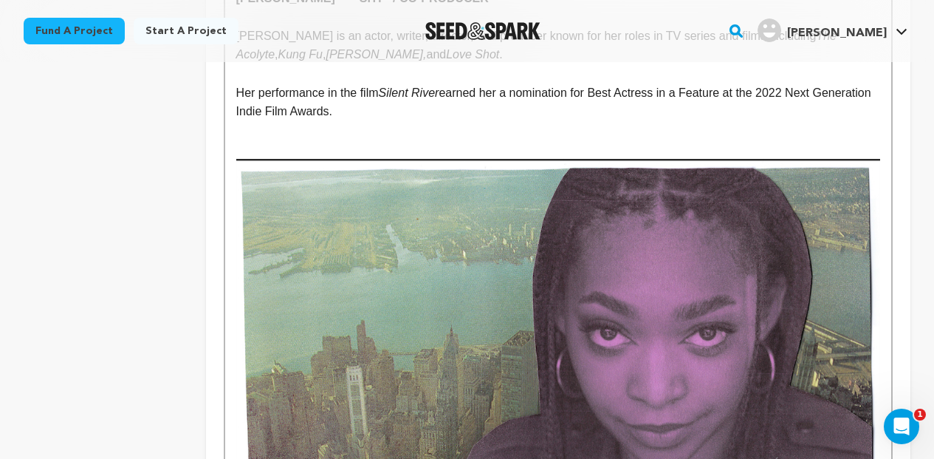
click at [417, 140] on p at bounding box center [558, 149] width 644 height 19
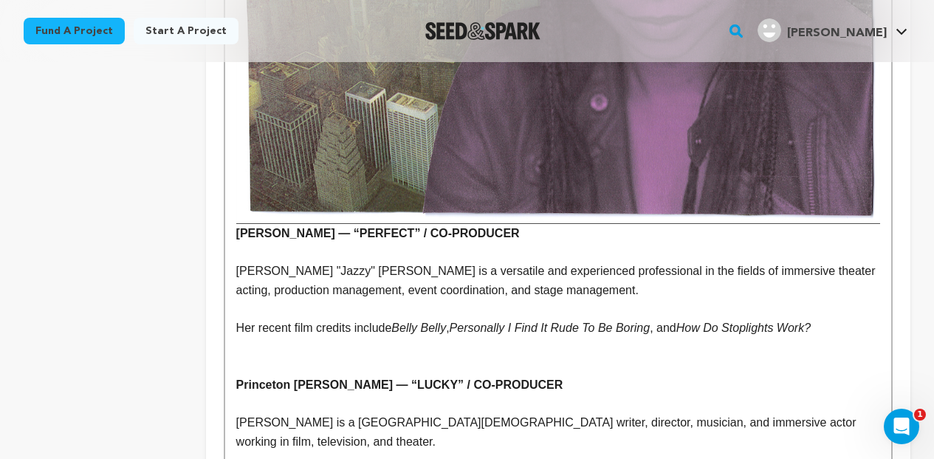
scroll to position [3529, 0]
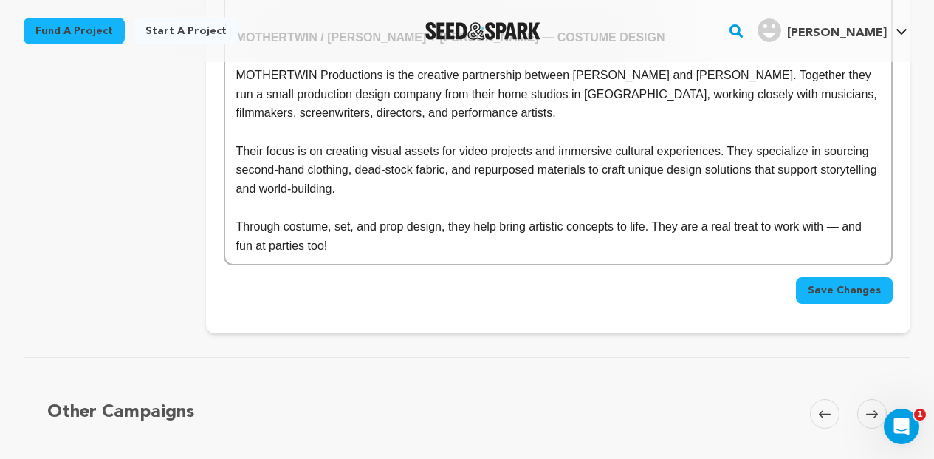
scroll to position [5723, 0]
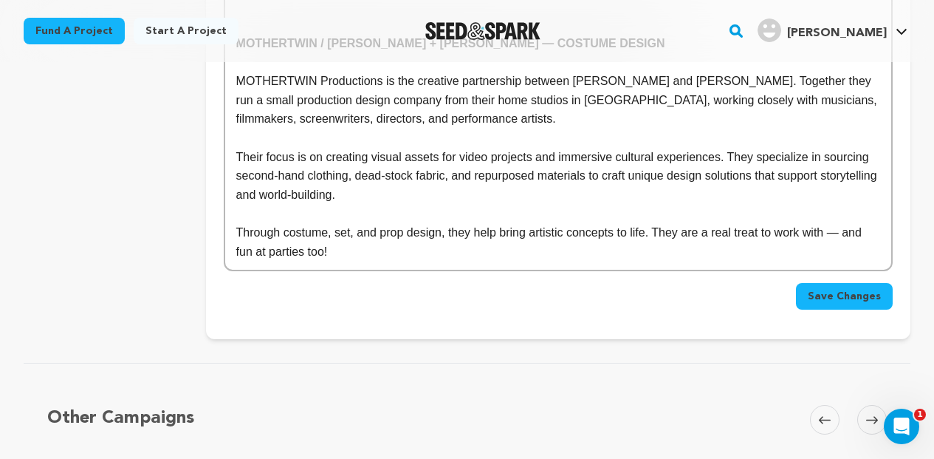
click at [839, 289] on span "Save Changes" at bounding box center [844, 296] width 73 height 15
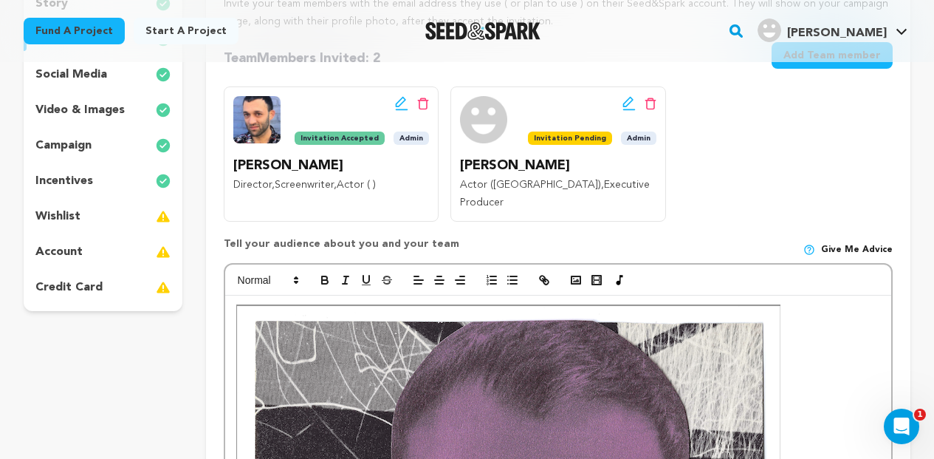
scroll to position [280, 0]
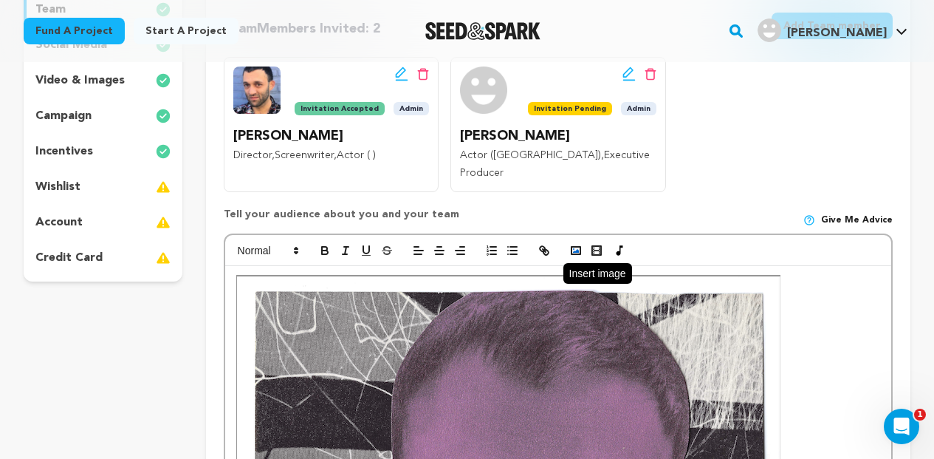
click at [573, 244] on icon "button" at bounding box center [576, 250] width 13 height 13
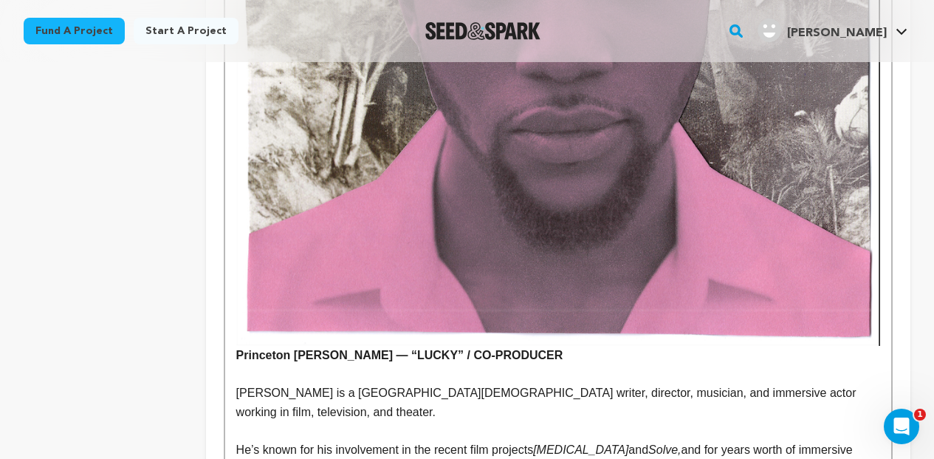
scroll to position [4233, 0]
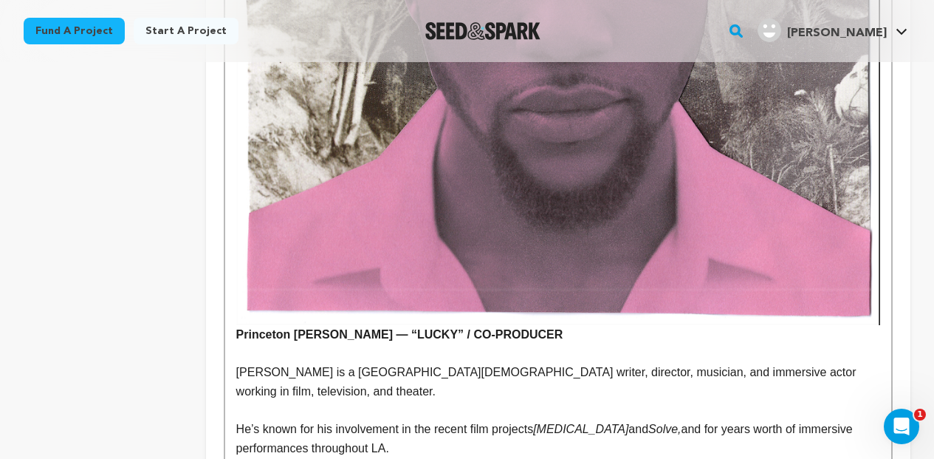
click at [238, 269] on strong "Princeton [PERSON_NAME] — “LUCKY” / CO-PRODUCER" at bounding box center [558, 15] width 644 height 650
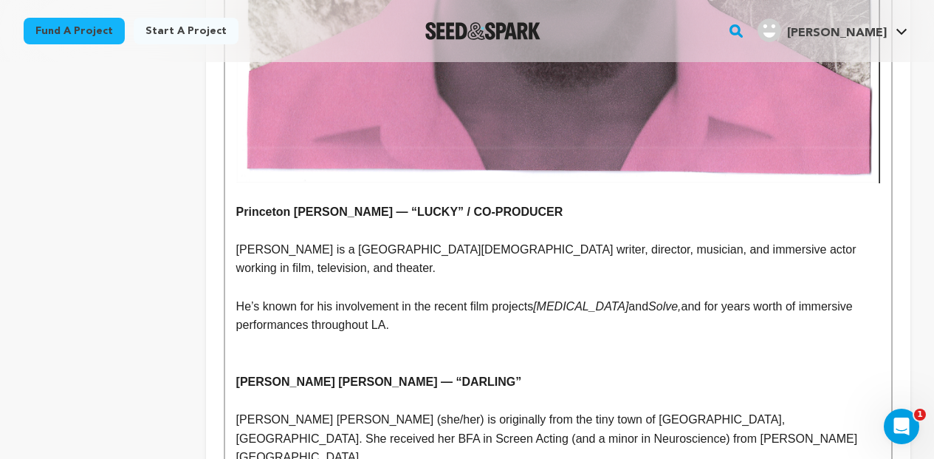
scroll to position [4374, 0]
click at [236, 354] on p at bounding box center [558, 363] width 644 height 19
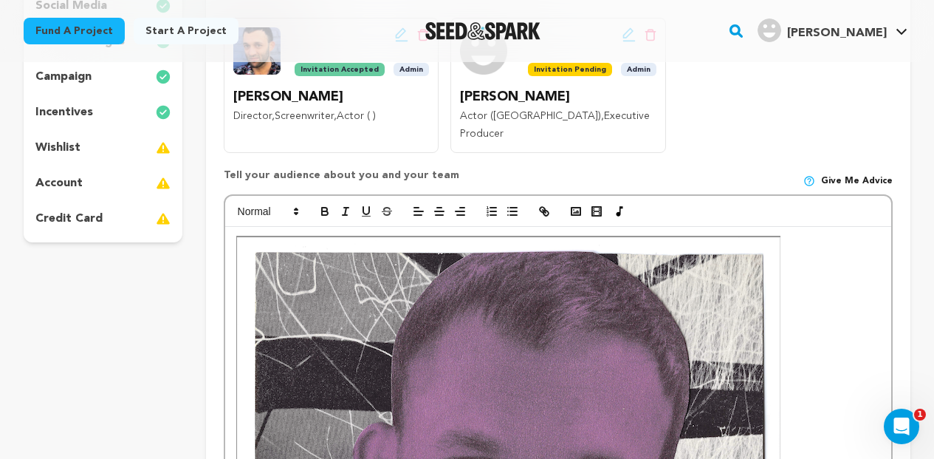
scroll to position [322, 0]
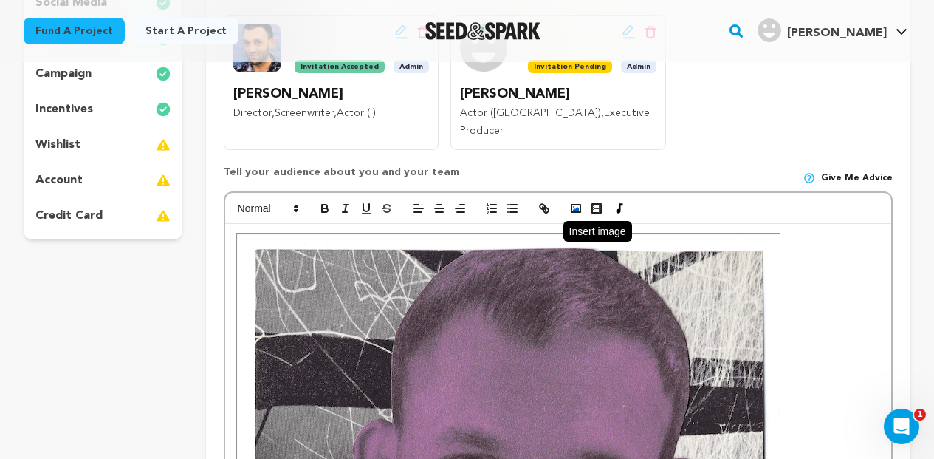
click at [575, 202] on icon "button" at bounding box center [576, 208] width 13 height 13
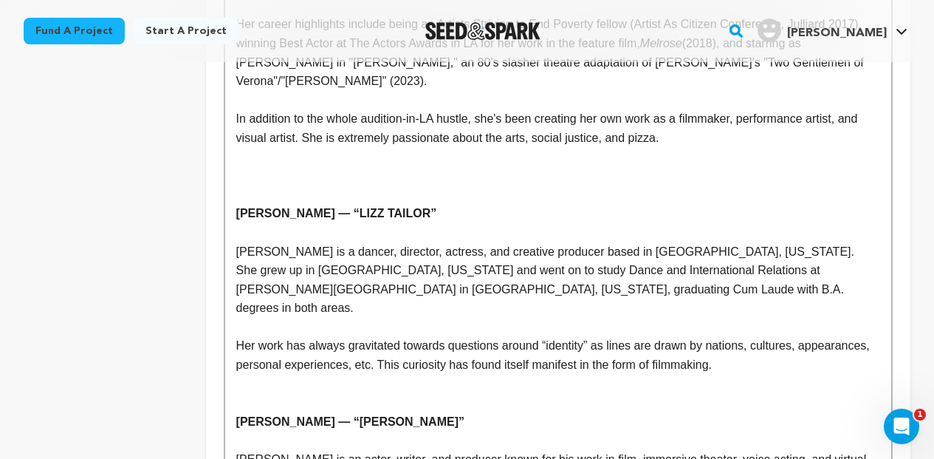
scroll to position [5351, 0]
click at [244, 203] on p "Fox Sinclair — “LIZZ TAILOR”" at bounding box center [558, 212] width 644 height 19
click at [240, 185] on p at bounding box center [558, 194] width 644 height 19
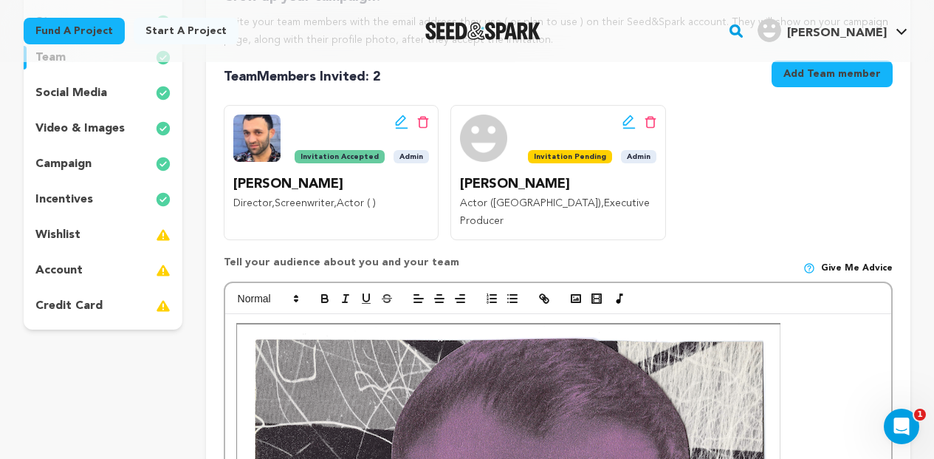
scroll to position [268, 0]
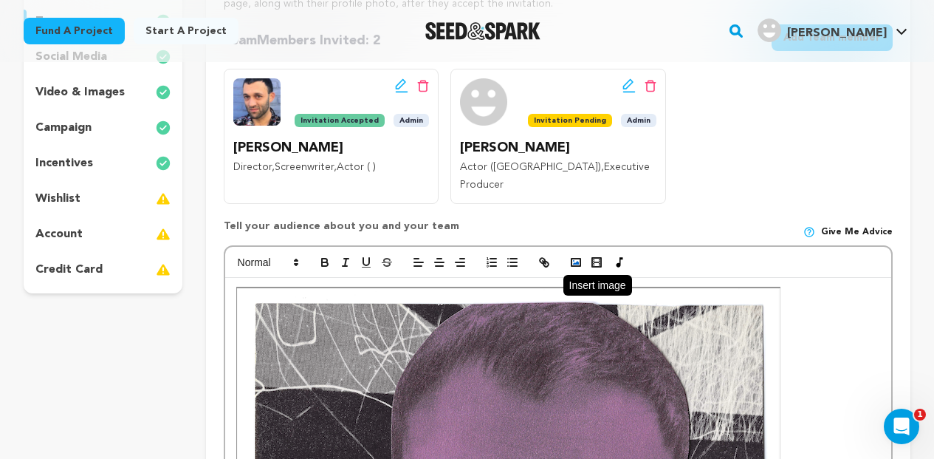
click at [574, 256] on icon "button" at bounding box center [576, 262] width 13 height 13
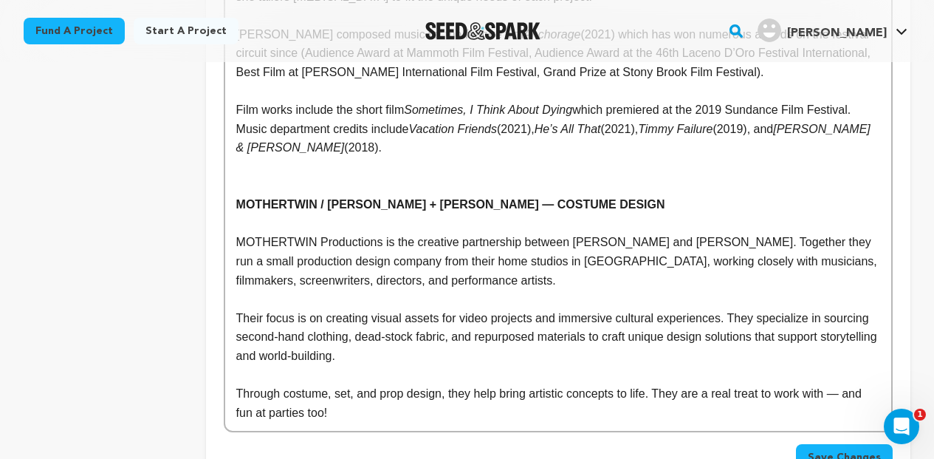
scroll to position [7269, 0]
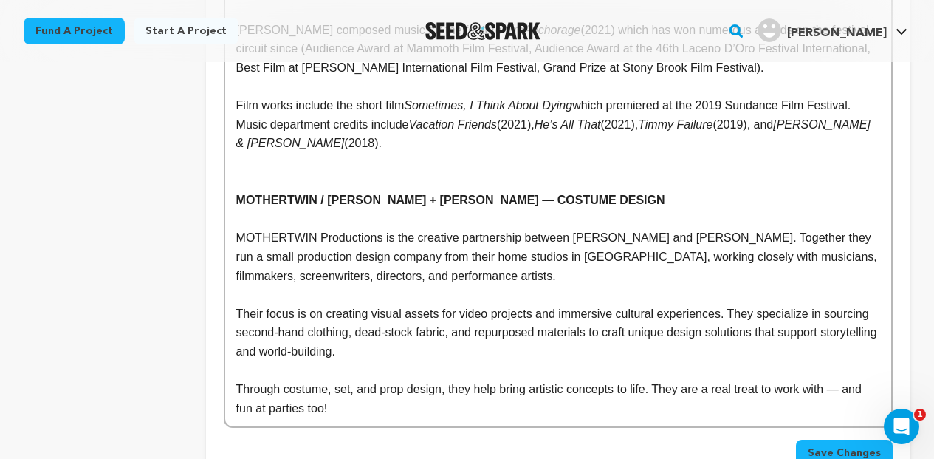
click at [821, 445] on span "Save Changes" at bounding box center [844, 452] width 73 height 15
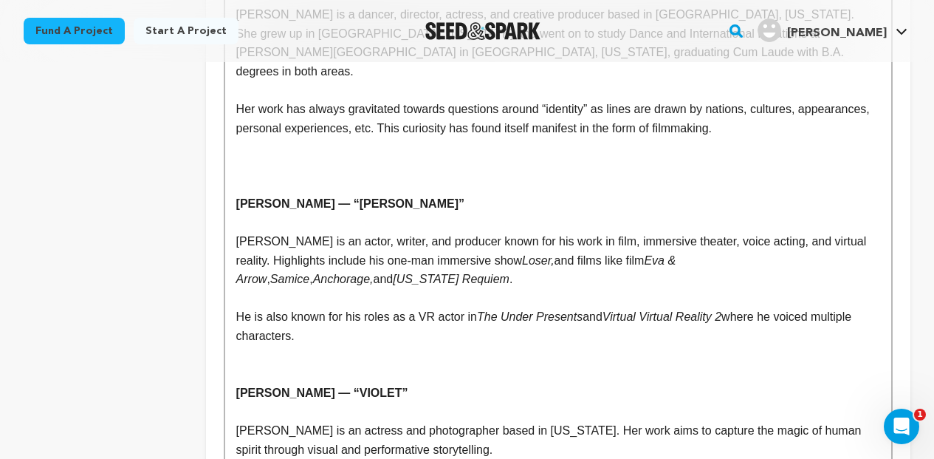
scroll to position [6121, 0]
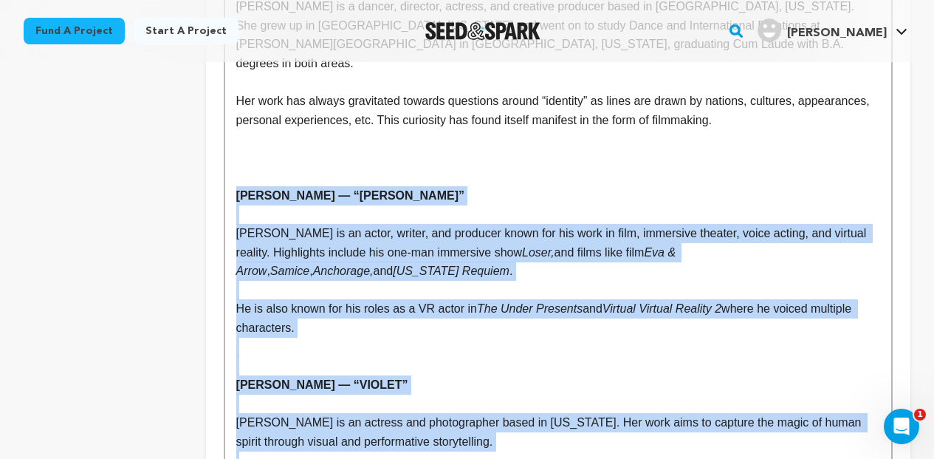
drag, startPoint x: 677, startPoint y: 339, endPoint x: 232, endPoint y: 65, distance: 522.3
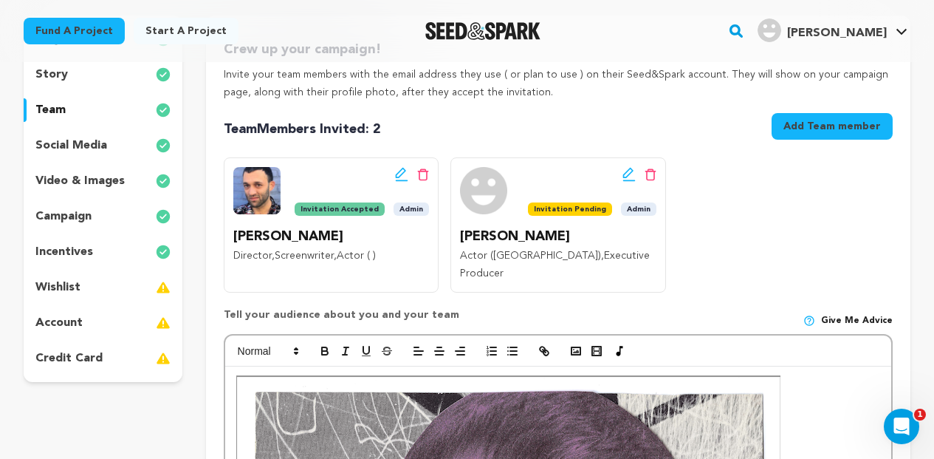
scroll to position [220, 0]
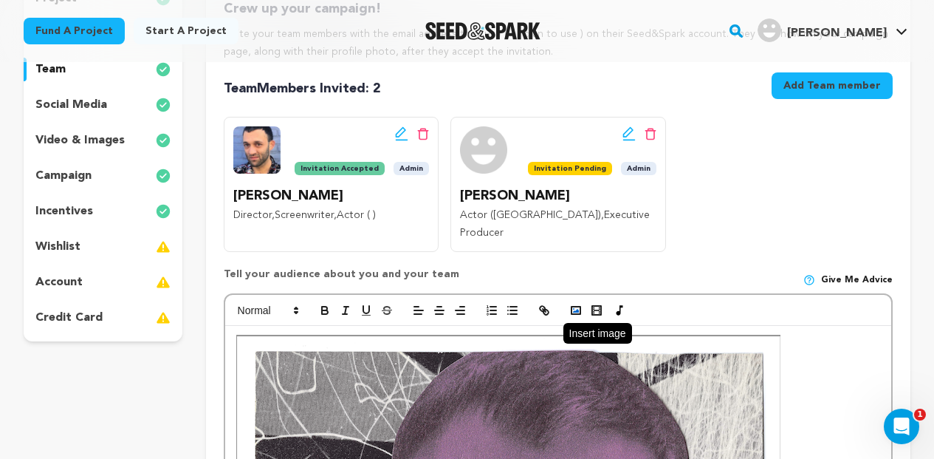
click at [578, 309] on polyline "button" at bounding box center [576, 311] width 6 height 4
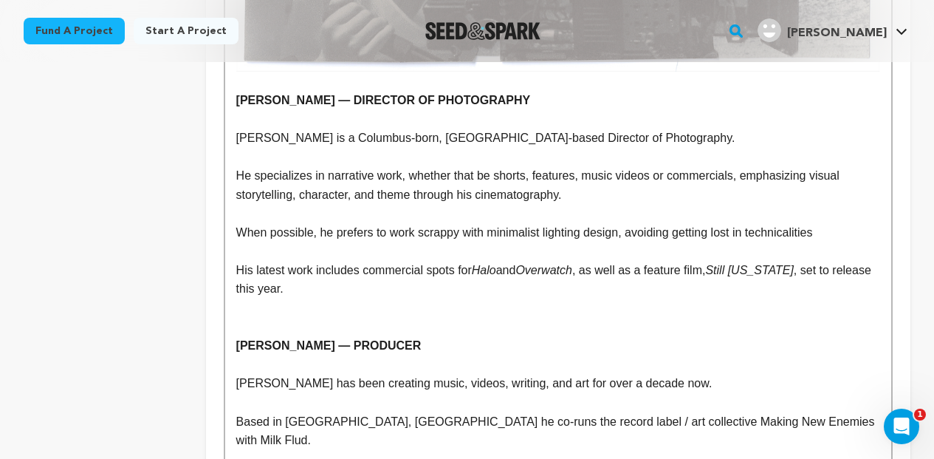
scroll to position [6604, 0]
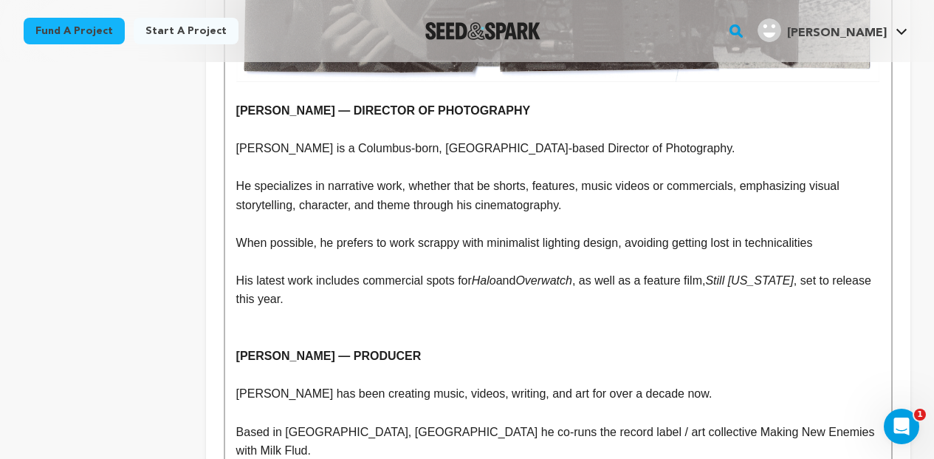
click at [293, 328] on p at bounding box center [558, 337] width 644 height 19
click at [277, 271] on p "His latest work includes commercial spots for Halo and Overwatch , as well as a…" at bounding box center [558, 290] width 644 height 38
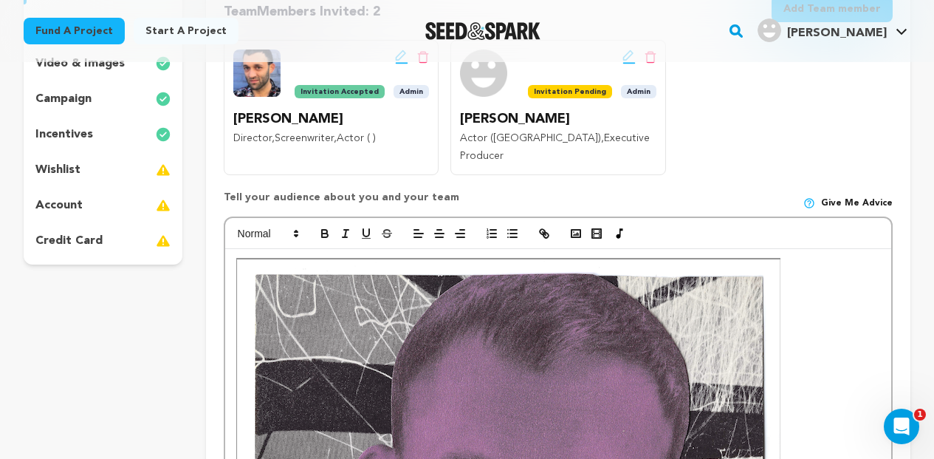
scroll to position [302, 0]
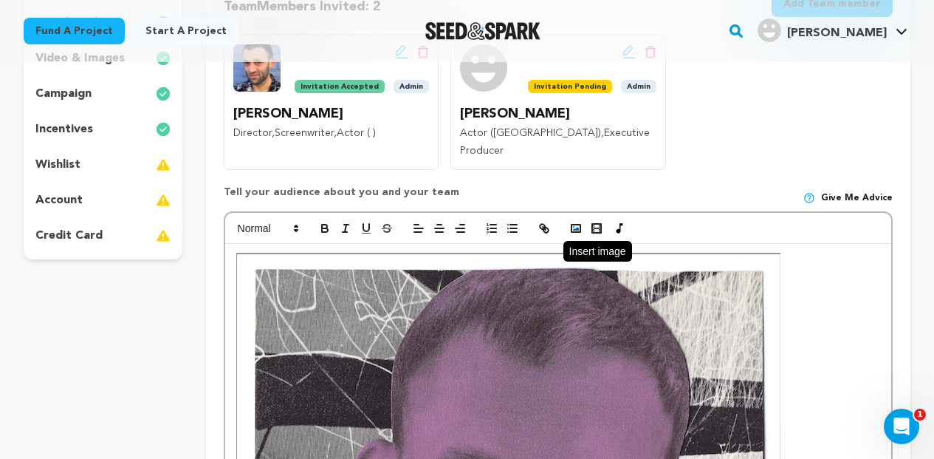
click at [577, 225] on rect "button" at bounding box center [576, 228] width 9 height 7
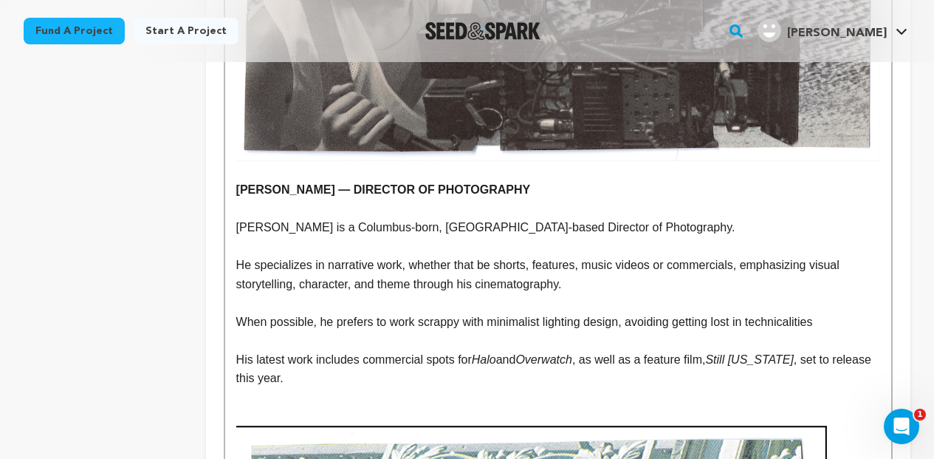
scroll to position [6523, 0]
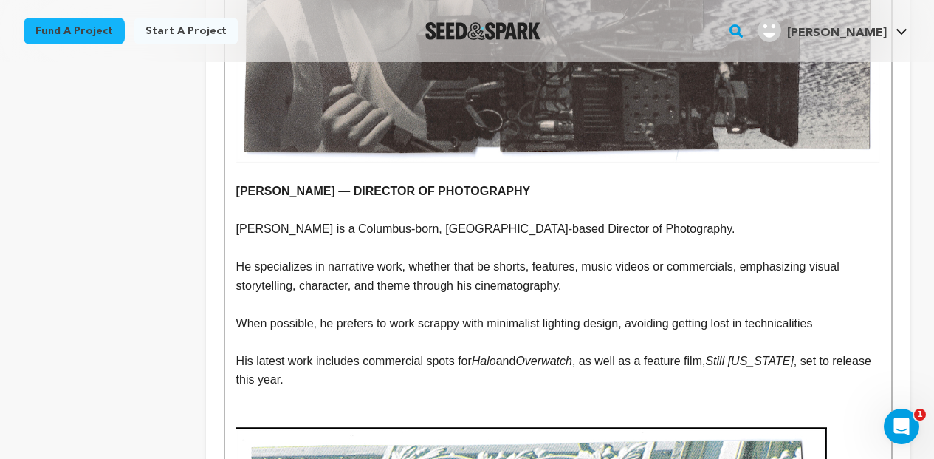
click at [519, 389] on p at bounding box center [558, 398] width 644 height 19
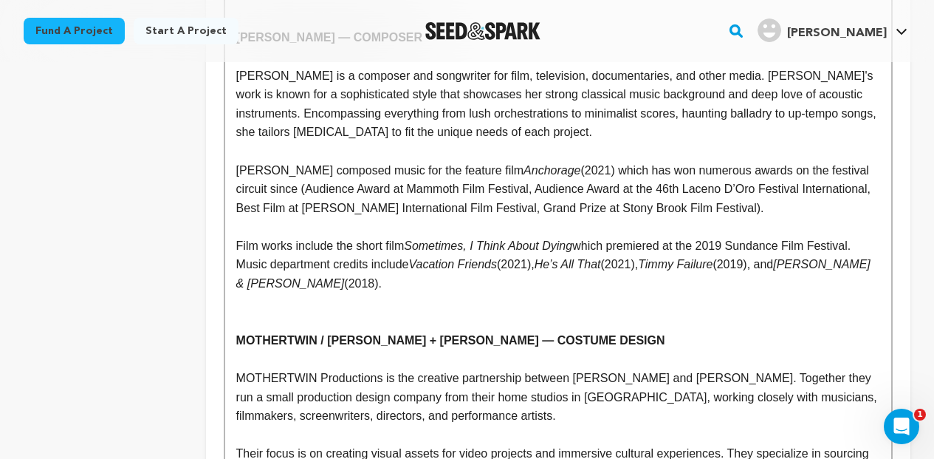
scroll to position [8111, 0]
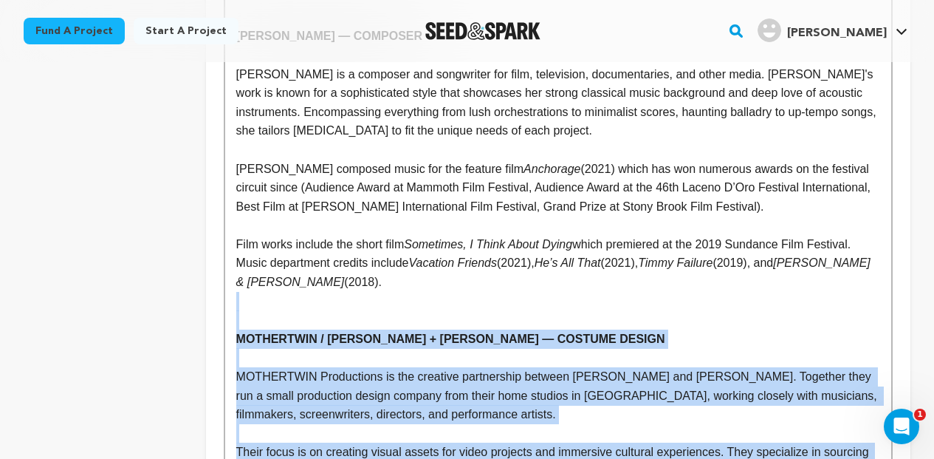
drag, startPoint x: 339, startPoint y: 371, endPoint x: 225, endPoint y: 128, distance: 268.6
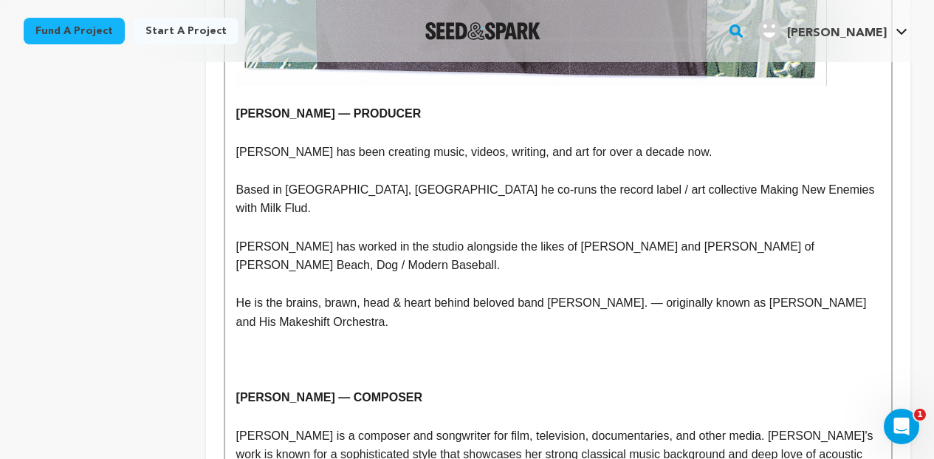
scroll to position [7743, 0]
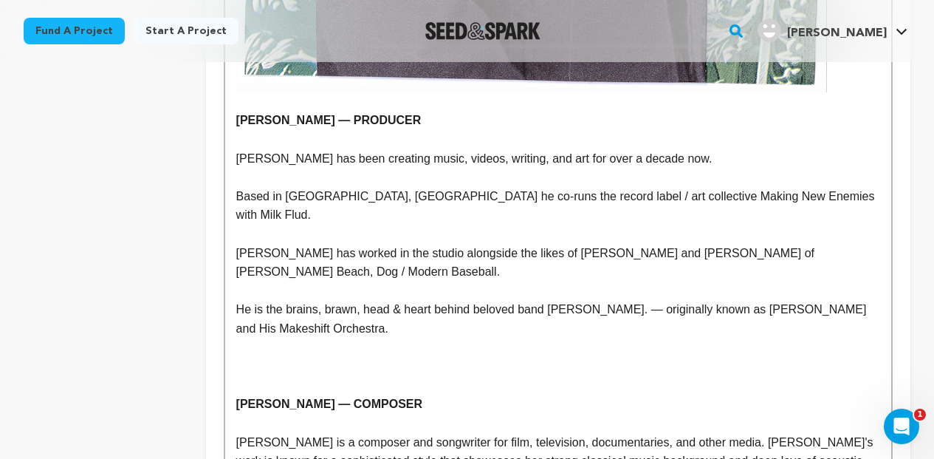
click at [253, 376] on p at bounding box center [558, 385] width 644 height 19
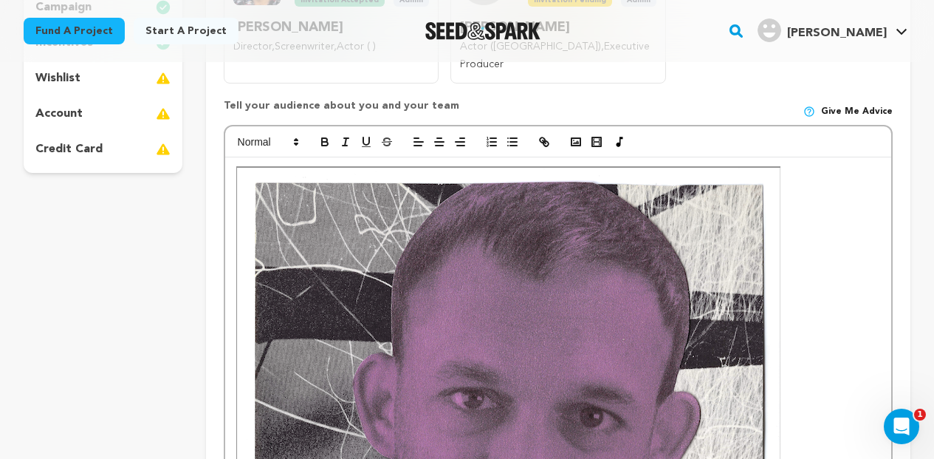
scroll to position [391, 0]
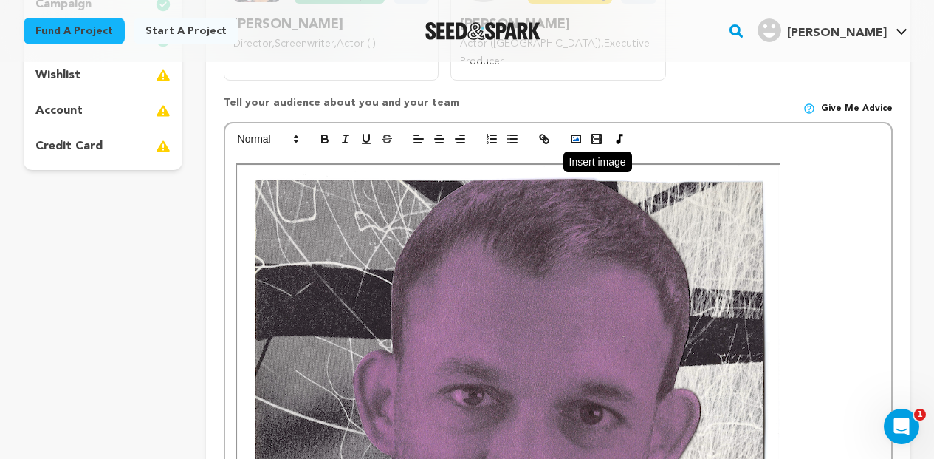
click at [575, 132] on icon "button" at bounding box center [576, 138] width 13 height 13
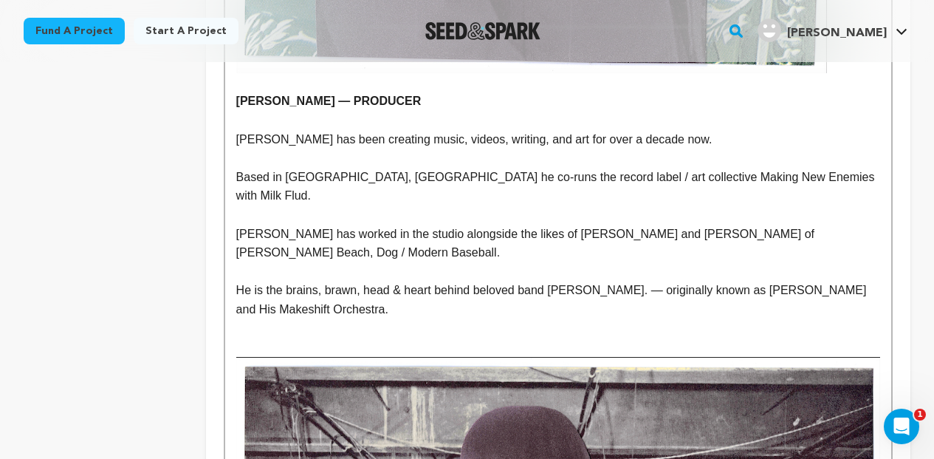
scroll to position [7706, 0]
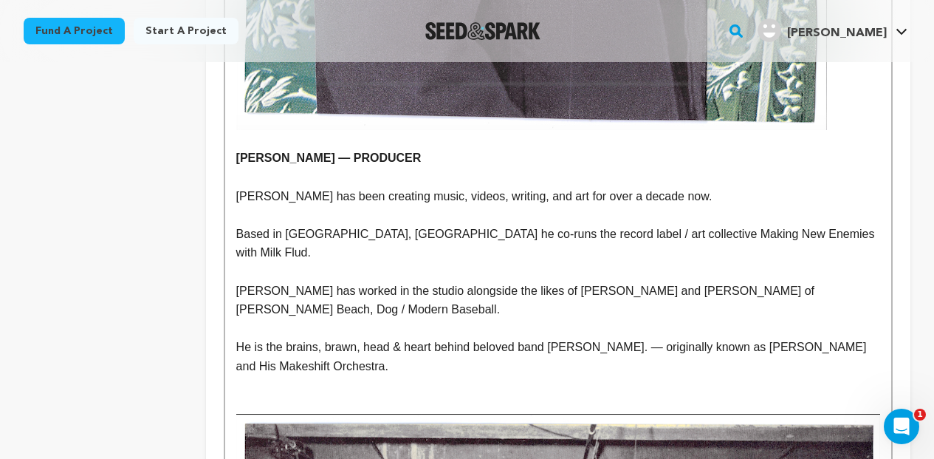
click at [446, 376] on p at bounding box center [558, 385] width 644 height 19
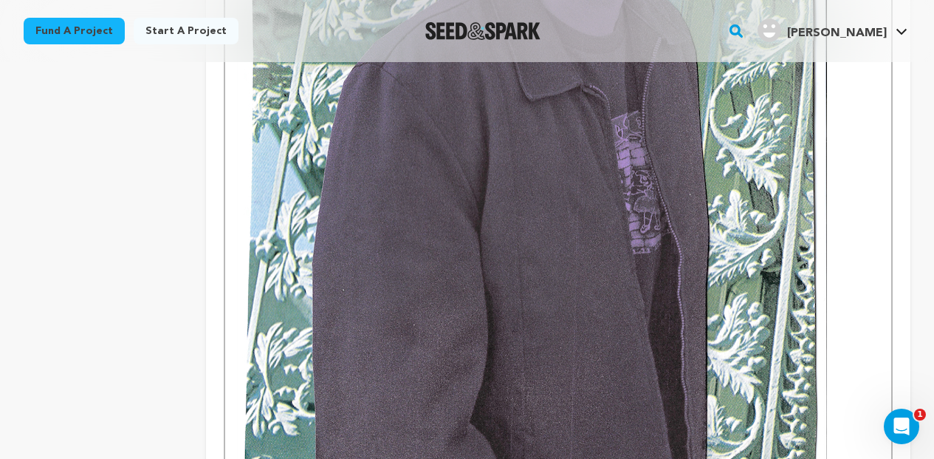
scroll to position [7355, 0]
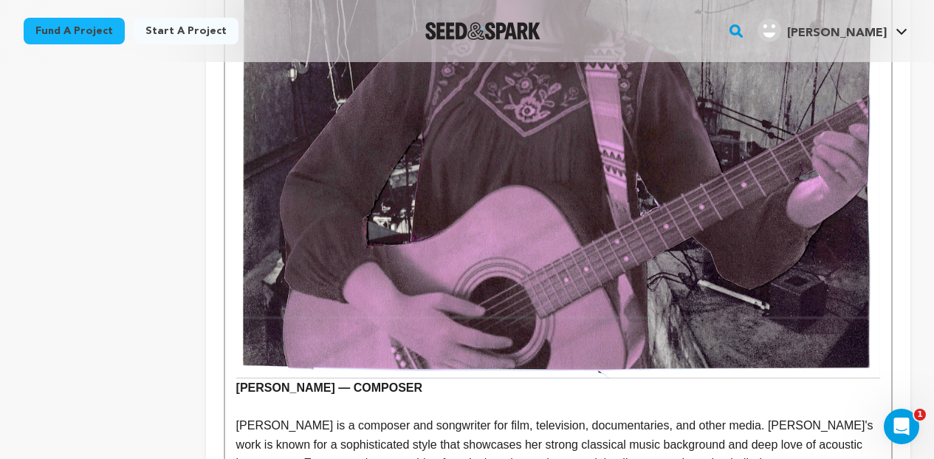
scroll to position [8360, 0]
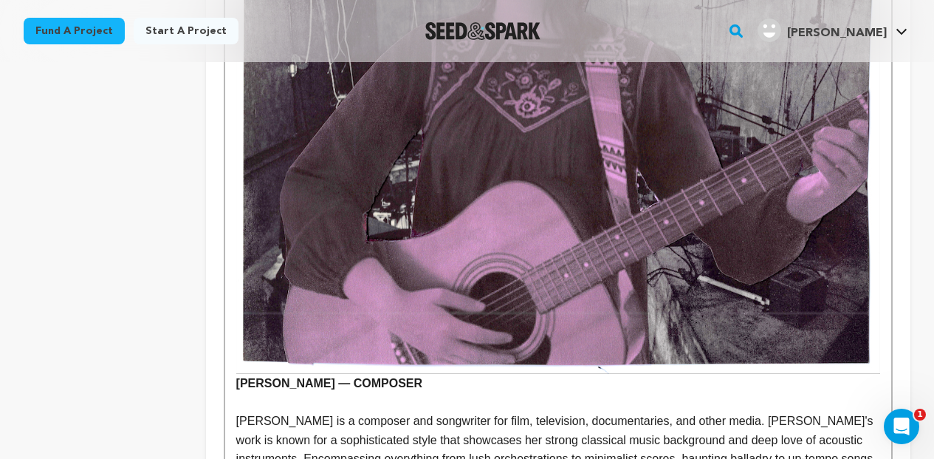
click at [236, 220] on strong "vannah Wheeler — COMPOSER" at bounding box center [558, 83] width 644 height 611
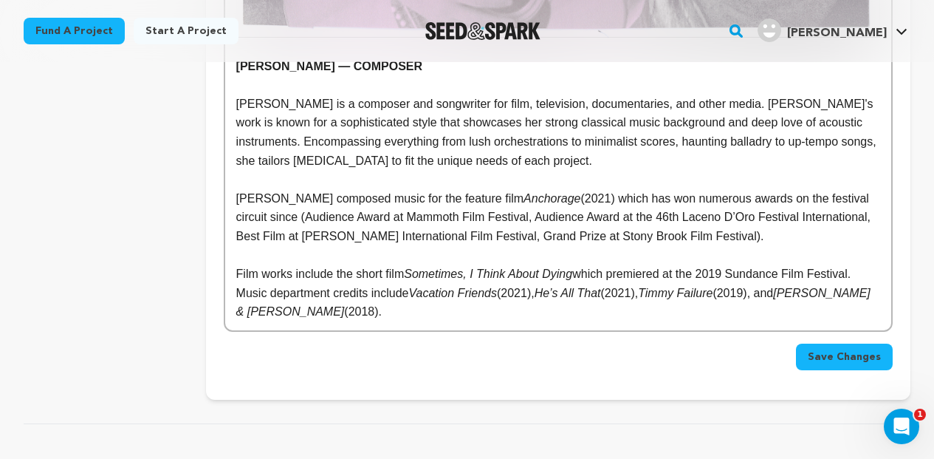
scroll to position [8696, 0]
click at [832, 349] on span "Save Changes" at bounding box center [844, 356] width 73 height 15
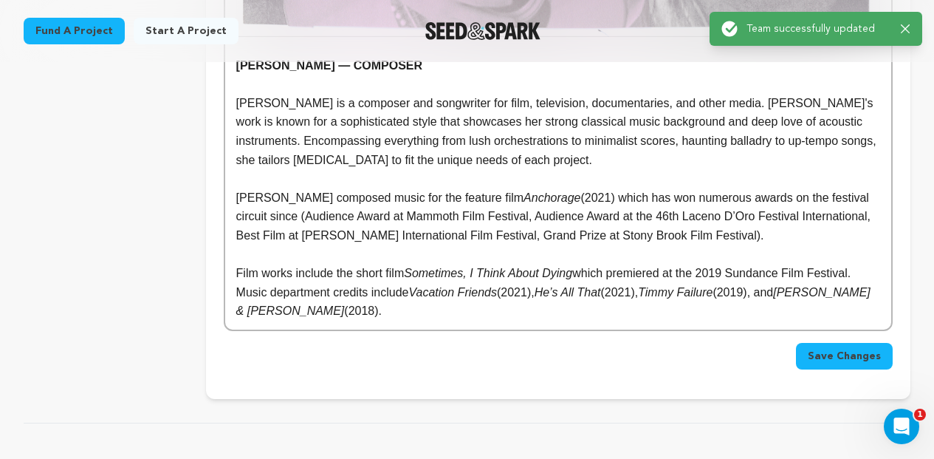
scroll to position [0, 0]
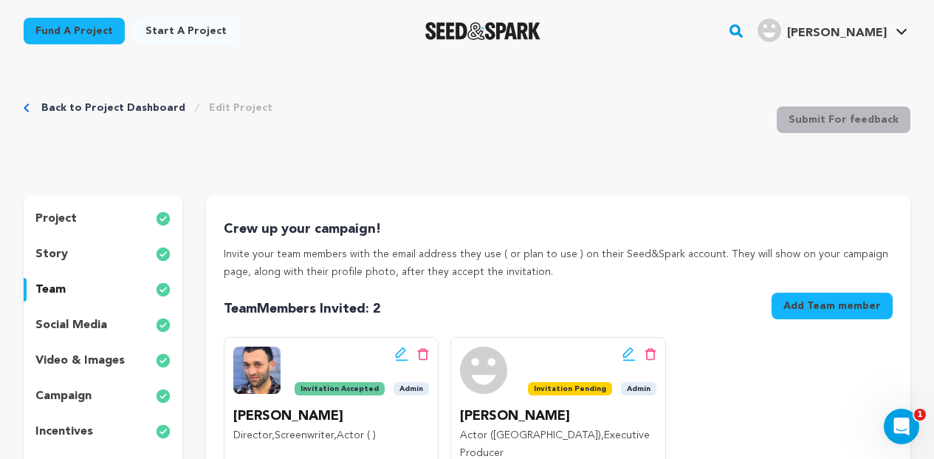
click at [907, 26] on div "Success: Info: Warning: Error: Team successfully updated Close notification" at bounding box center [816, 29] width 202 height 33
click at [123, 108] on link "Back to Project Dashboard" at bounding box center [113, 107] width 144 height 15
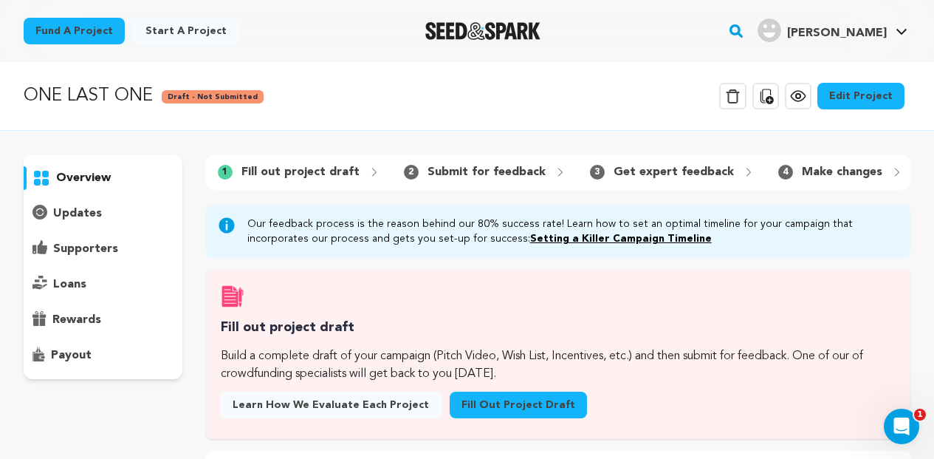
click at [806, 88] on icon at bounding box center [799, 96] width 18 height 18
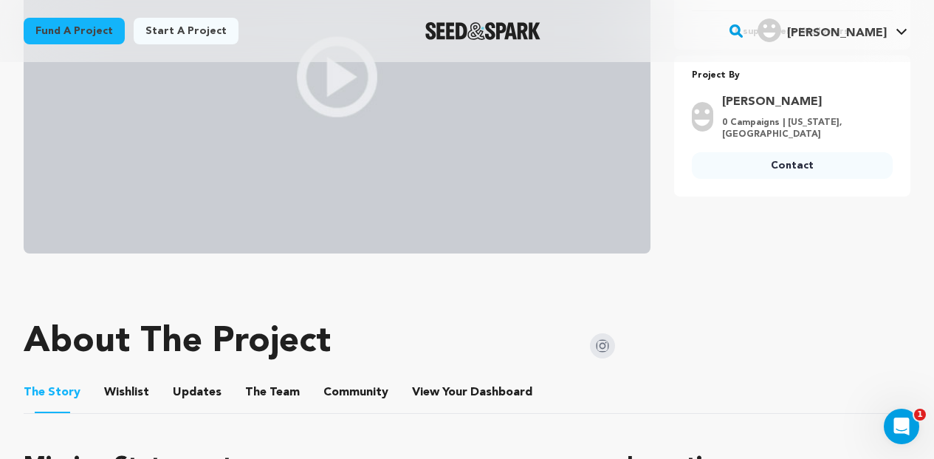
scroll to position [493, 0]
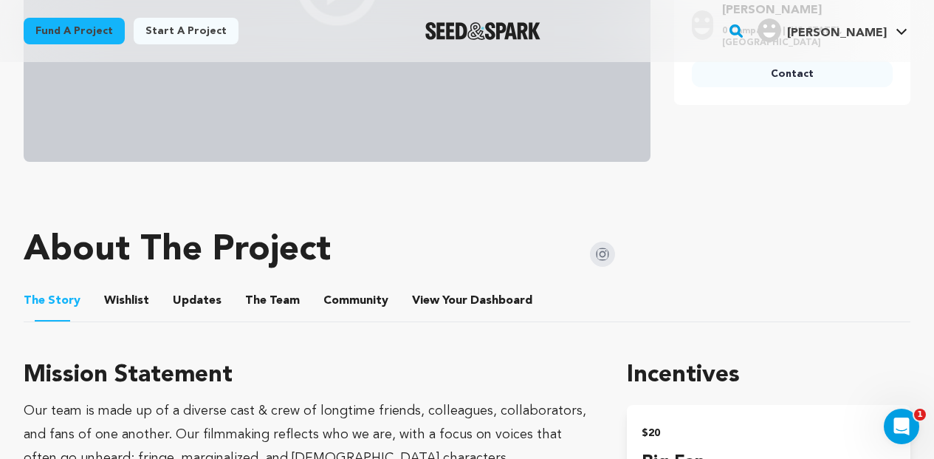
click at [264, 302] on button "The Team" at bounding box center [272, 303] width 35 height 35
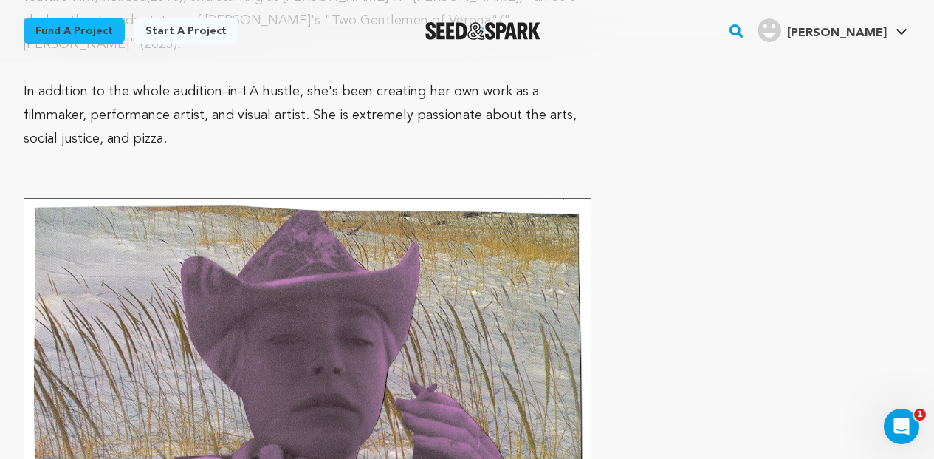
scroll to position [5889, 0]
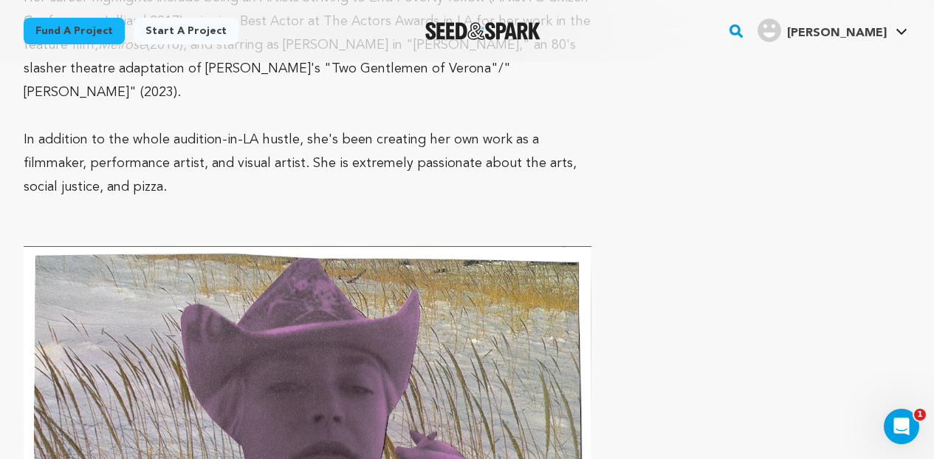
click at [27, 199] on p at bounding box center [308, 211] width 568 height 24
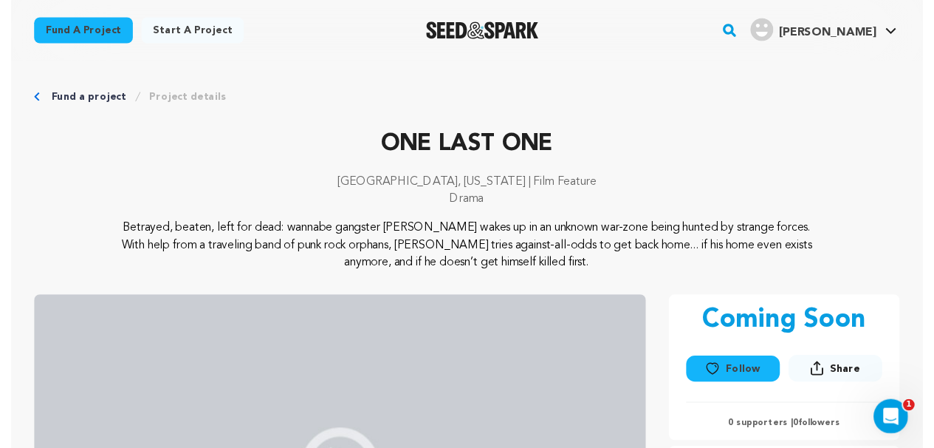
scroll to position [0, 0]
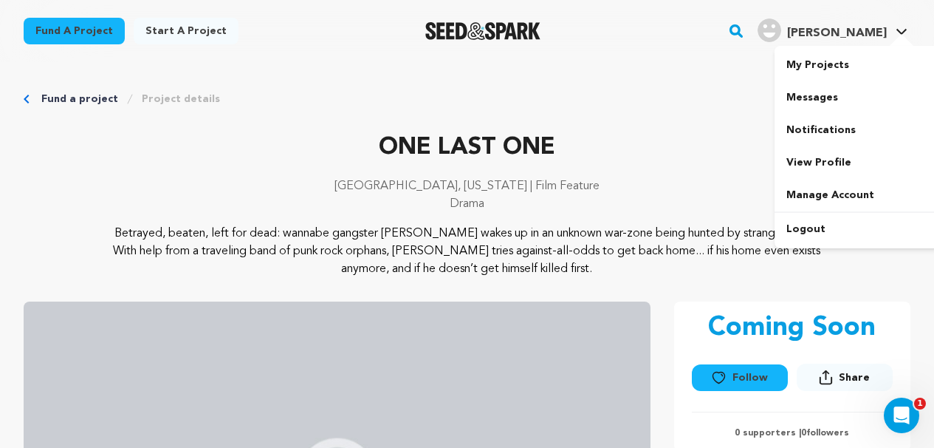
click at [854, 35] on span "[PERSON_NAME]" at bounding box center [837, 33] width 100 height 12
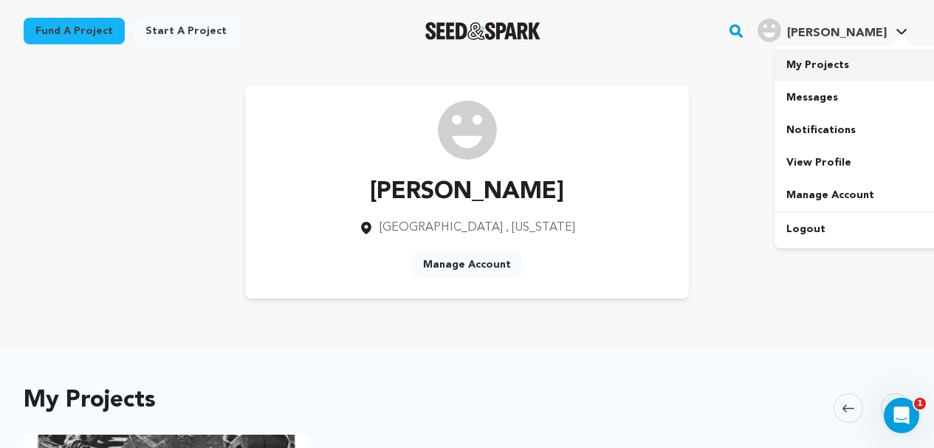
click at [824, 65] on link "My Projects" at bounding box center [857, 65] width 165 height 33
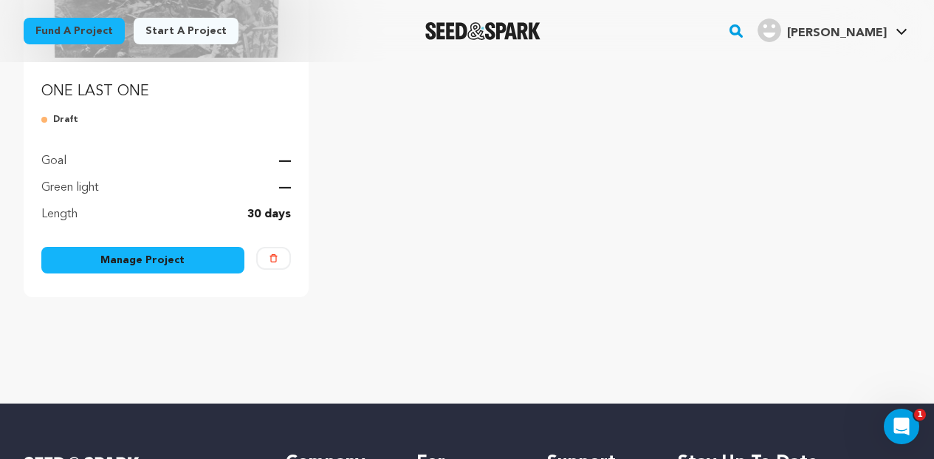
scroll to position [318, 0]
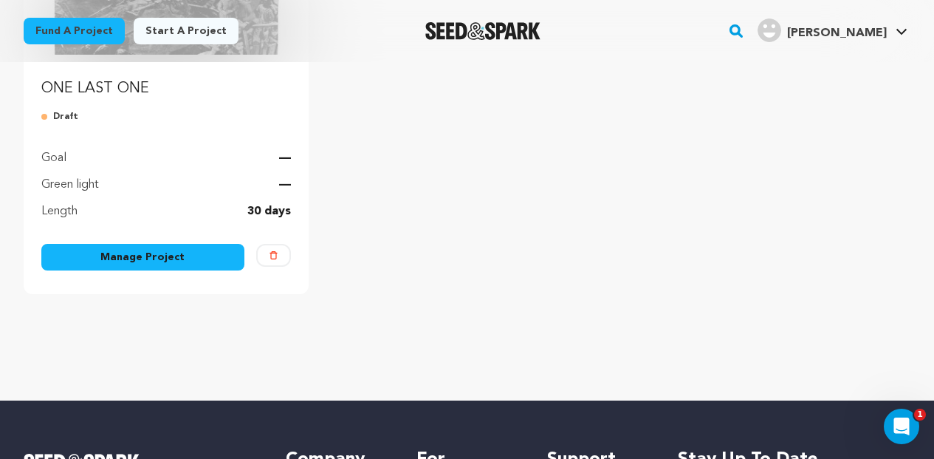
click at [168, 265] on link "Manage Project" at bounding box center [142, 257] width 203 height 27
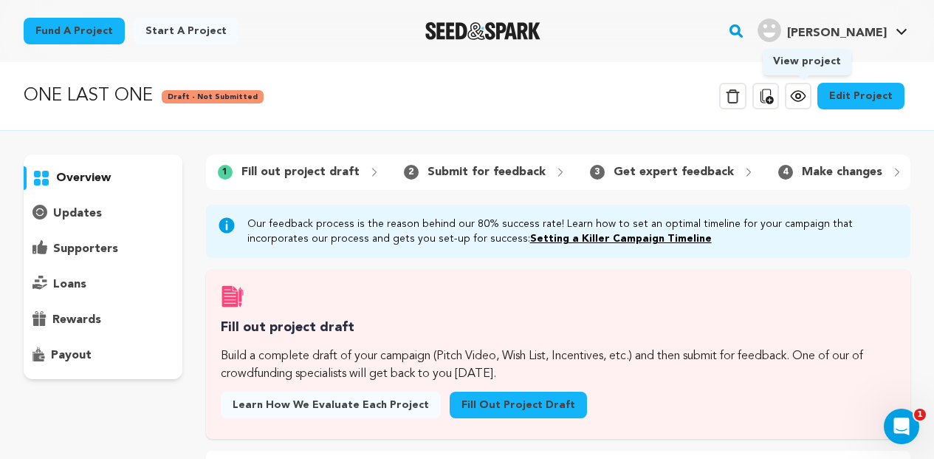
click at [802, 104] on icon at bounding box center [799, 96] width 18 height 18
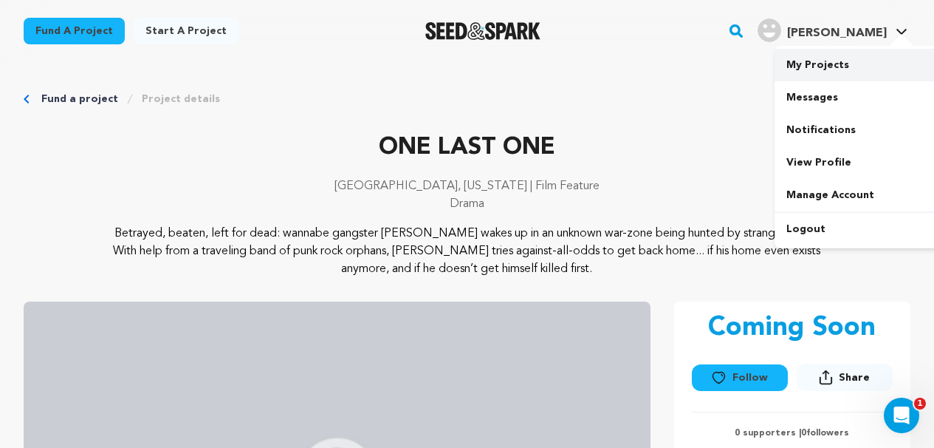
click at [831, 60] on link "My Projects" at bounding box center [857, 65] width 165 height 33
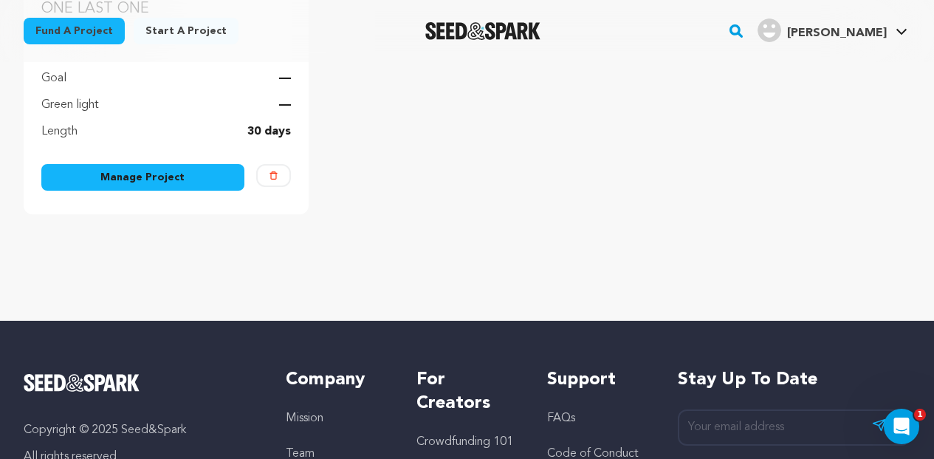
scroll to position [440, 0]
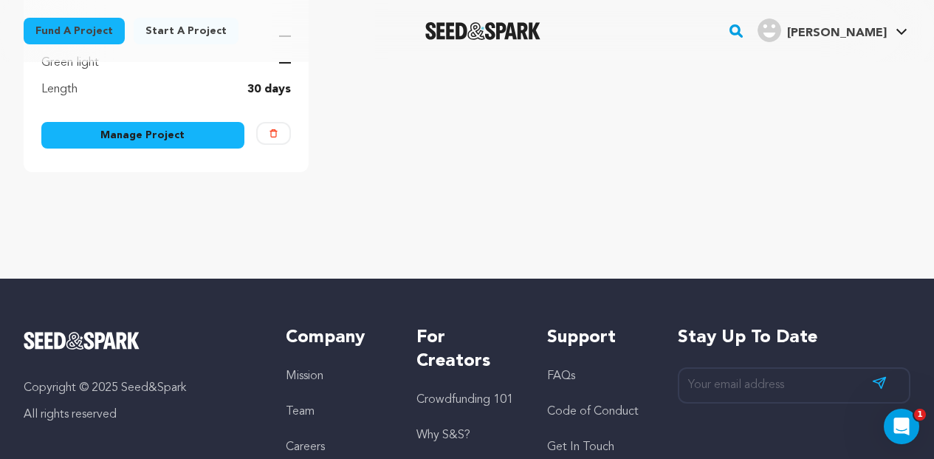
click at [151, 140] on link "Manage Project" at bounding box center [142, 135] width 203 height 27
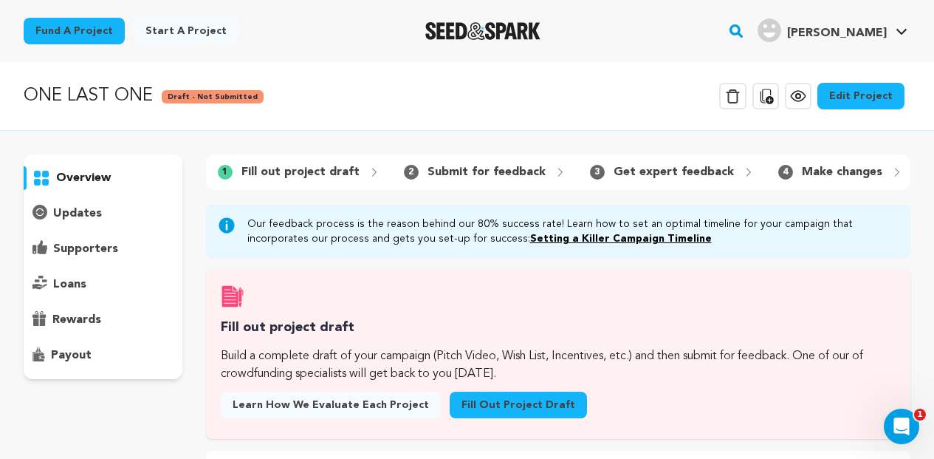
click at [854, 100] on link "Edit Project" at bounding box center [861, 96] width 87 height 27
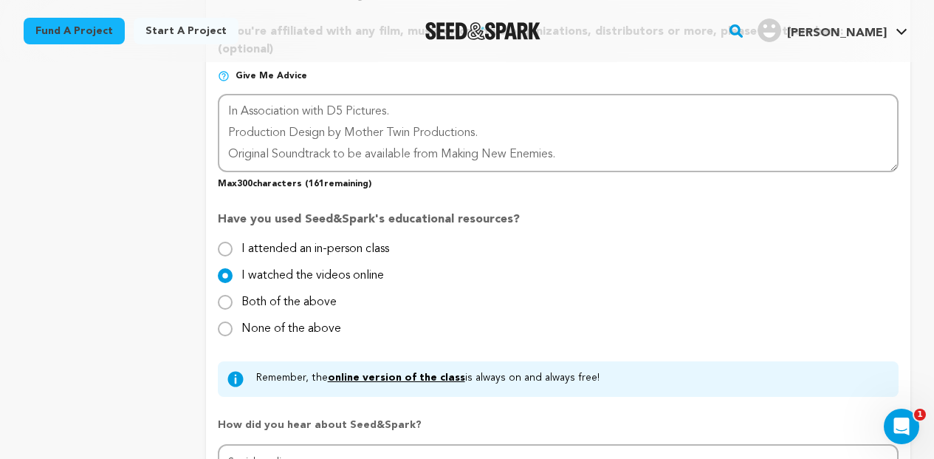
scroll to position [1340, 0]
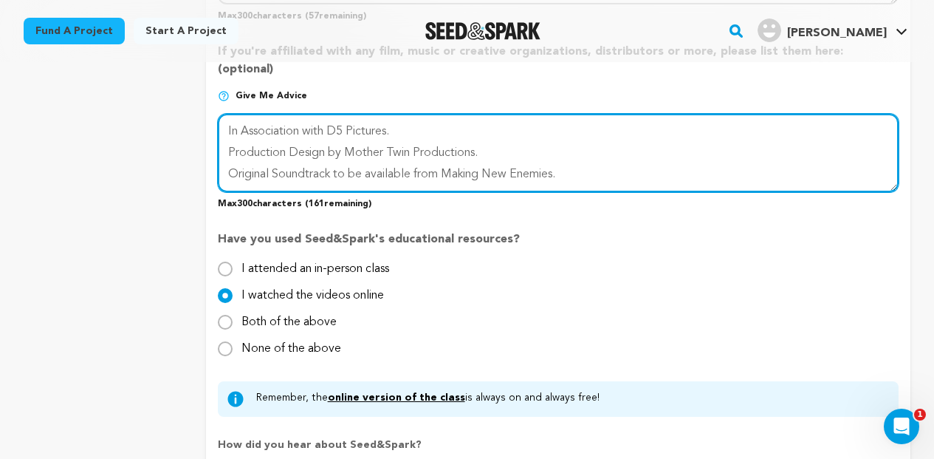
click at [430, 147] on textarea at bounding box center [558, 153] width 681 height 78
click at [496, 128] on textarea at bounding box center [558, 153] width 681 height 78
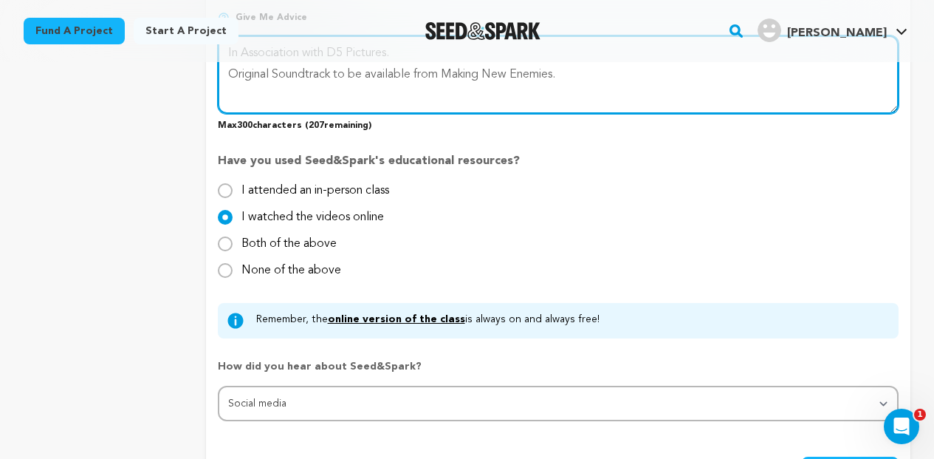
scroll to position [1553, 0]
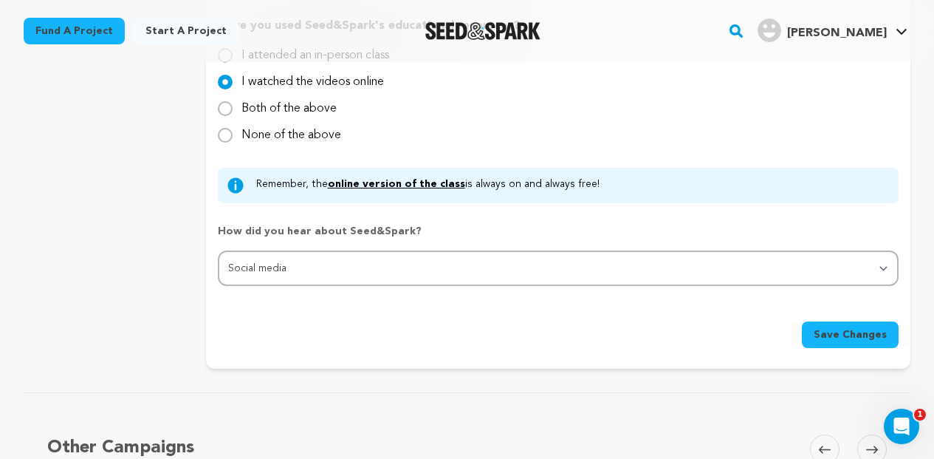
type textarea "In Association with D5 Pictures. Original Soundtrack to be available from Makin…"
click at [824, 327] on span "Save Changes" at bounding box center [850, 334] width 73 height 15
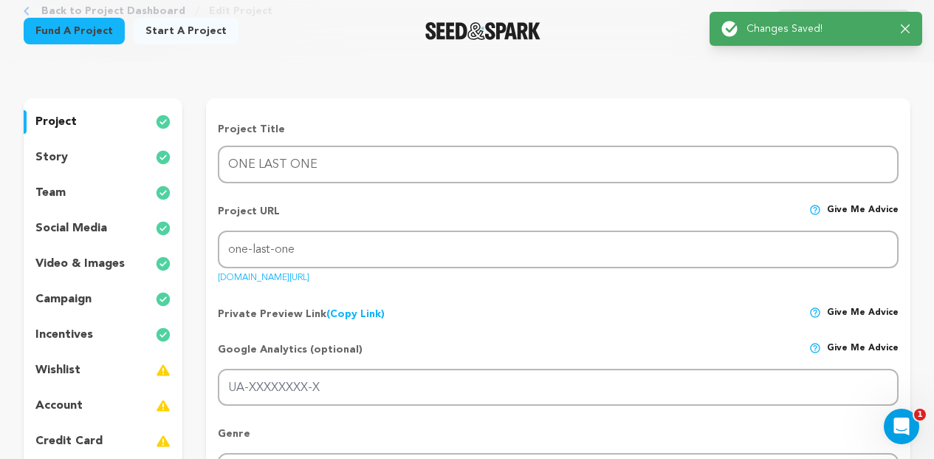
scroll to position [97, 0]
click at [106, 153] on div "story" at bounding box center [103, 158] width 159 height 24
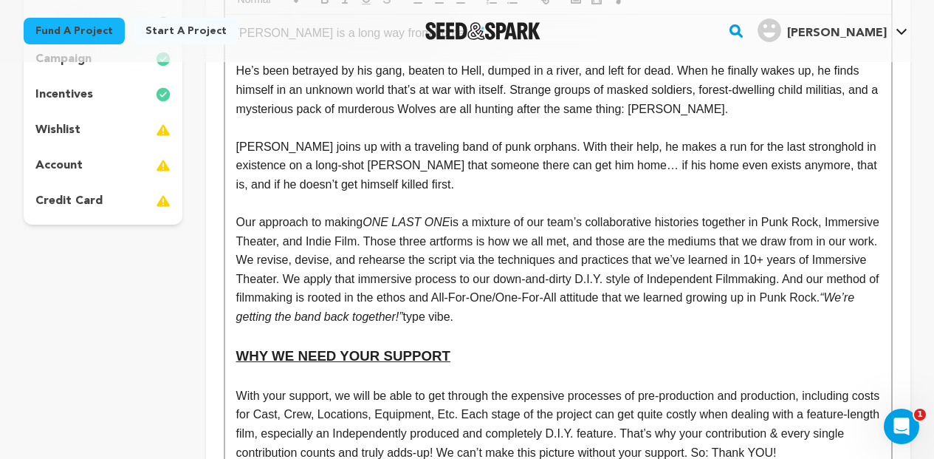
scroll to position [343, 0]
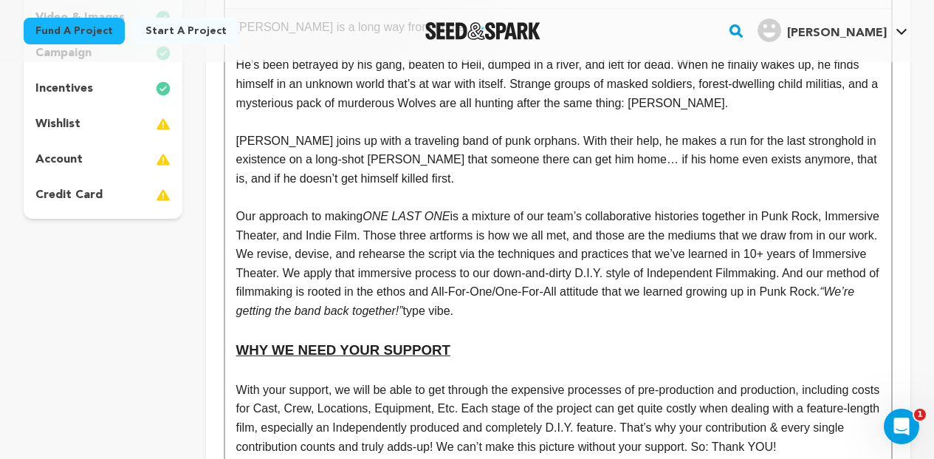
click at [242, 324] on p at bounding box center [558, 330] width 644 height 19
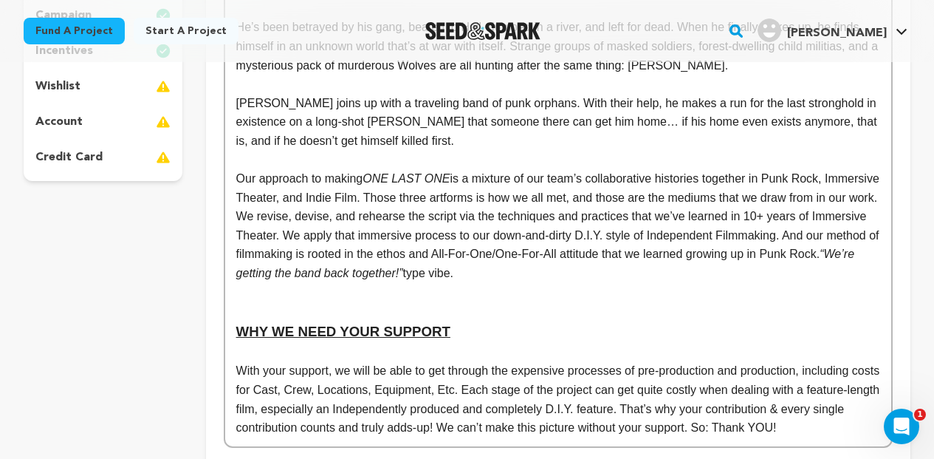
scroll to position [384, 0]
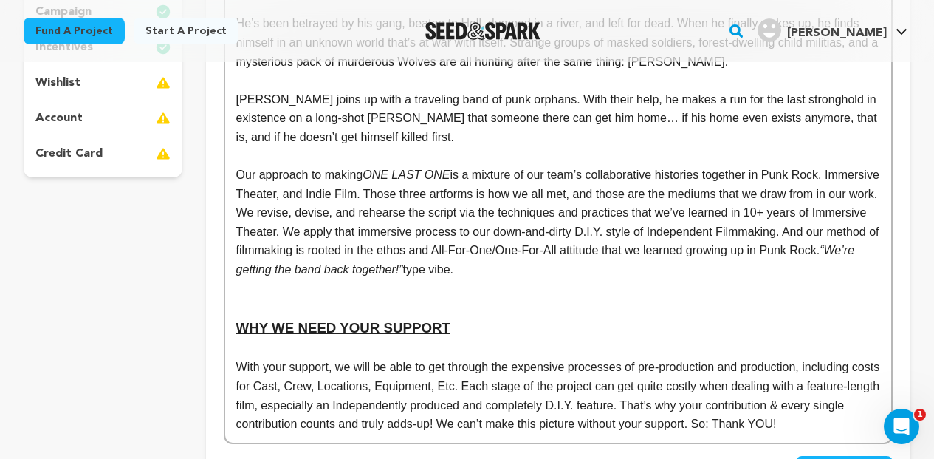
click at [236, 343] on p at bounding box center [558, 348] width 644 height 19
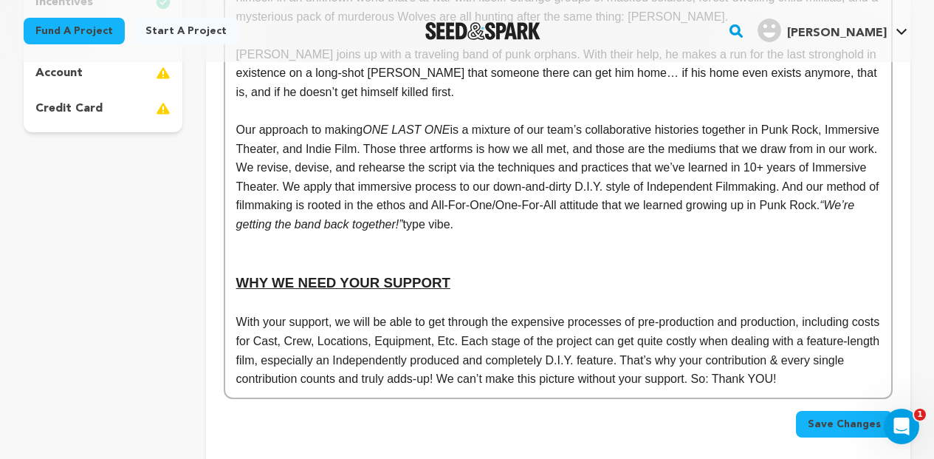
scroll to position [468, 0]
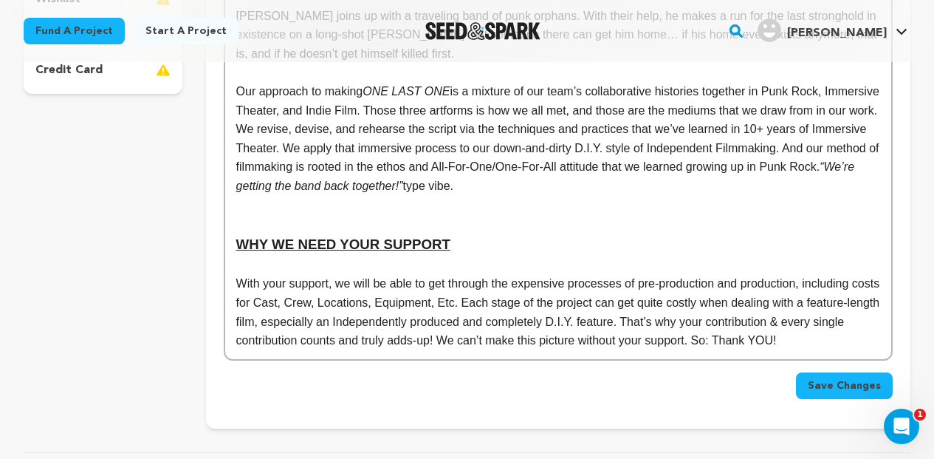
click at [833, 378] on span "Save Changes" at bounding box center [844, 385] width 73 height 15
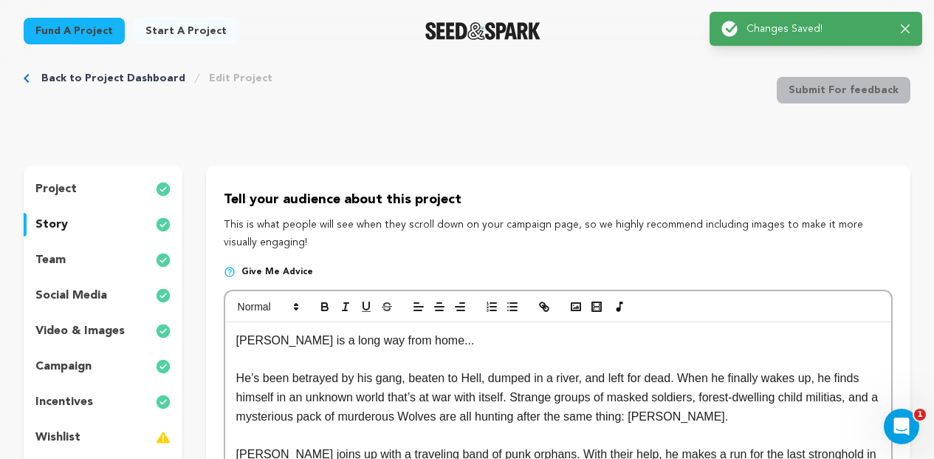
scroll to position [0, 0]
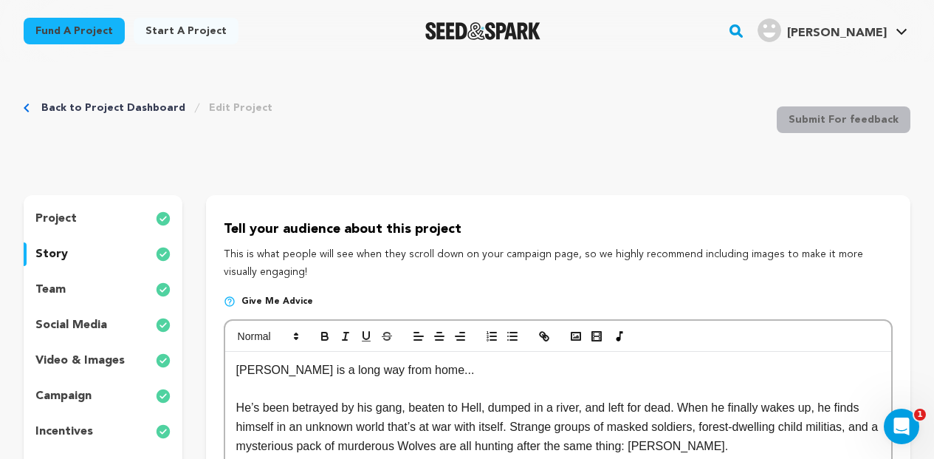
click at [103, 108] on link "Back to Project Dashboard" at bounding box center [113, 107] width 144 height 15
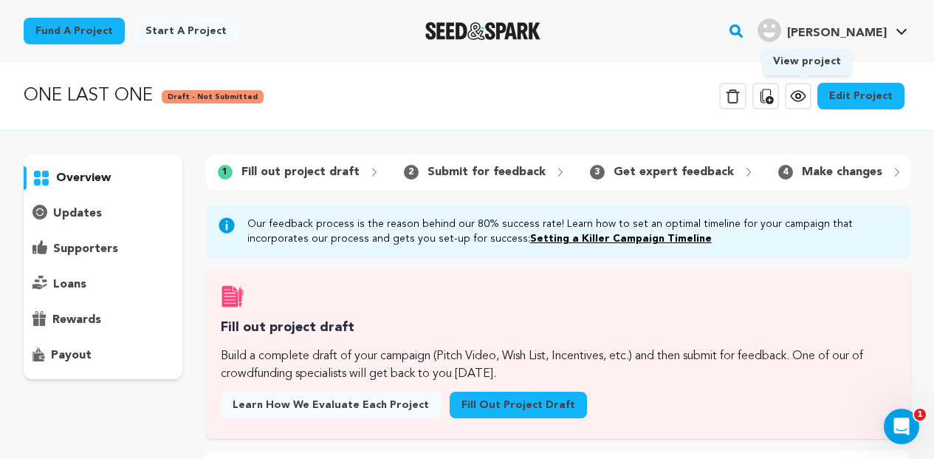
click at [804, 101] on icon at bounding box center [798, 96] width 14 height 10
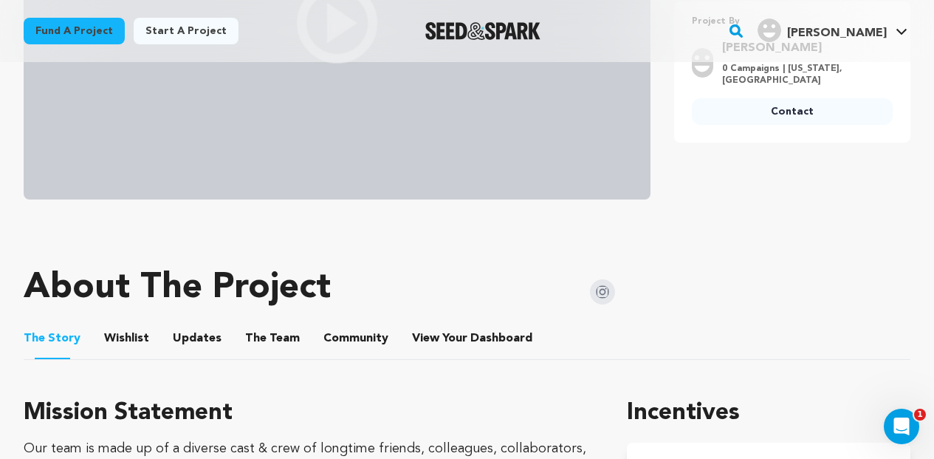
scroll to position [457, 0]
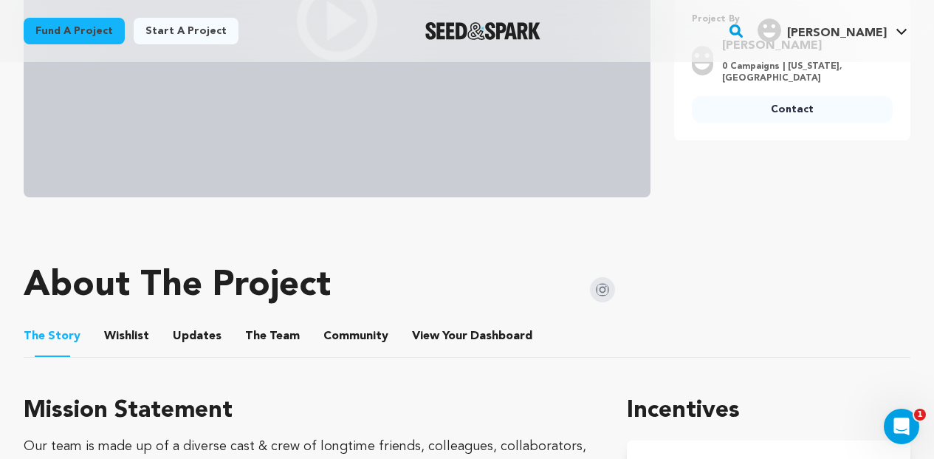
click at [134, 322] on button "Wishlist" at bounding box center [126, 338] width 35 height 35
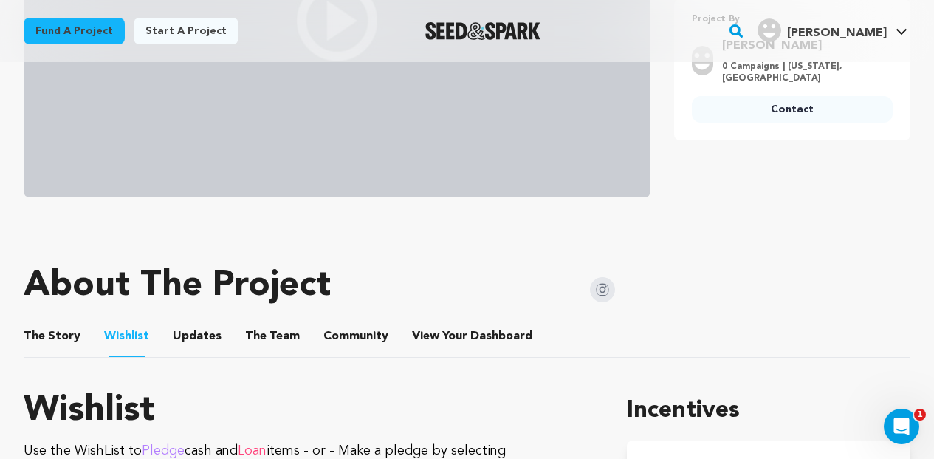
click at [202, 334] on button "Updates" at bounding box center [196, 338] width 35 height 35
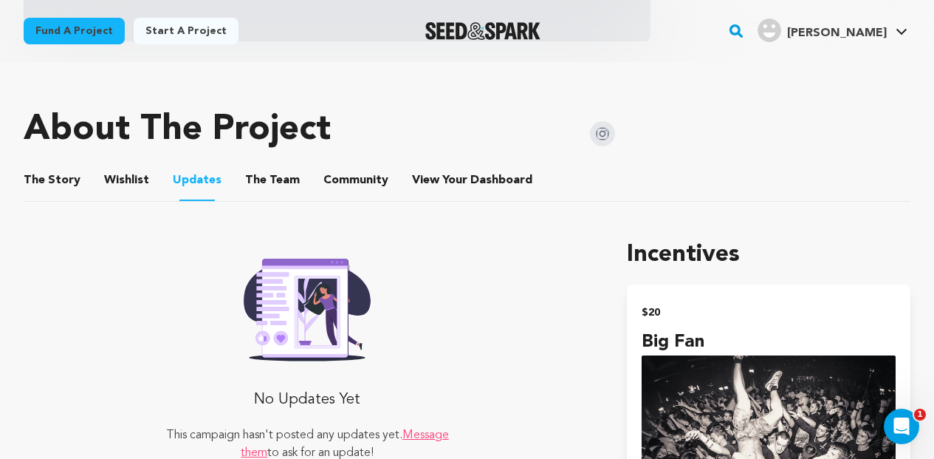
scroll to position [645, 0]
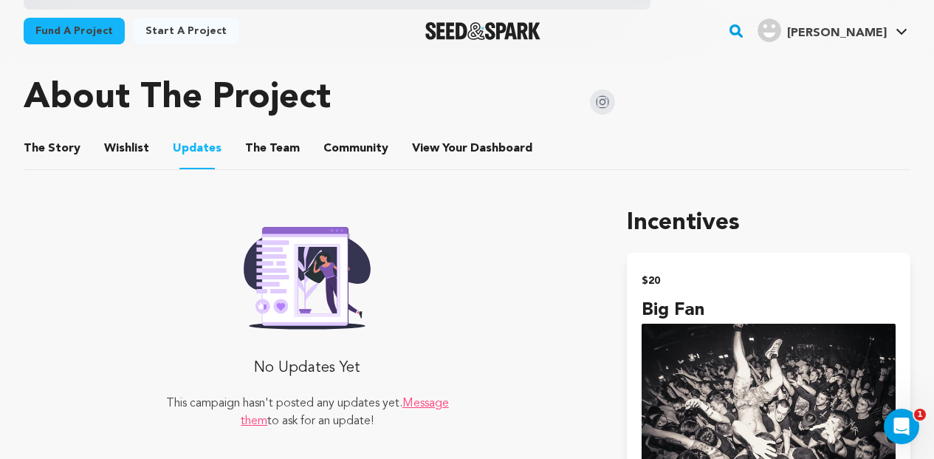
click at [256, 146] on button "The Team" at bounding box center [272, 151] width 35 height 35
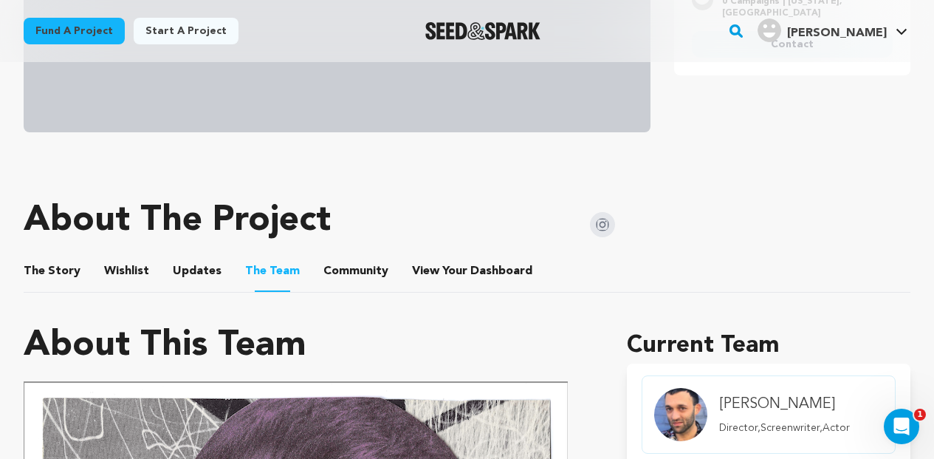
scroll to position [524, 0]
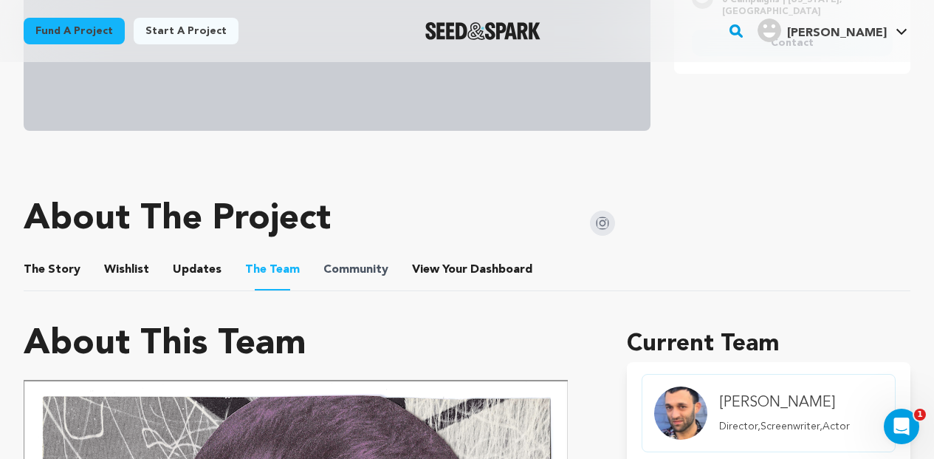
click at [324, 277] on span "Community" at bounding box center [356, 270] width 65 height 18
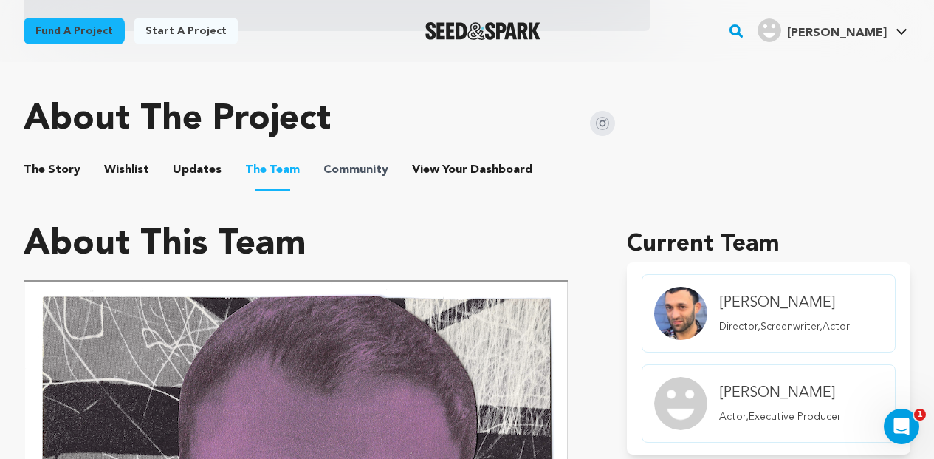
scroll to position [629, 0]
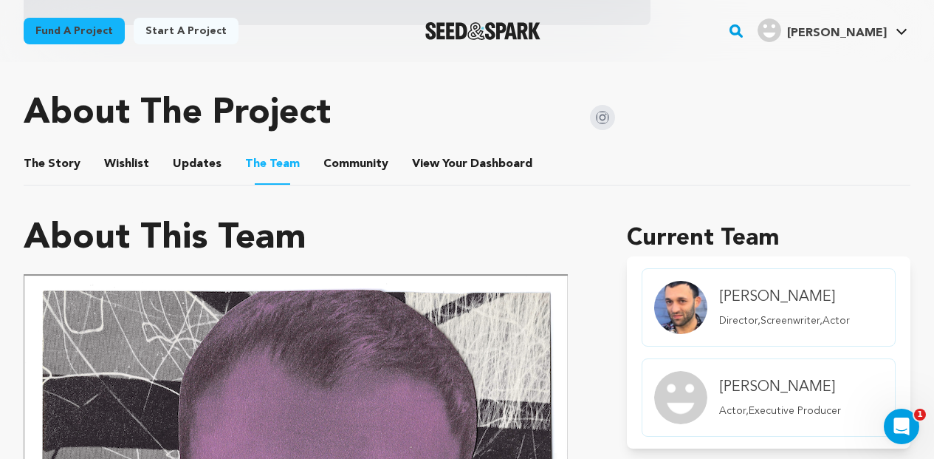
click at [349, 159] on button "Community" at bounding box center [355, 166] width 35 height 35
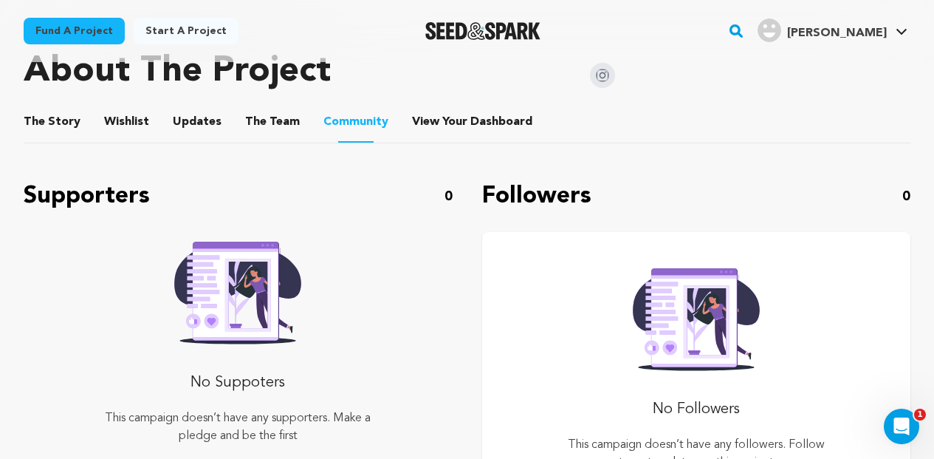
scroll to position [664, 0]
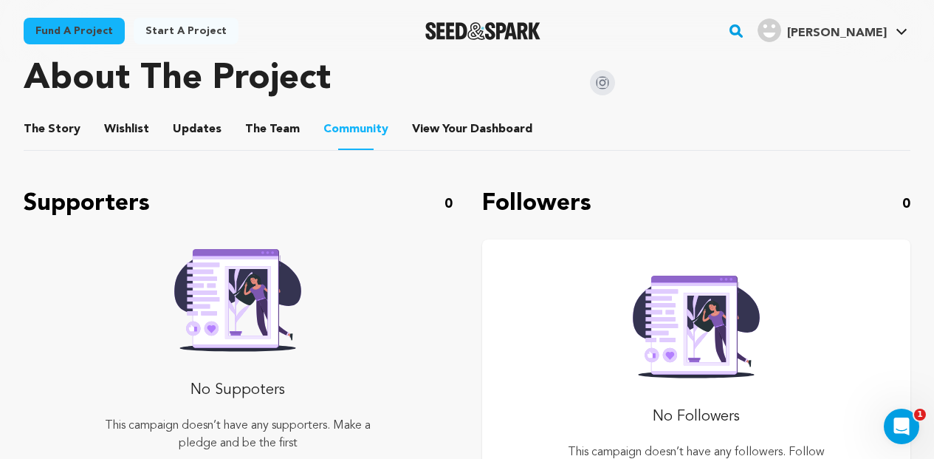
click at [423, 129] on button "View Your Dashboard" at bounding box center [429, 131] width 35 height 35
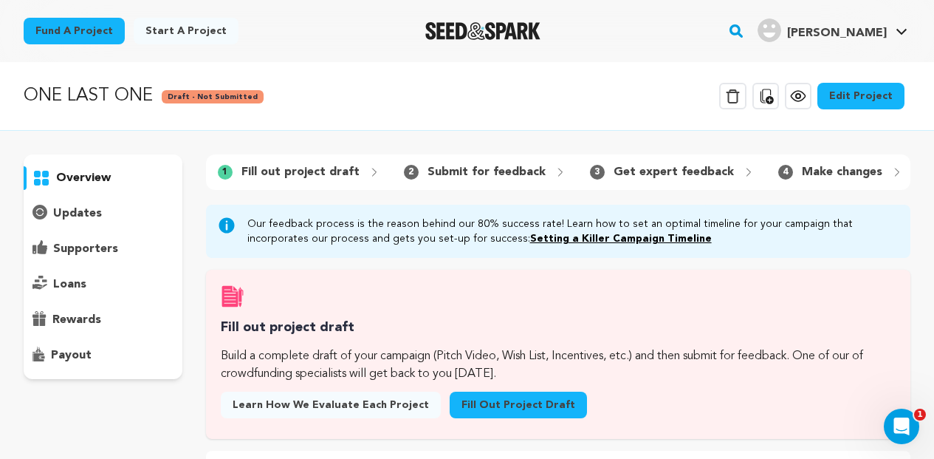
click at [105, 179] on p "overview" at bounding box center [83, 178] width 55 height 18
click at [804, 95] on icon at bounding box center [799, 96] width 18 height 18
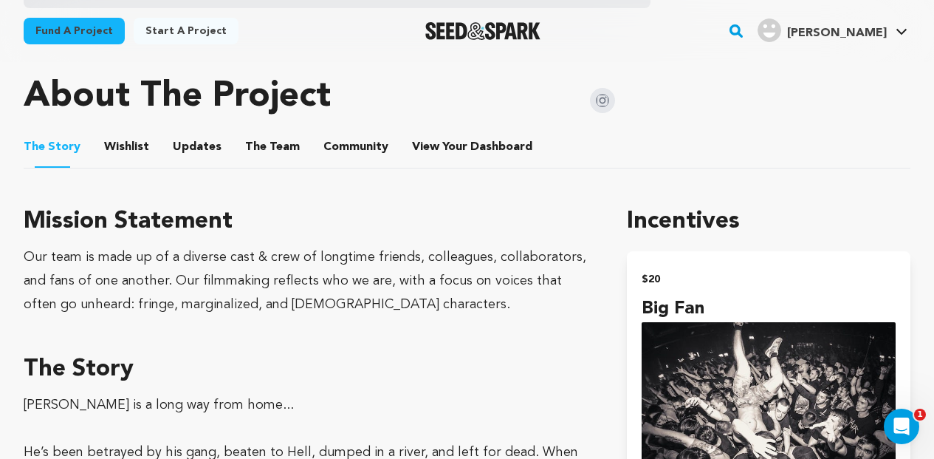
scroll to position [692, 0]
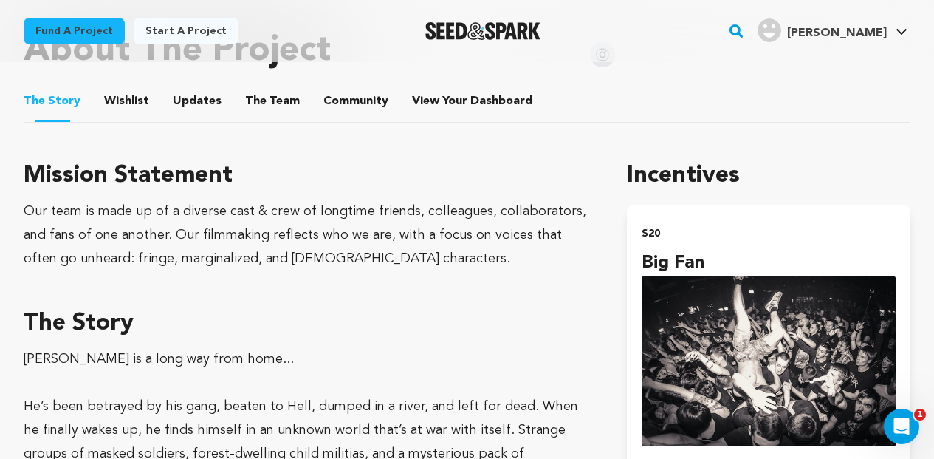
click at [278, 109] on button "The Team" at bounding box center [272, 103] width 35 height 35
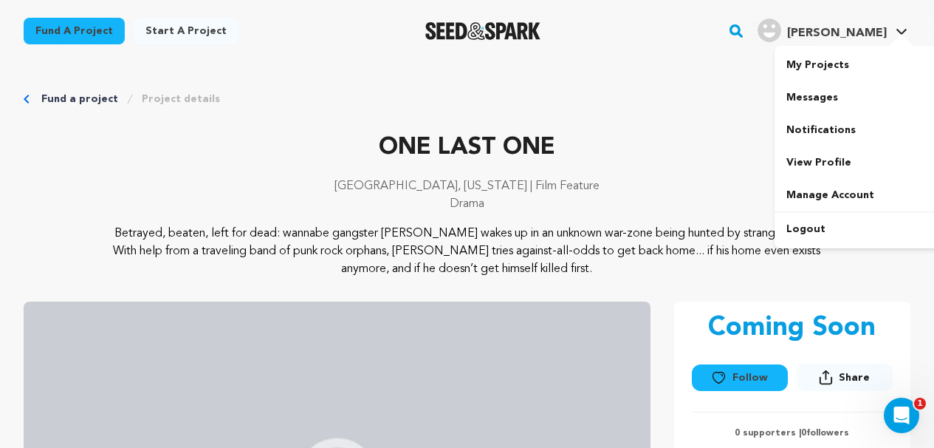
click at [864, 26] on h4 "[PERSON_NAME]" at bounding box center [837, 33] width 100 height 18
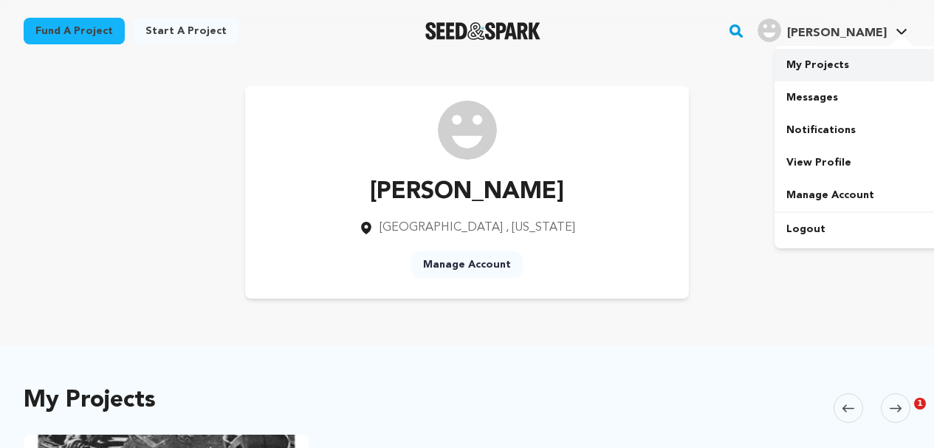
click at [826, 66] on link "My Projects" at bounding box center [857, 65] width 165 height 33
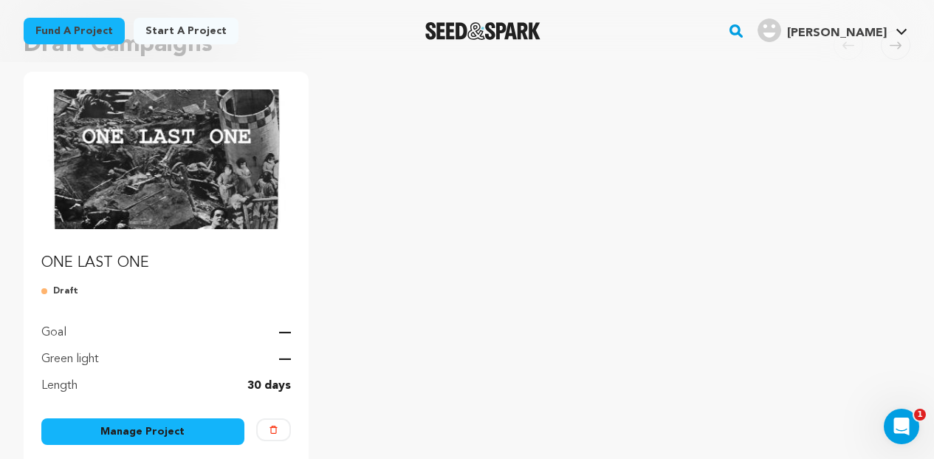
click at [125, 440] on link "Manage Project" at bounding box center [142, 431] width 203 height 27
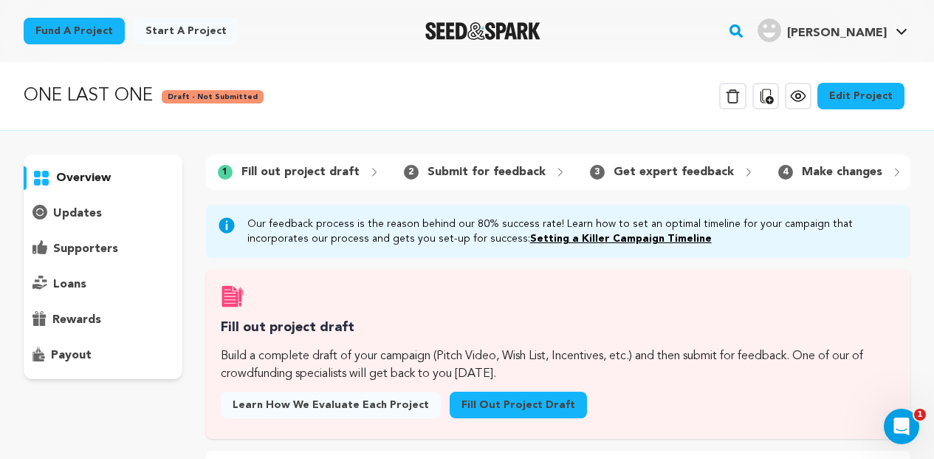
click at [855, 86] on link "Edit Project" at bounding box center [861, 96] width 87 height 27
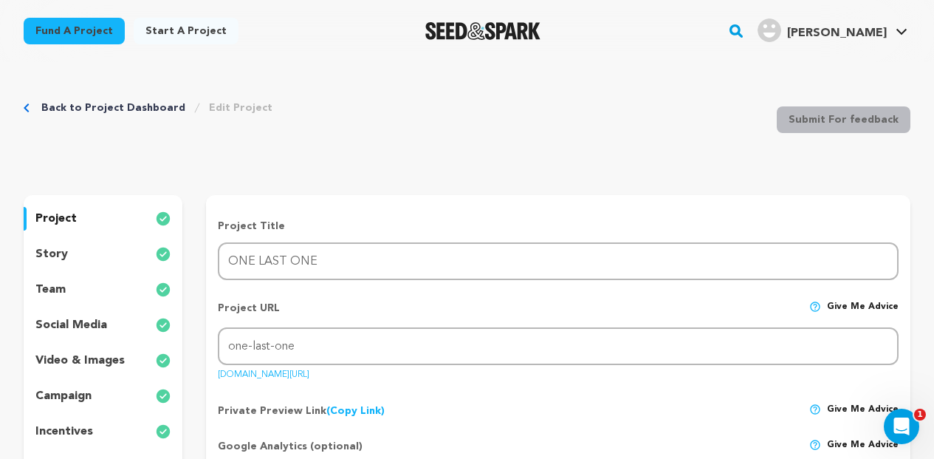
click at [83, 290] on div "team" at bounding box center [103, 290] width 159 height 24
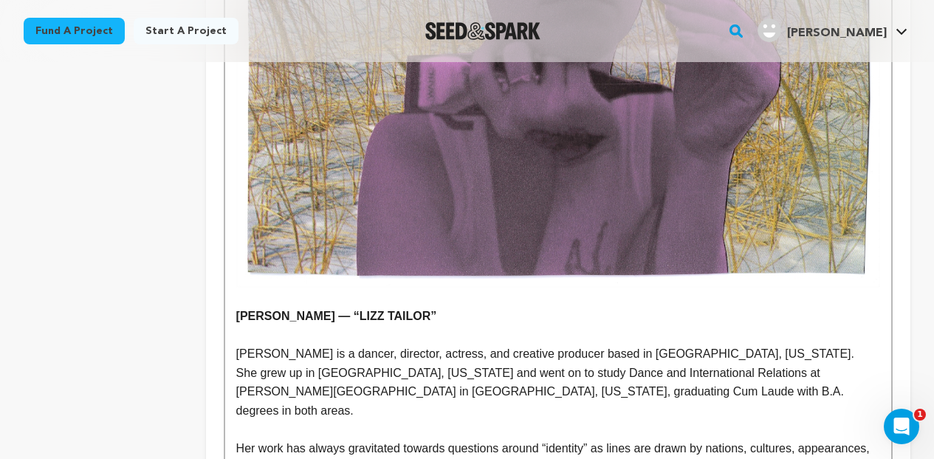
scroll to position [5776, 0]
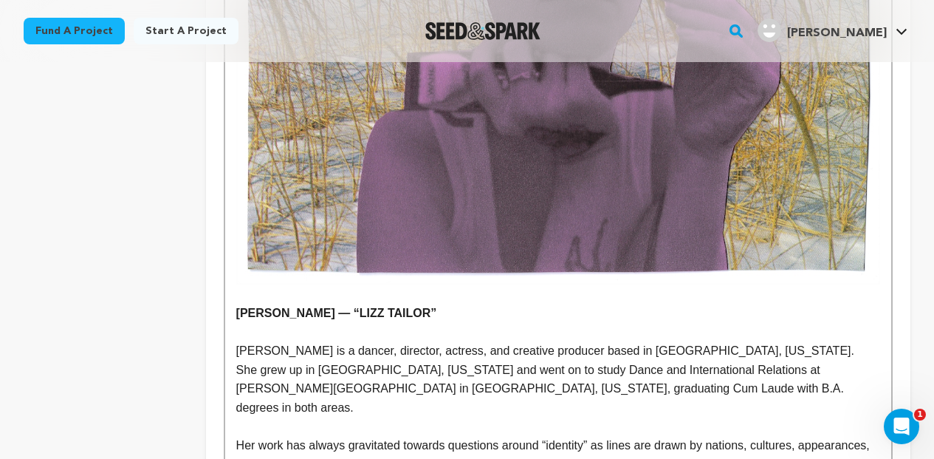
click at [237, 360] on p "She grew up in [GEOGRAPHIC_DATA], [US_STATE] and went on to study Dance and Int…" at bounding box center [558, 388] width 644 height 57
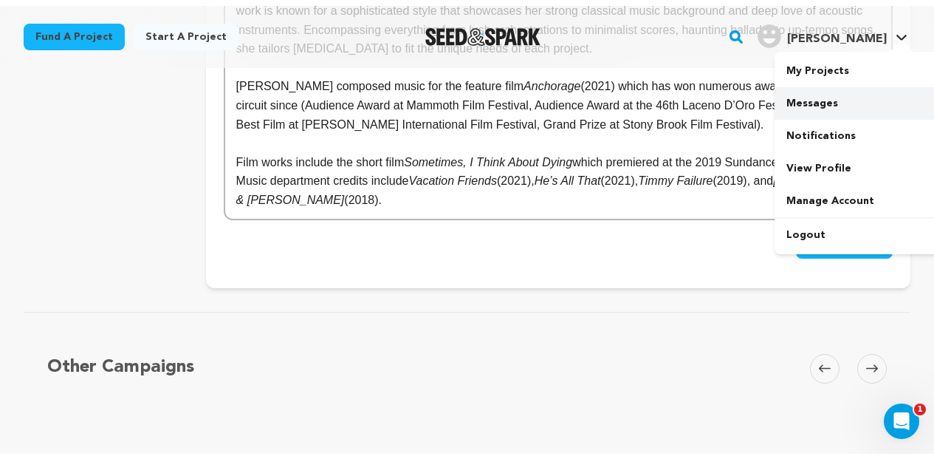
scroll to position [8783, 0]
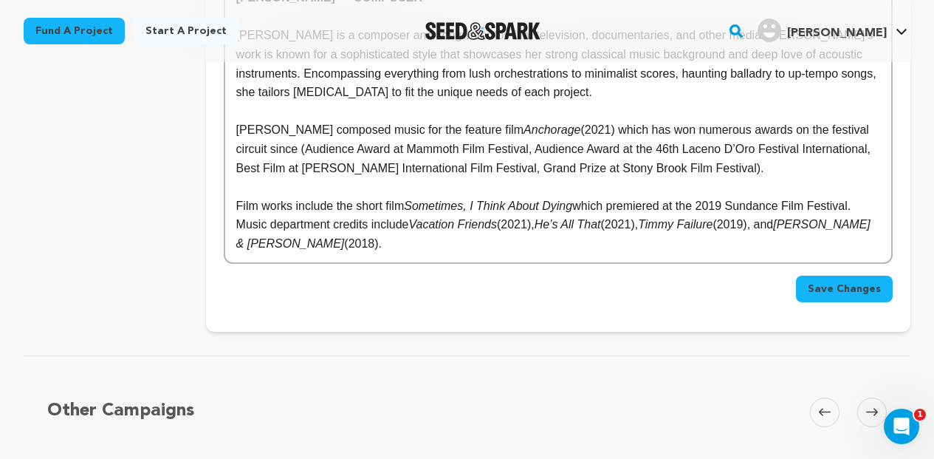
click at [848, 281] on span "Save Changes" at bounding box center [844, 288] width 73 height 15
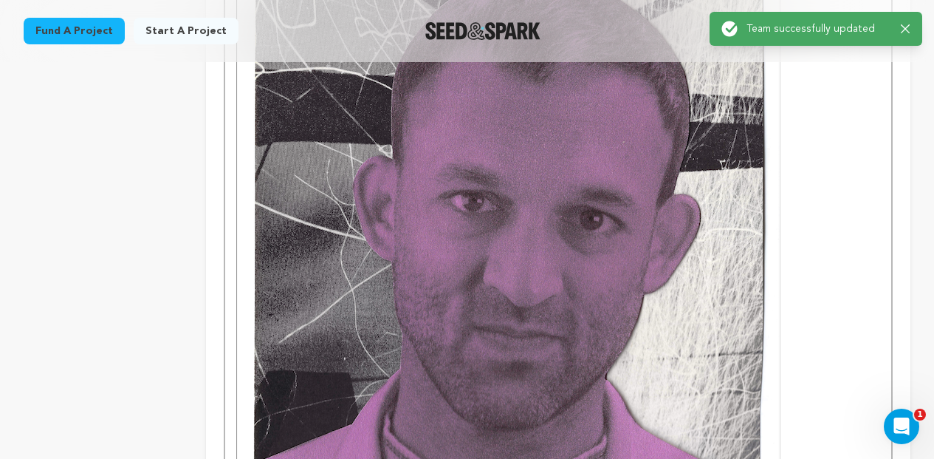
scroll to position [0, 0]
